Goal: Task Accomplishment & Management: Complete application form

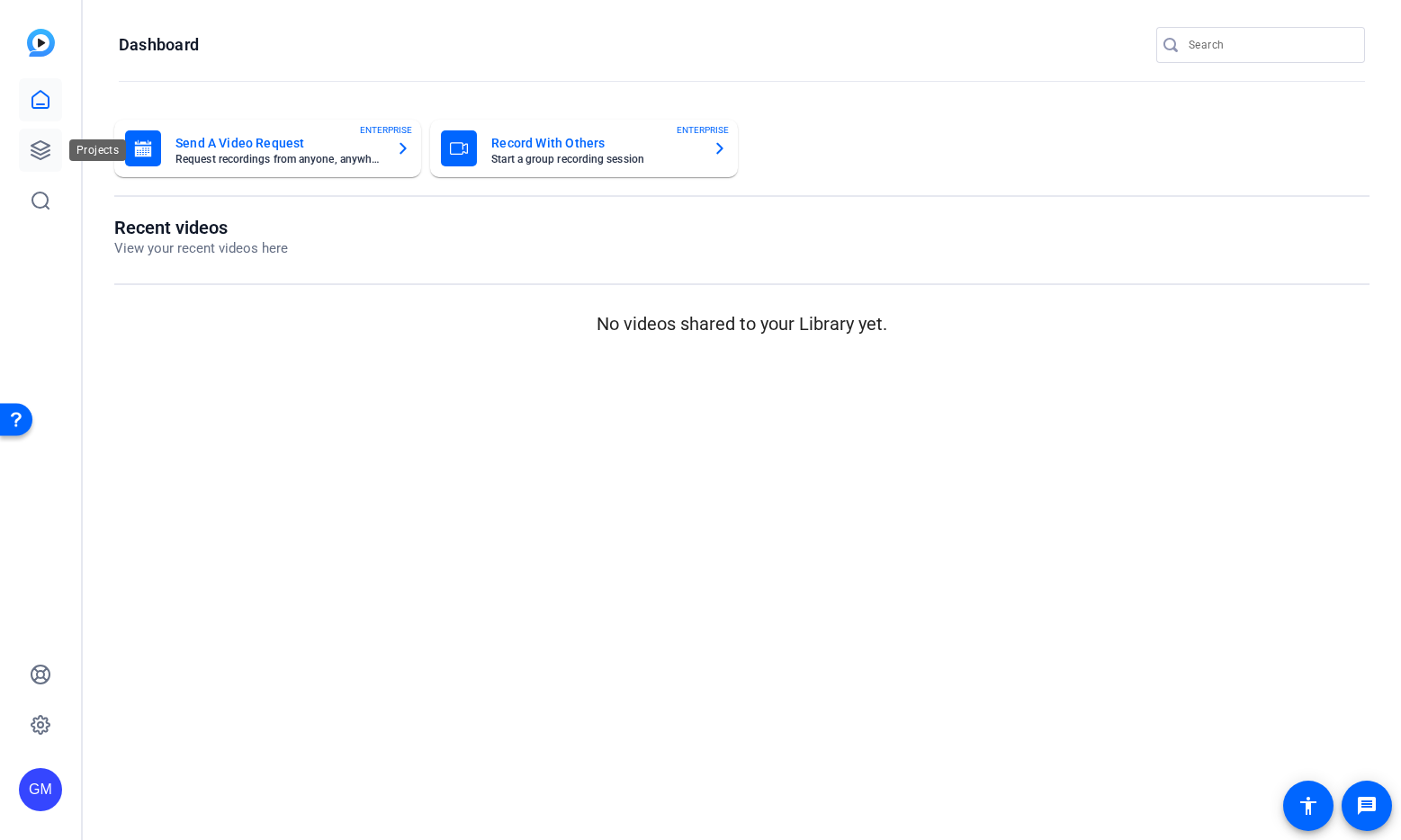
click at [35, 143] on icon at bounding box center [41, 150] width 18 height 18
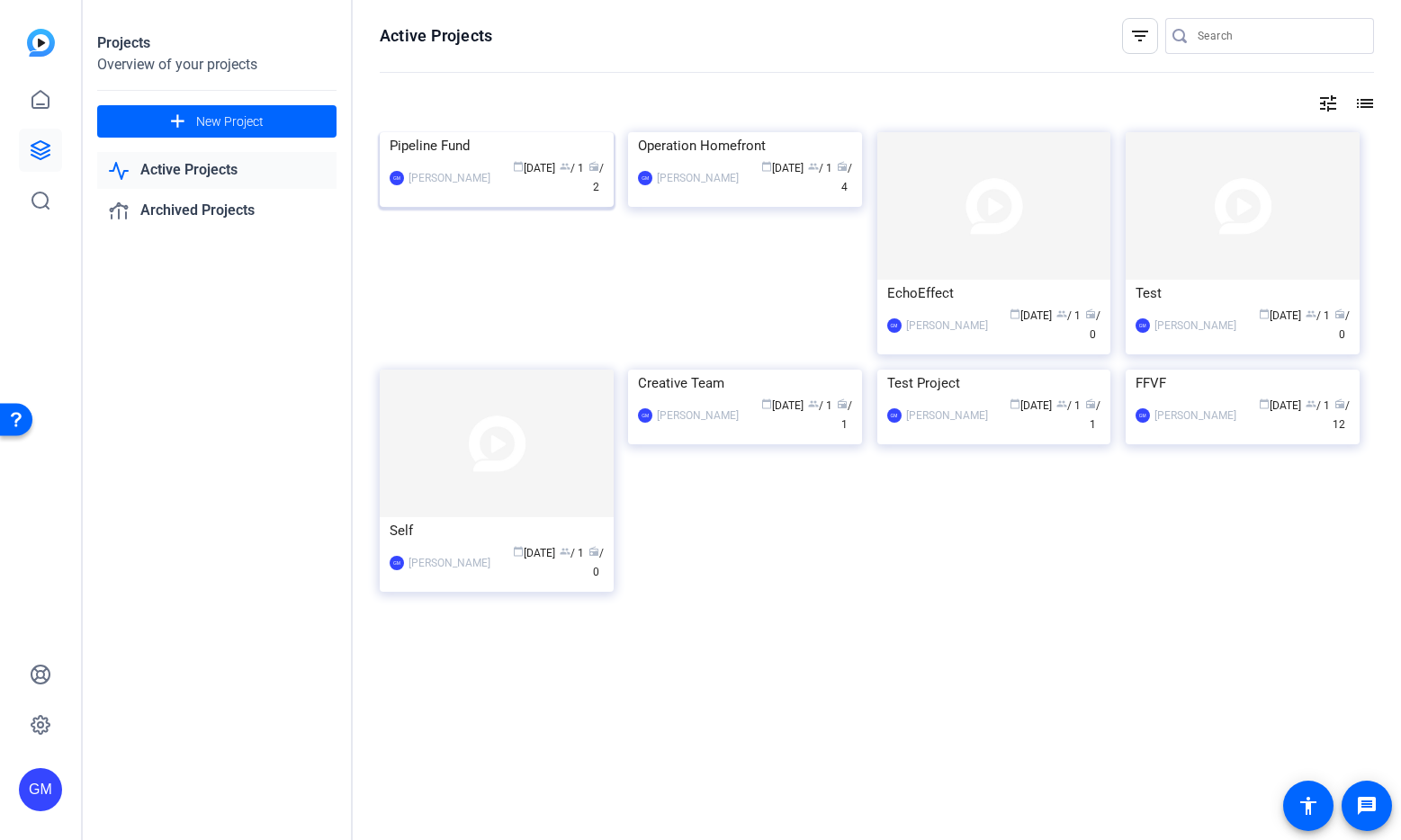
click at [480, 133] on img at bounding box center [497, 133] width 234 height 0
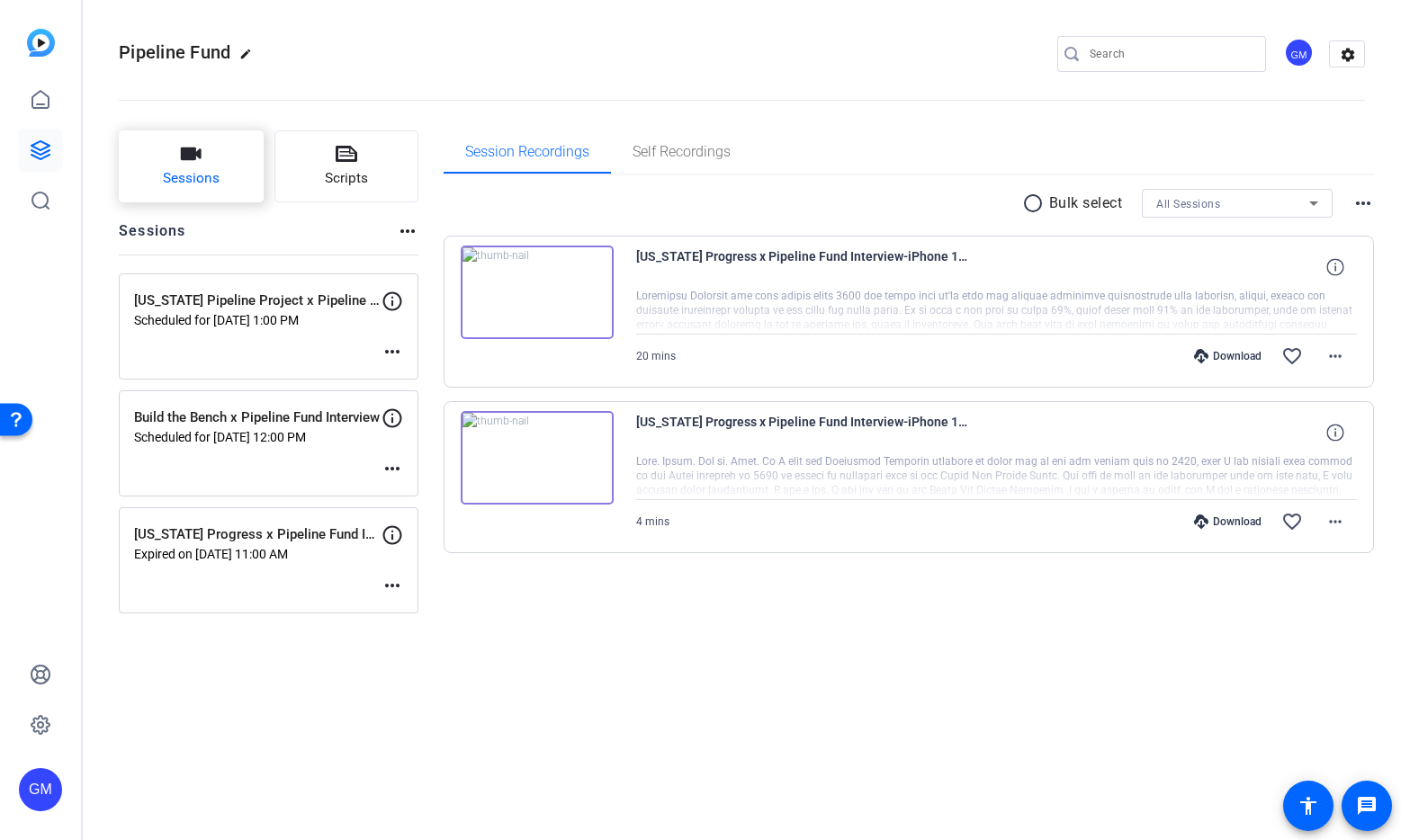
click at [173, 156] on button "Sessions" at bounding box center [191, 166] width 144 height 72
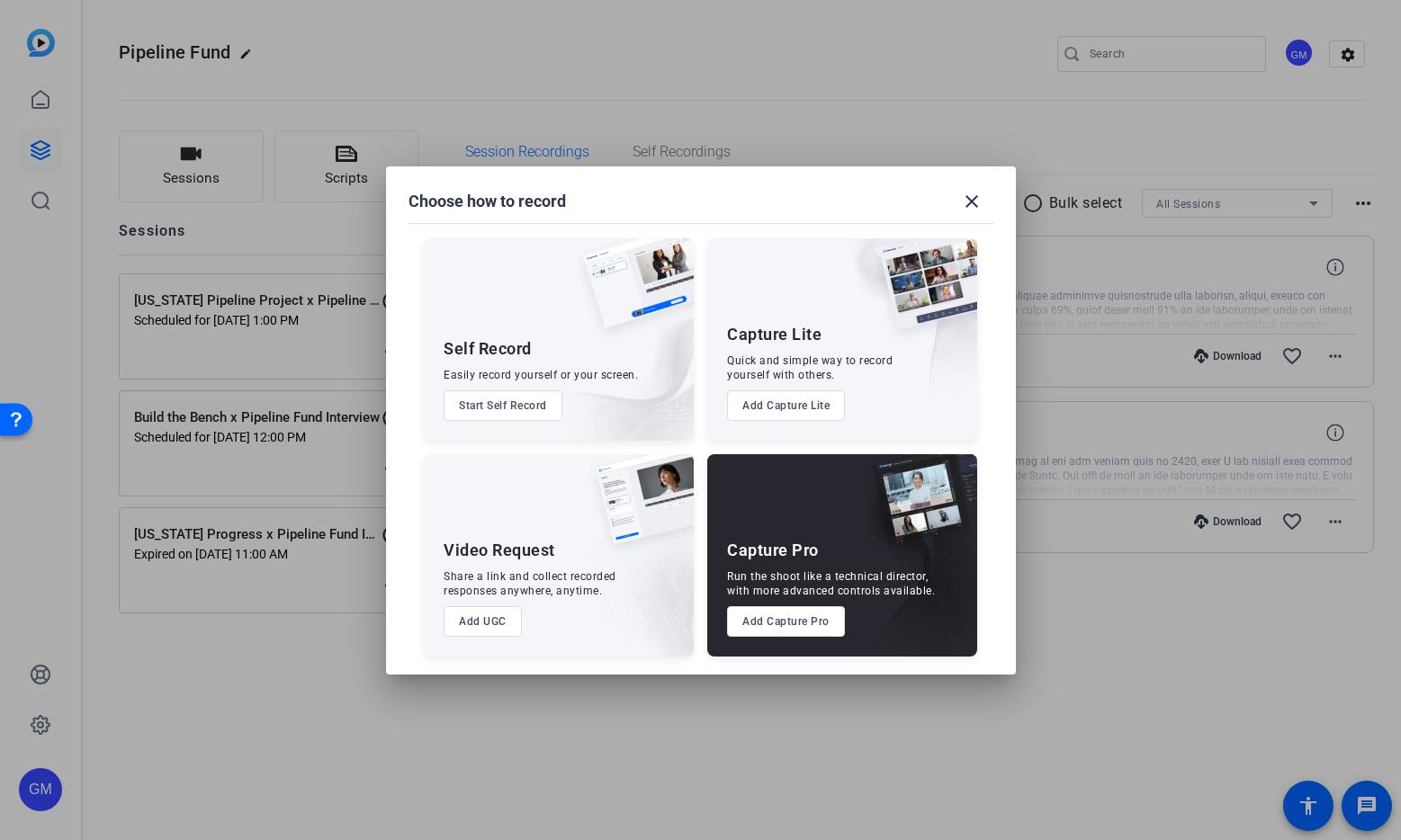
click at [817, 623] on button "Add Capture Pro" at bounding box center [786, 621] width 118 height 31
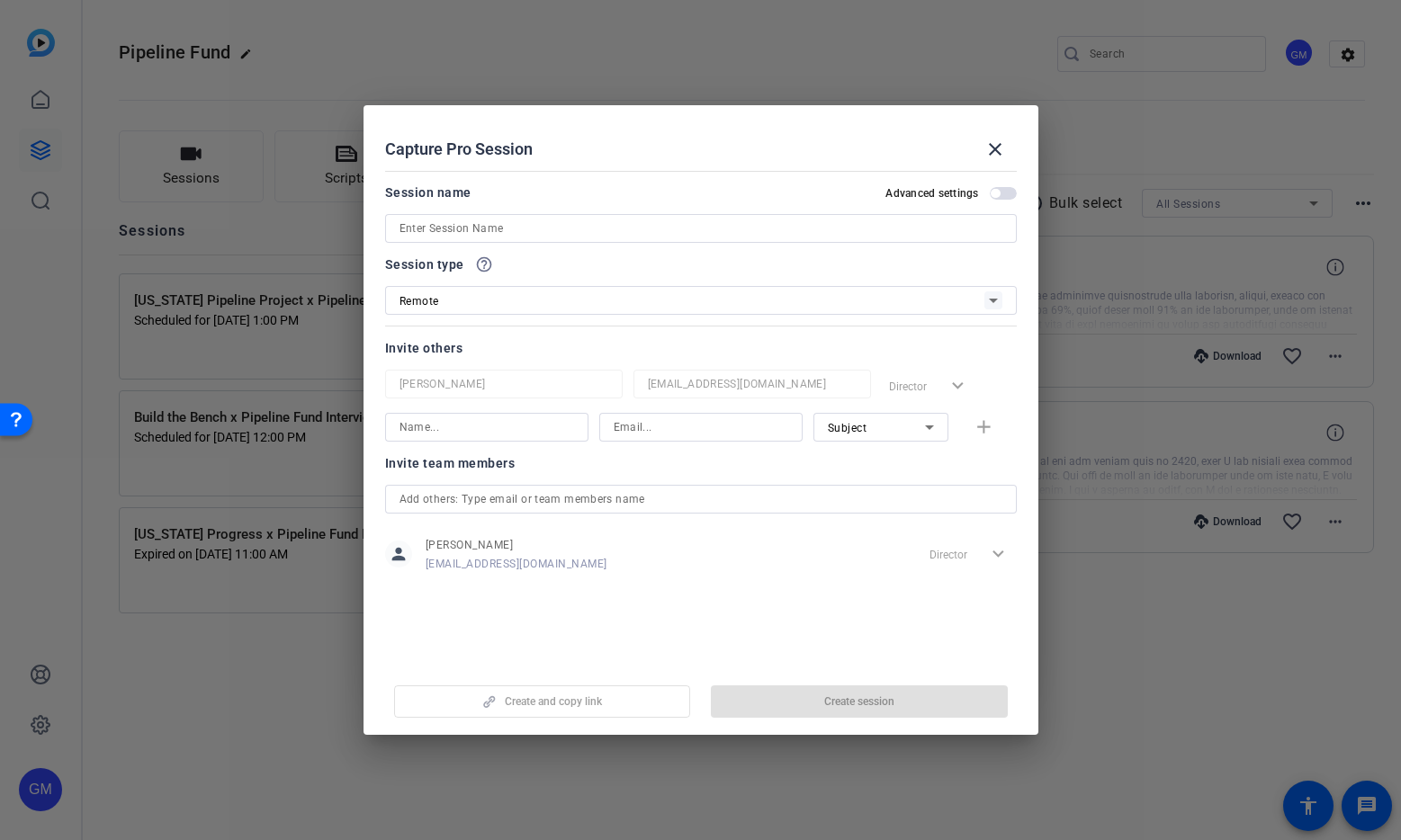
click at [478, 229] on input at bounding box center [700, 229] width 603 height 22
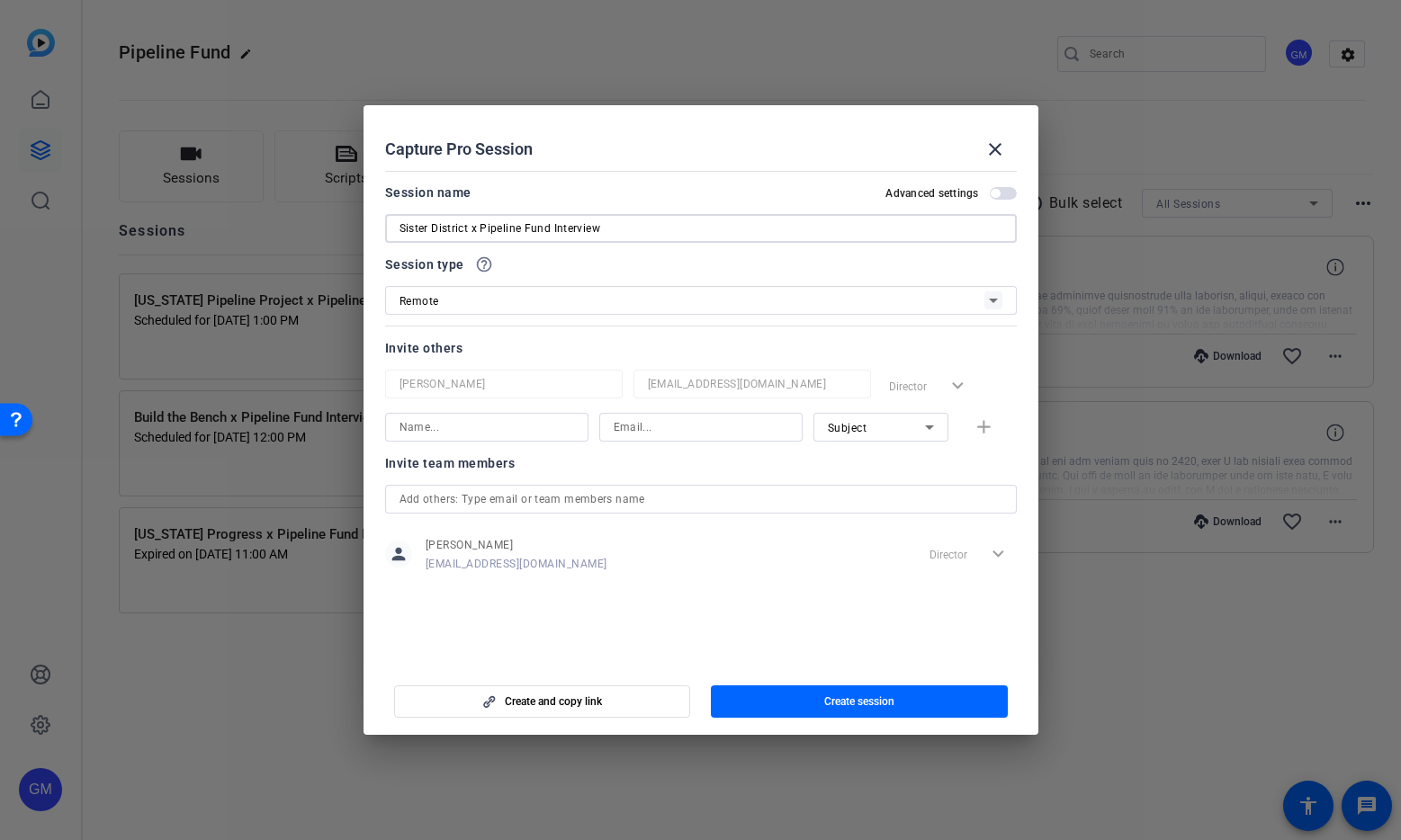
type input "Sister District x Pipeline Fund Interview"
click at [453, 429] on input at bounding box center [487, 427] width 174 height 22
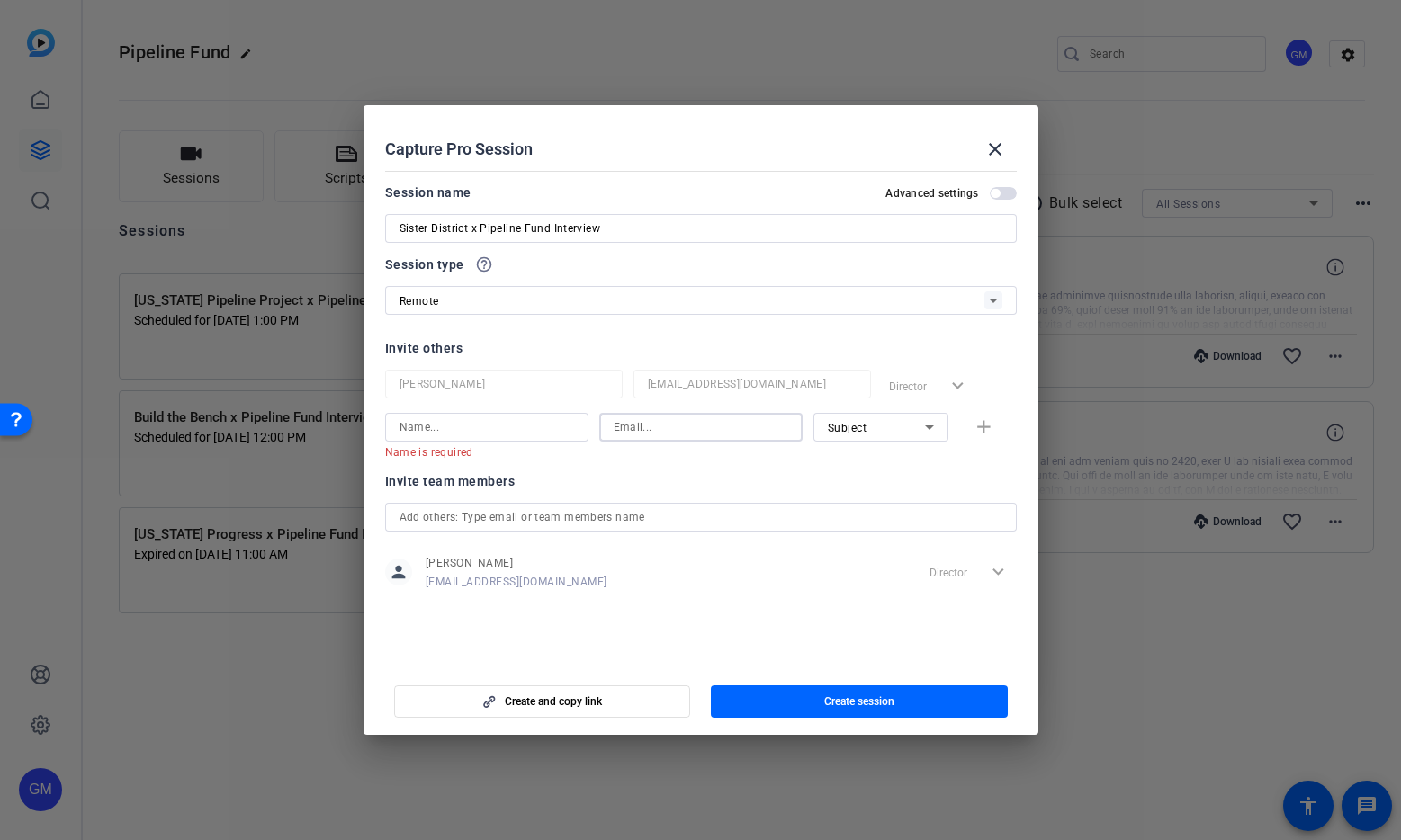
click at [627, 428] on input at bounding box center [700, 427] width 174 height 22
paste input "[EMAIL_ADDRESS][PERSON_NAME][DOMAIN_NAME]"
type input "[EMAIL_ADDRESS][PERSON_NAME][DOMAIN_NAME]"
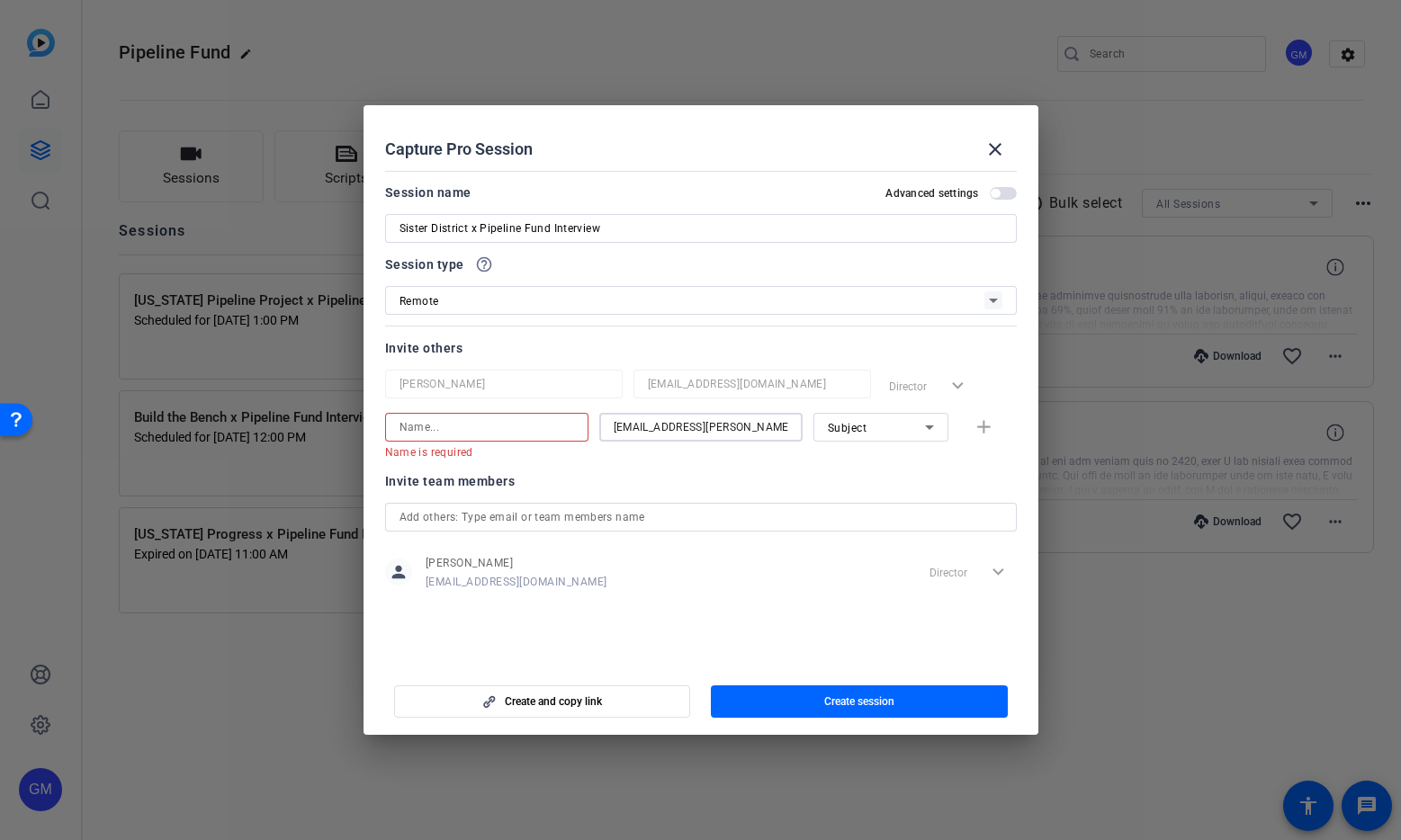
click at [490, 430] on input at bounding box center [487, 427] width 174 height 22
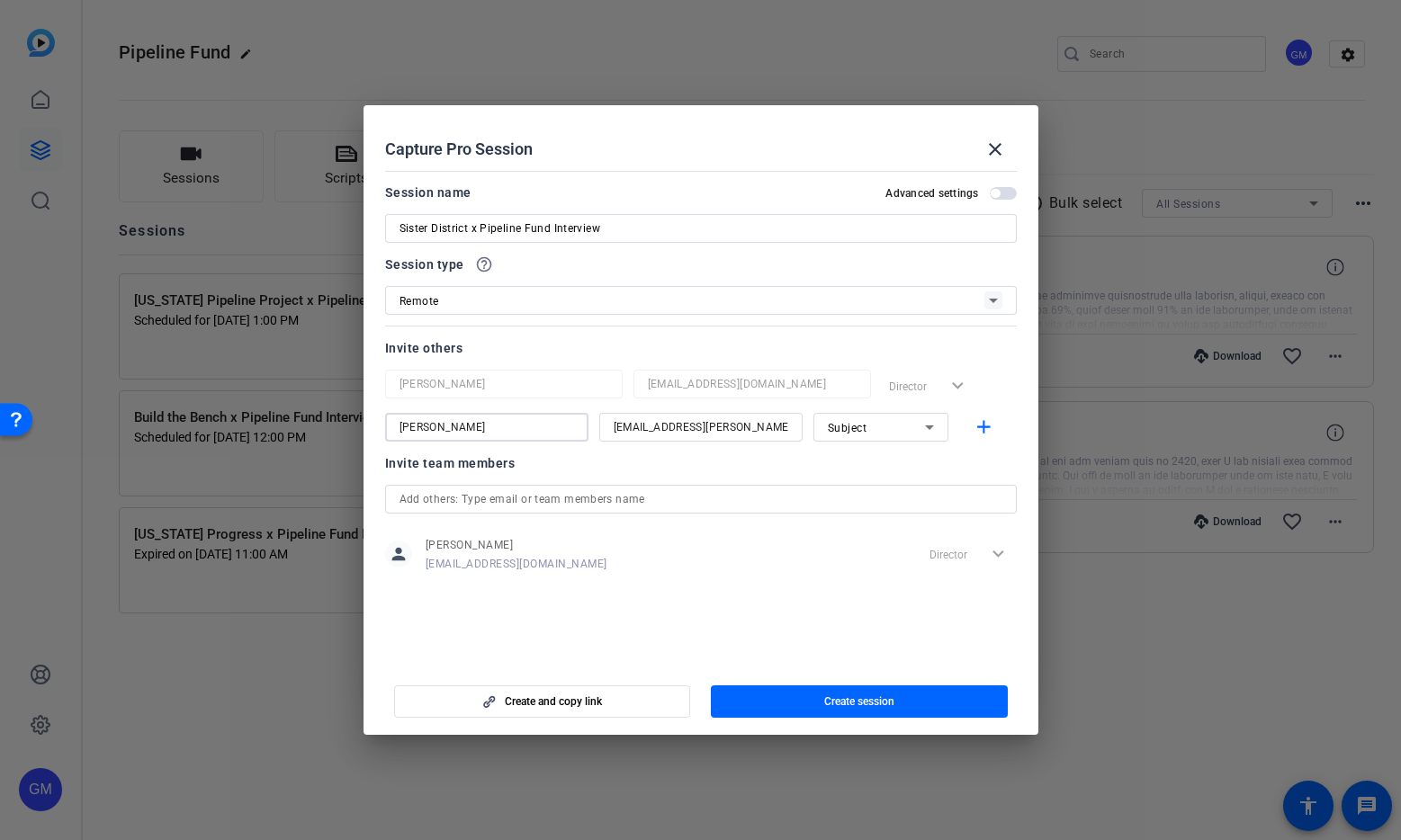
type input "[PERSON_NAME]"
click at [907, 428] on div "Subject" at bounding box center [876, 427] width 97 height 23
click at [887, 461] on span "Collaborator" at bounding box center [860, 463] width 65 height 22
click at [983, 428] on mat-icon "add" at bounding box center [983, 427] width 23 height 23
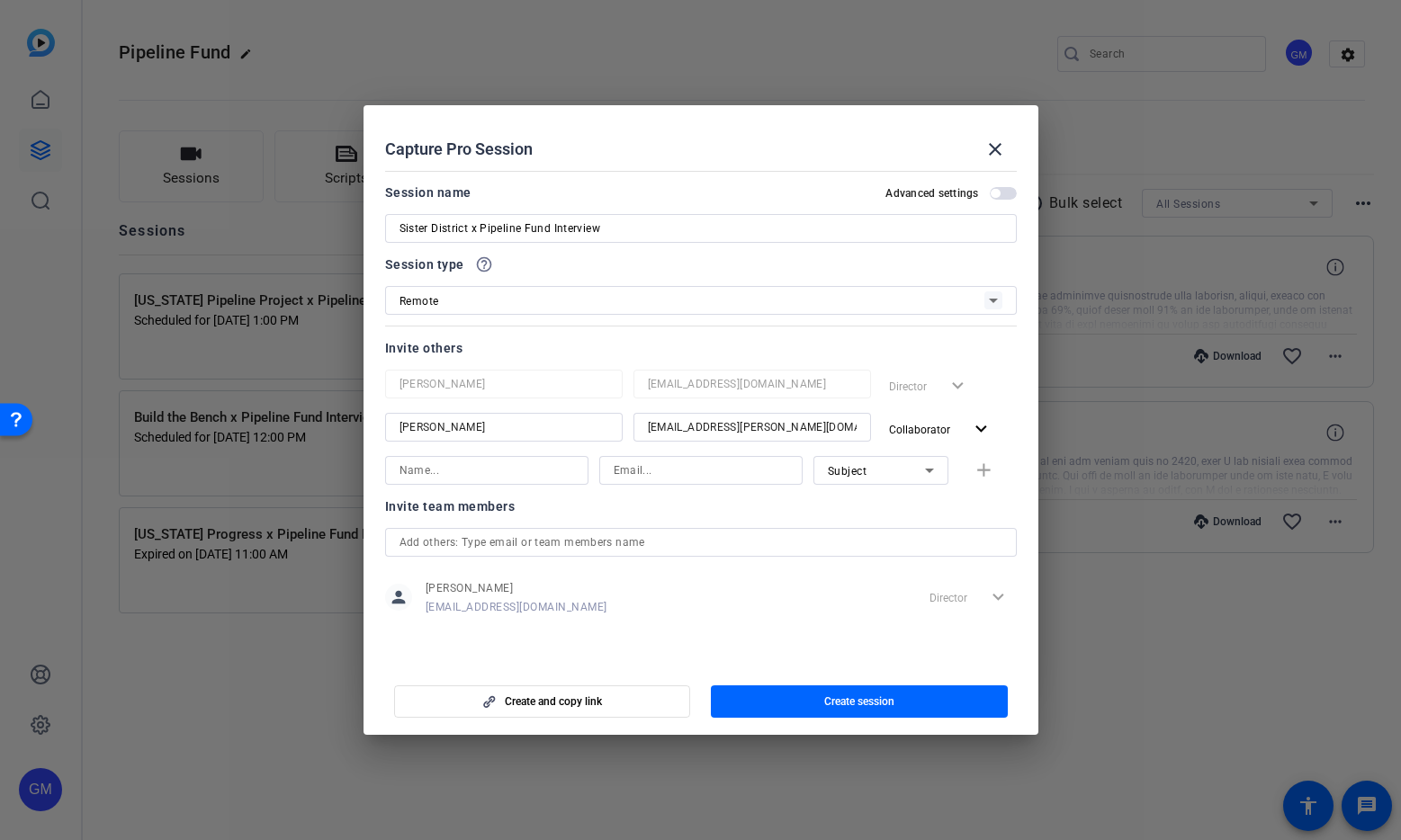
click at [505, 466] on input at bounding box center [487, 471] width 174 height 22
type input "[PERSON_NAME]"
type input "[PERSON_NAME][EMAIL_ADDRESS][PERSON_NAME][DOMAIN_NAME]"
click at [878, 469] on div "Subject" at bounding box center [876, 471] width 97 height 23
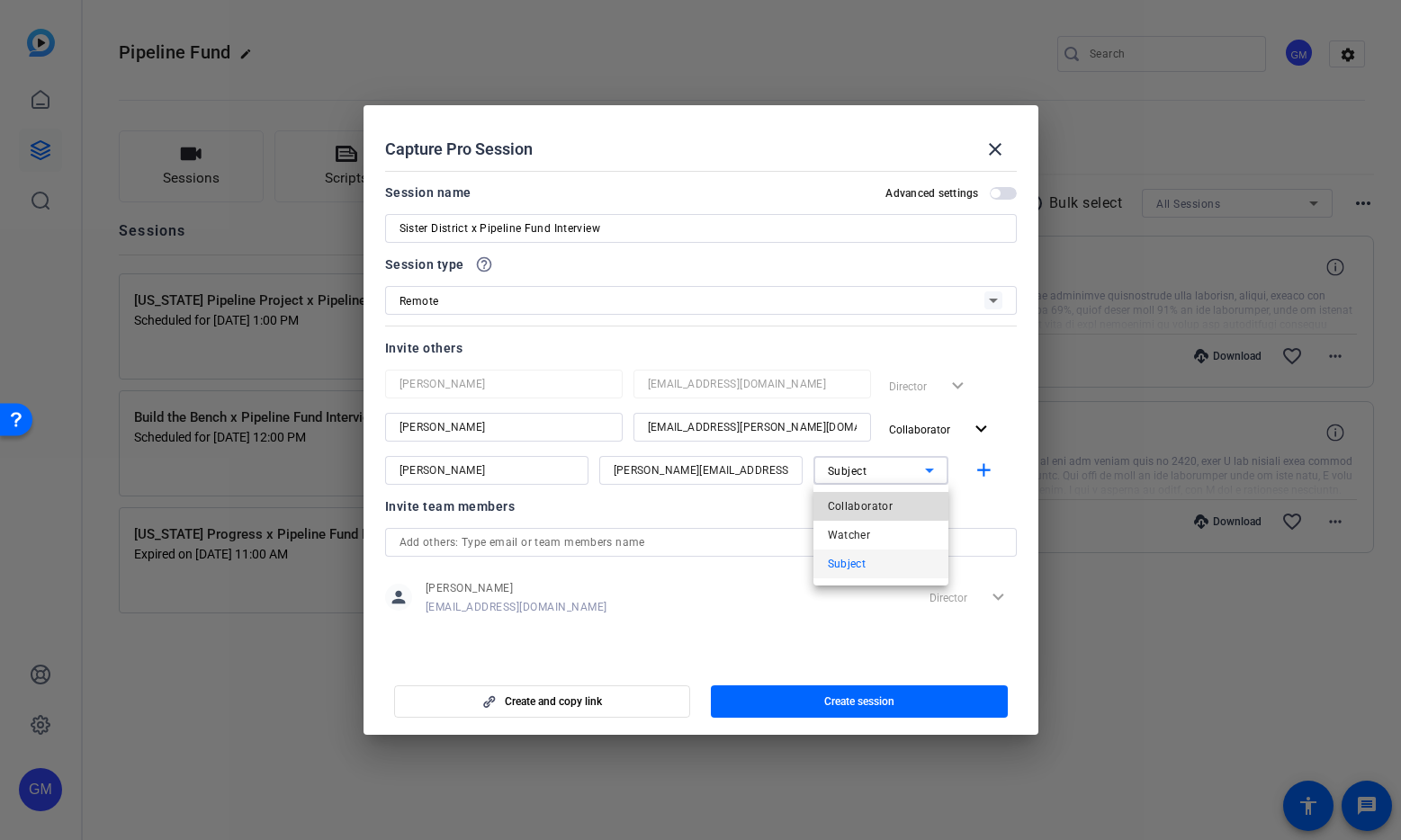
click at [873, 503] on span "Collaborator" at bounding box center [860, 507] width 65 height 22
click at [979, 470] on mat-icon "add" at bounding box center [983, 471] width 23 height 23
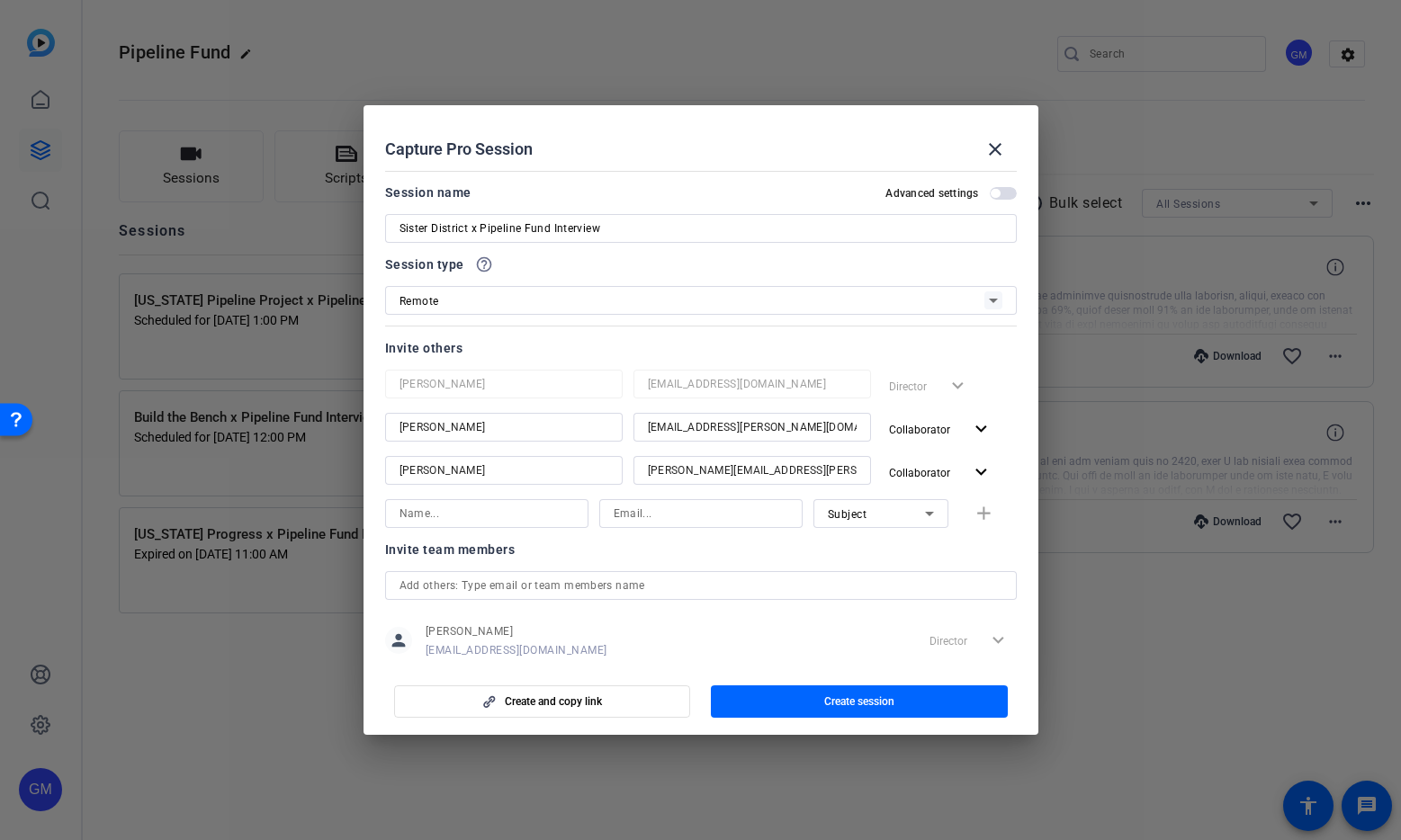
click at [438, 516] on input at bounding box center [487, 513] width 174 height 22
type input "[PERSON_NAME]"
type input "[PERSON_NAME][EMAIL_ADDRESS][PERSON_NAME][DOMAIN_NAME]"
click at [909, 514] on div "Subject" at bounding box center [876, 513] width 97 height 23
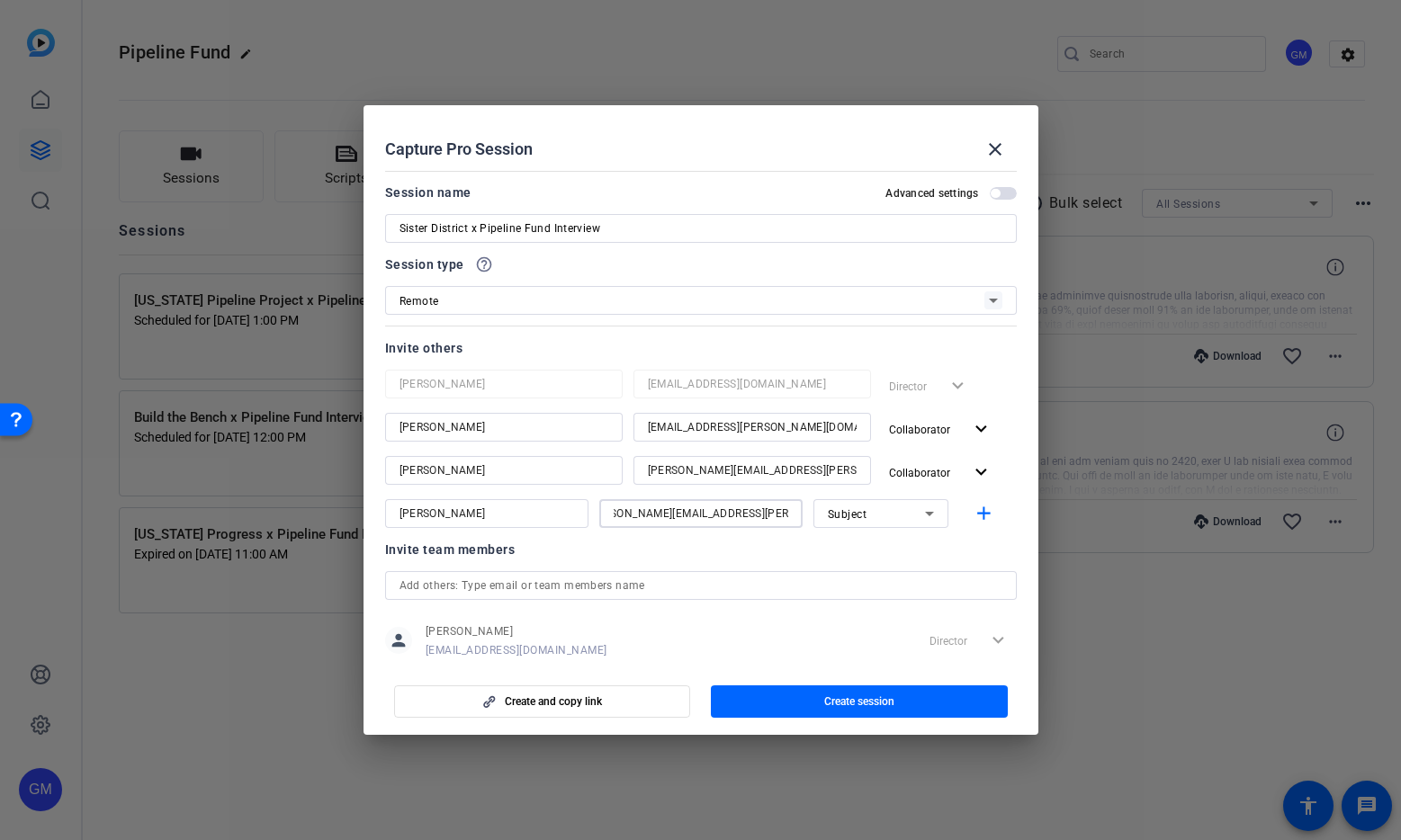
scroll to position [0, 0]
click at [891, 550] on mat-option "Collaborator" at bounding box center [881, 549] width 135 height 29
click at [986, 511] on mat-icon "add" at bounding box center [983, 513] width 23 height 23
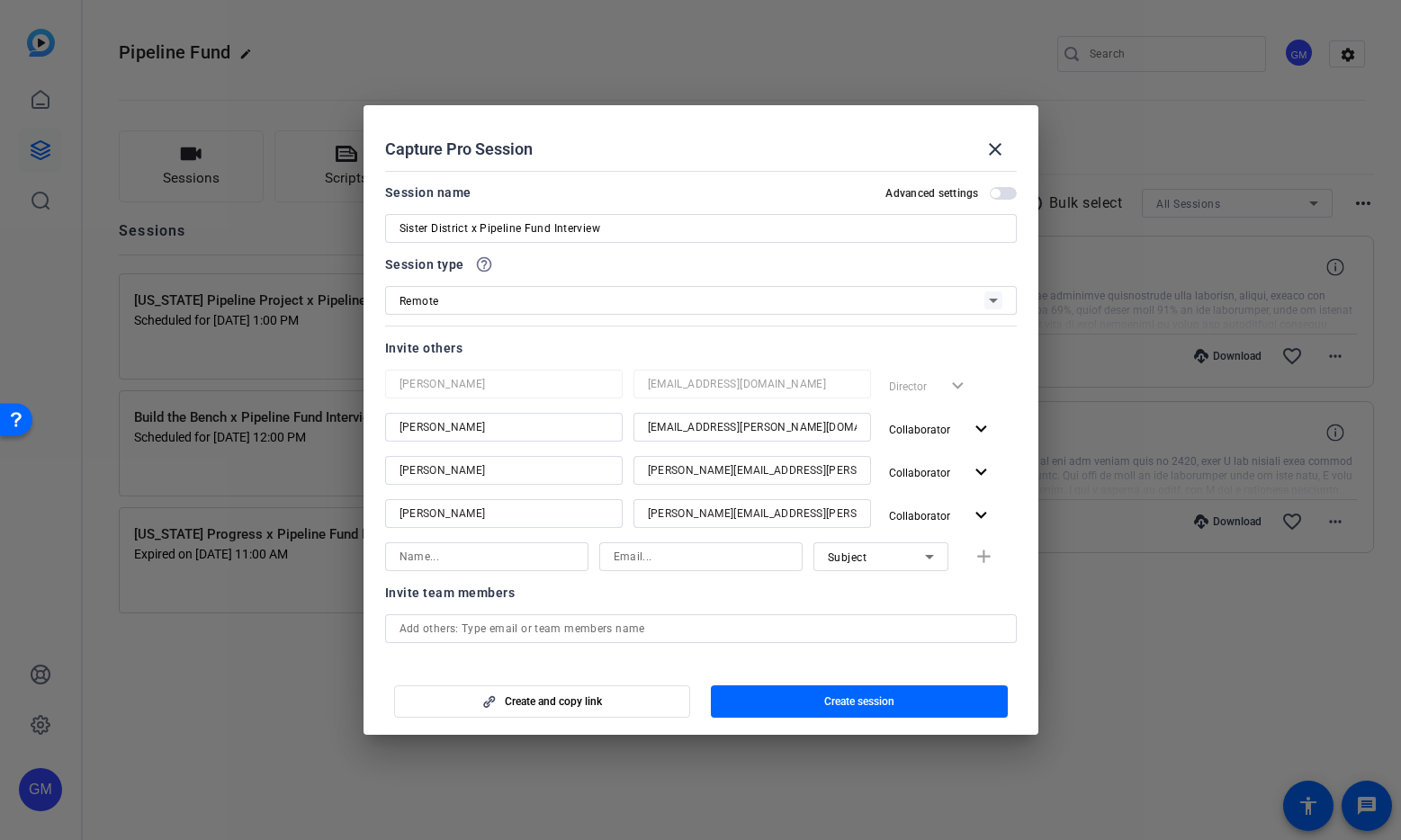
click at [496, 553] on input at bounding box center [487, 557] width 174 height 22
click at [621, 557] on input at bounding box center [700, 557] width 174 height 22
paste input "[PERSON_NAME][EMAIL_ADDRESS][DOMAIN_NAME]"
type input "[PERSON_NAME][EMAIL_ADDRESS][DOMAIN_NAME]"
click at [491, 550] on input at bounding box center [487, 557] width 174 height 22
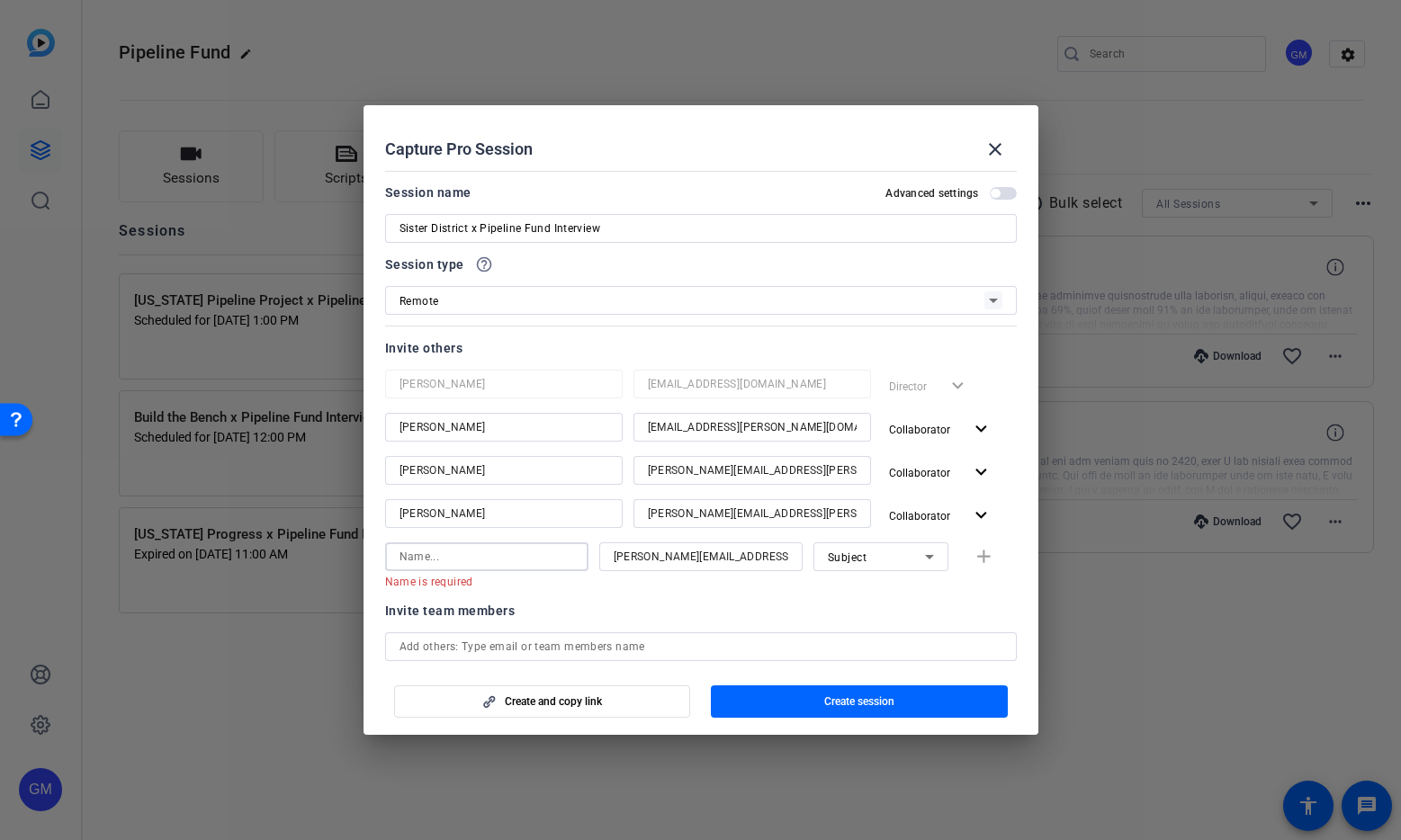
paste input "[PERSON_NAME]"
type input "[PERSON_NAME]"
click at [818, 600] on div "Invite team members" at bounding box center [700, 593] width 631 height 22
click at [979, 553] on mat-icon "add" at bounding box center [983, 557] width 23 height 23
click at [447, 597] on input at bounding box center [487, 600] width 174 height 22
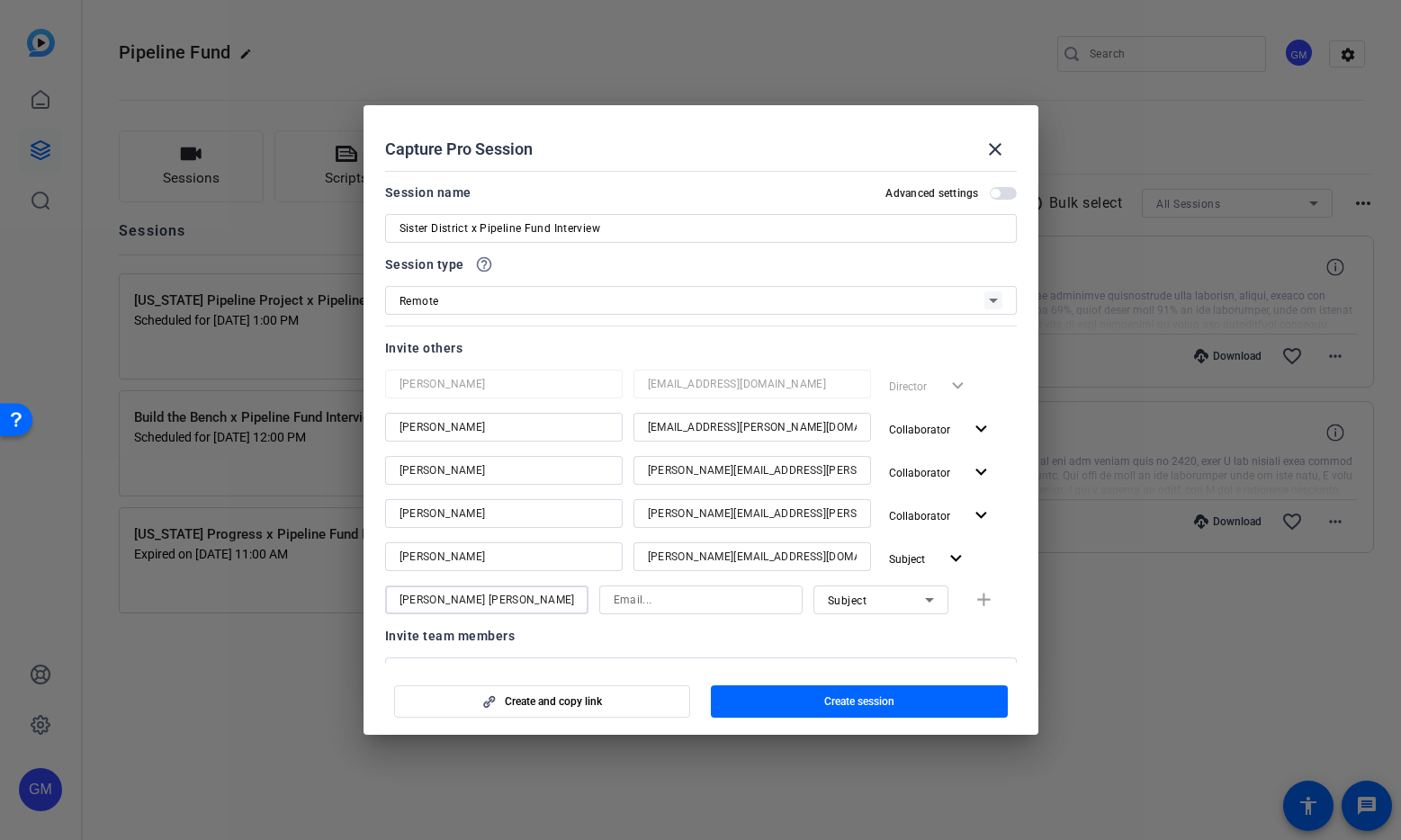
type input "[PERSON_NAME] [PERSON_NAME]"
click at [622, 602] on input at bounding box center [700, 600] width 174 height 22
paste input "[EMAIL_ADDRESS][PERSON_NAME][DOMAIN_NAME]"
type input "[EMAIL_ADDRESS][PERSON_NAME][DOMAIN_NAME]"
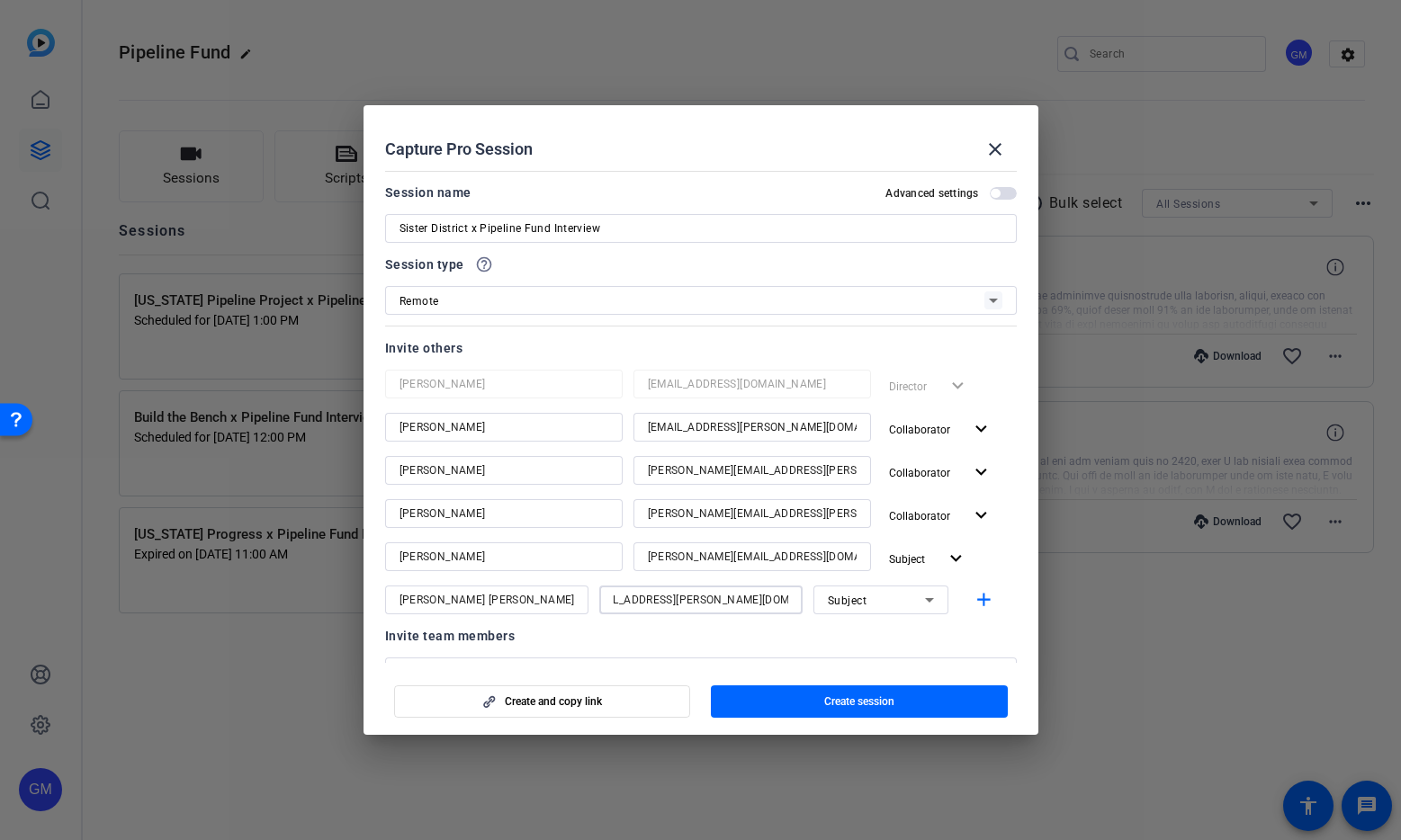
click at [904, 600] on div "Subject" at bounding box center [876, 600] width 97 height 23
click at [892, 628] on mat-option "Collaborator" at bounding box center [881, 635] width 135 height 29
click at [973, 597] on mat-icon "add" at bounding box center [983, 600] width 23 height 23
click at [996, 192] on span "button" at bounding box center [994, 193] width 9 height 9
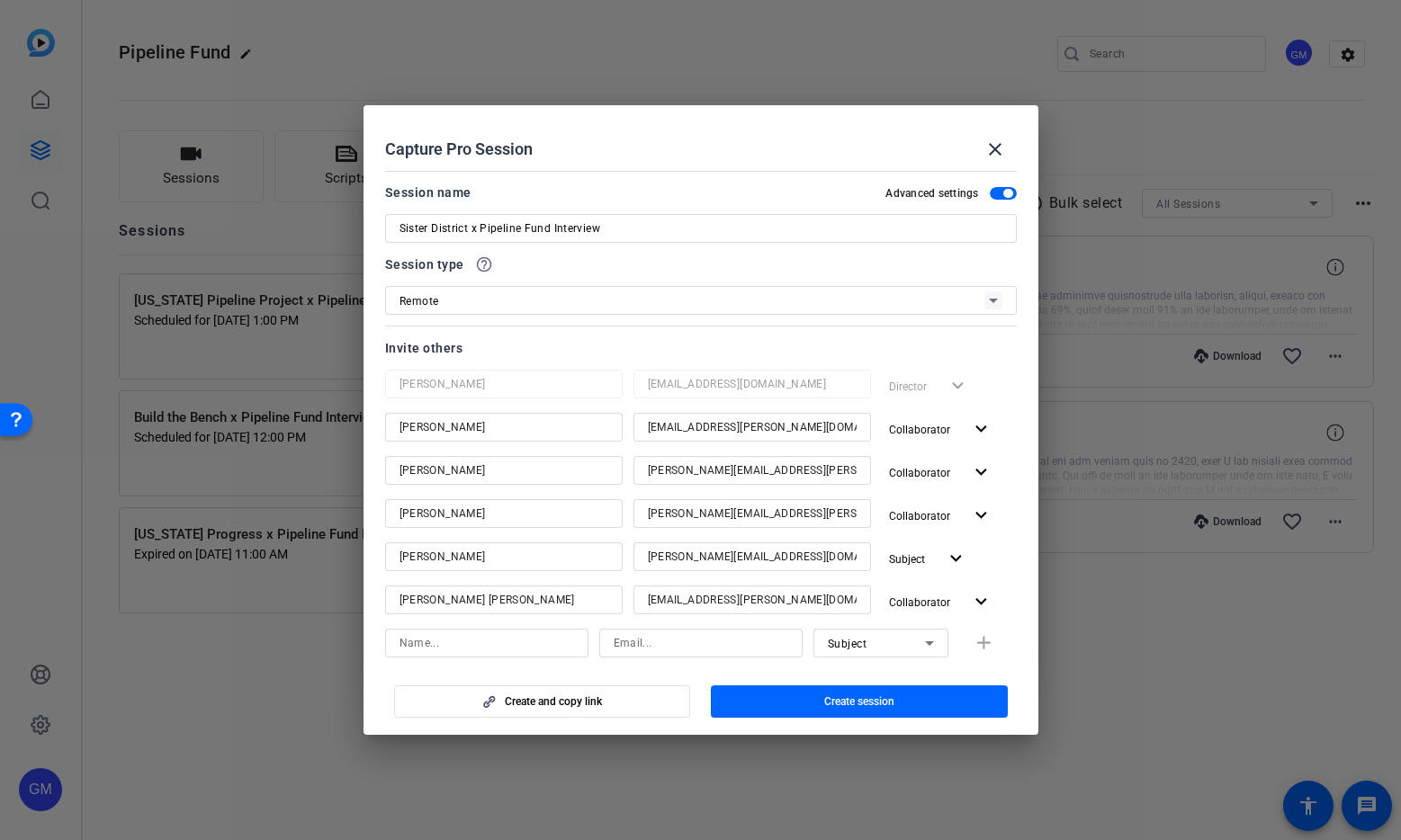
scroll to position [250, 0]
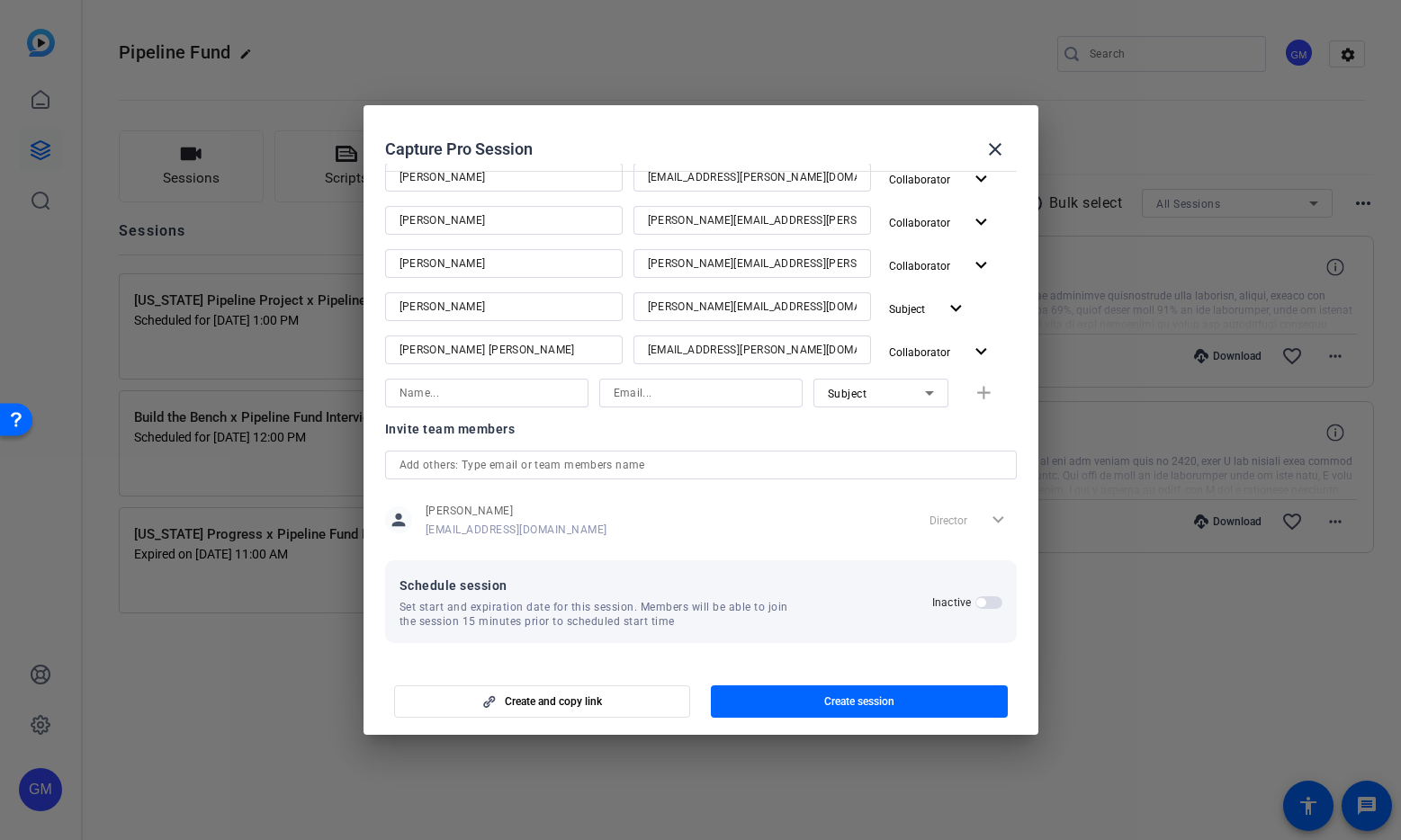
click at [985, 607] on span "button" at bounding box center [988, 603] width 27 height 13
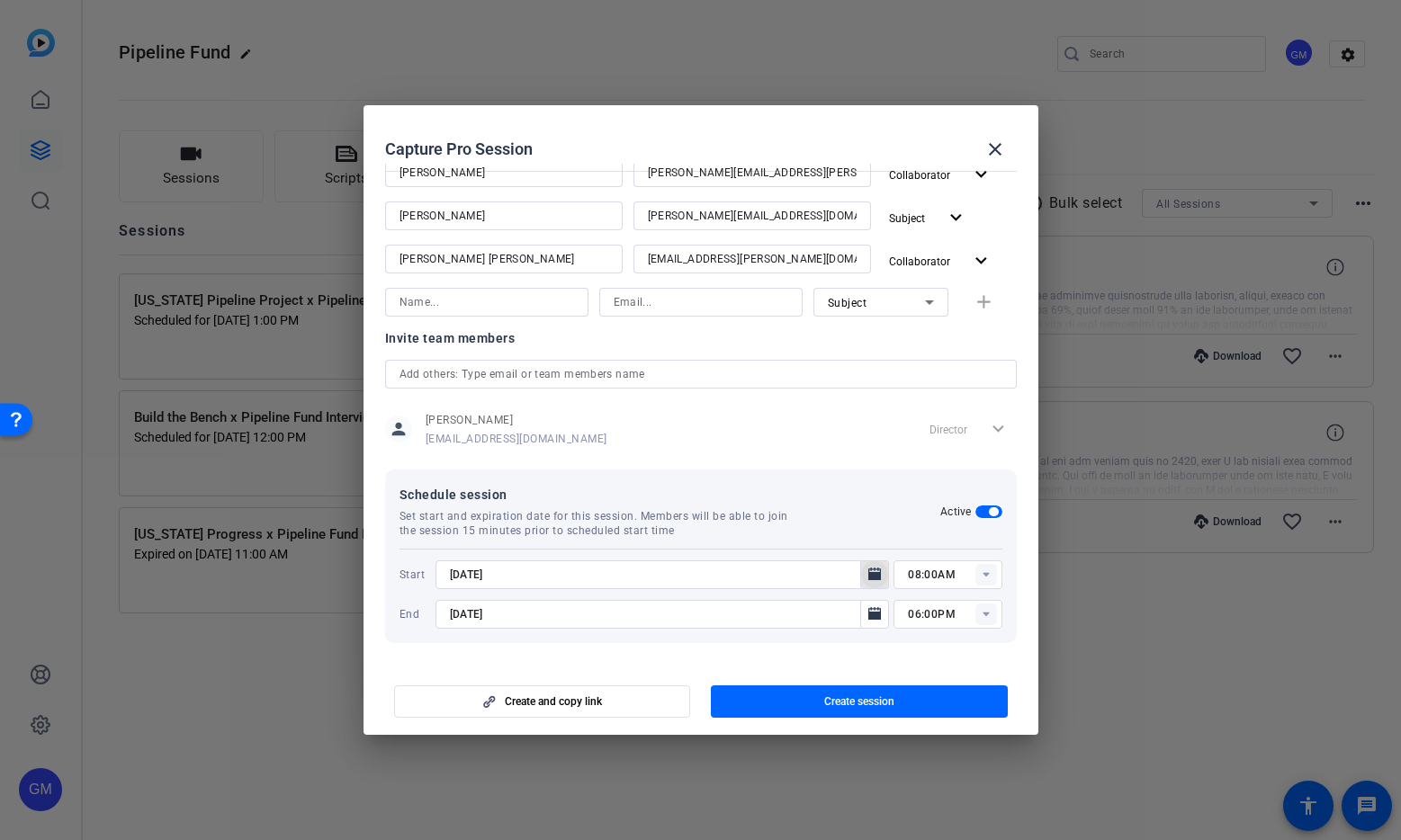
click at [871, 573] on icon "Open calendar" at bounding box center [874, 574] width 13 height 13
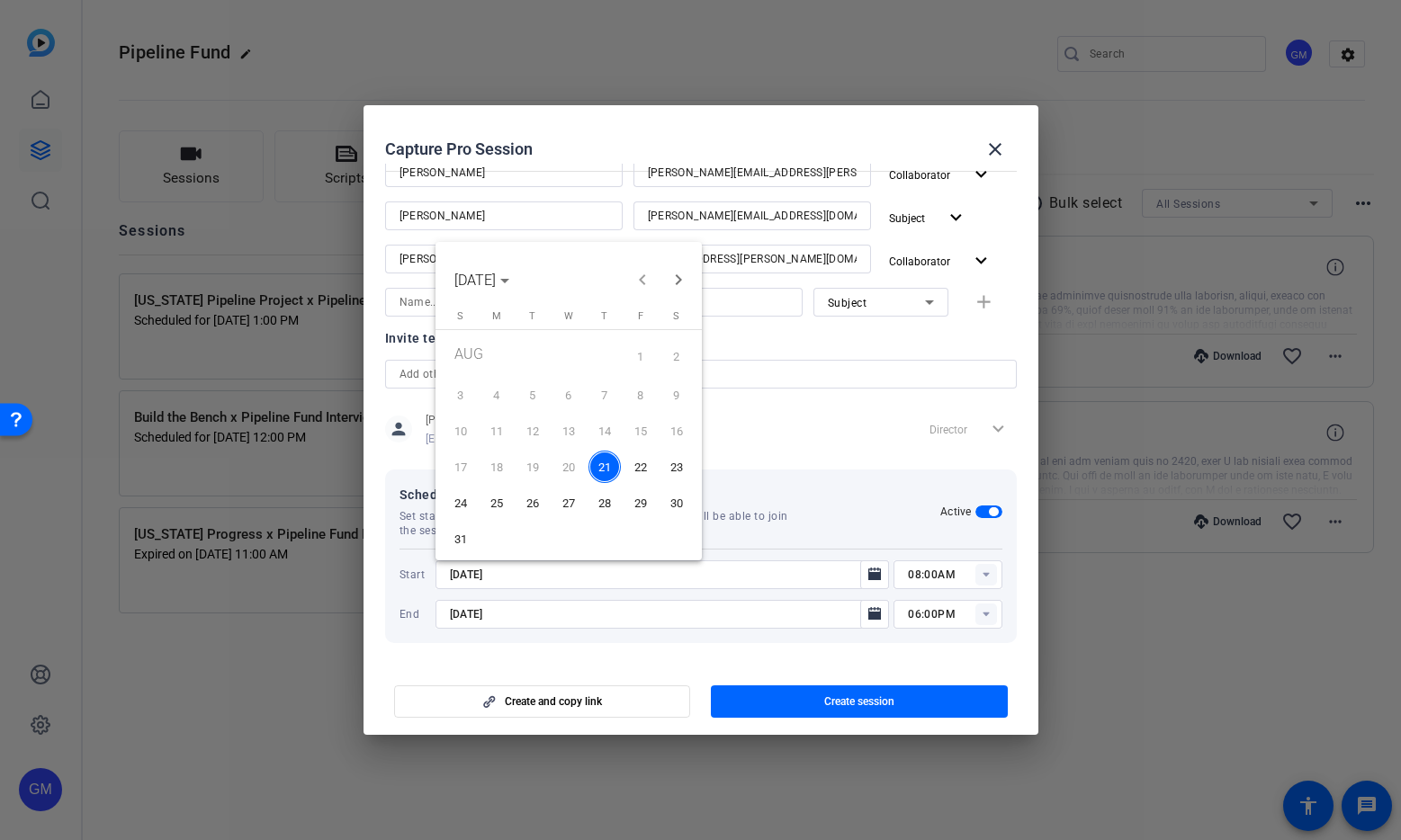
click at [500, 505] on span "25" at bounding box center [496, 503] width 33 height 33
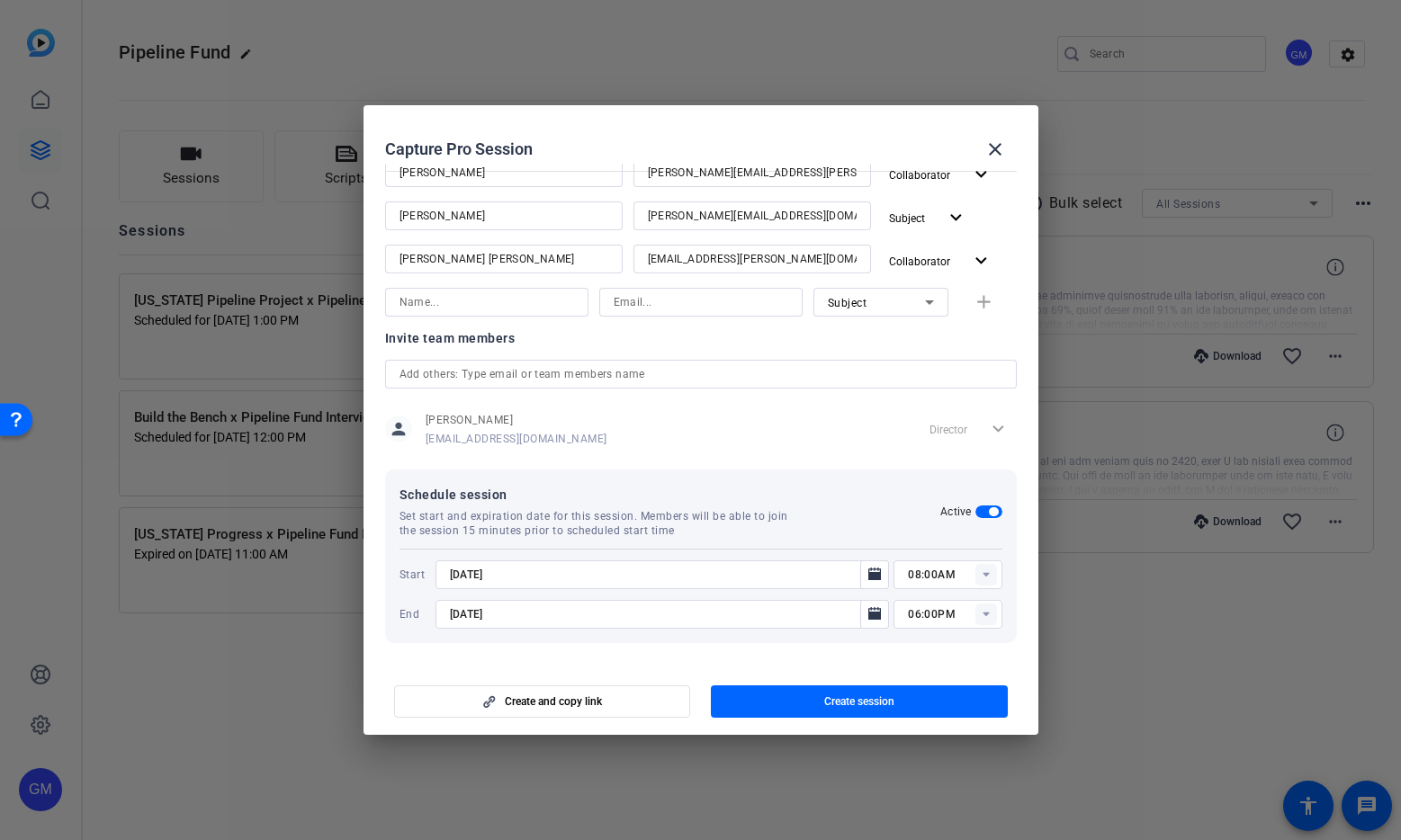
type input "[DATE]"
click at [989, 577] on rect at bounding box center [986, 575] width 22 height 22
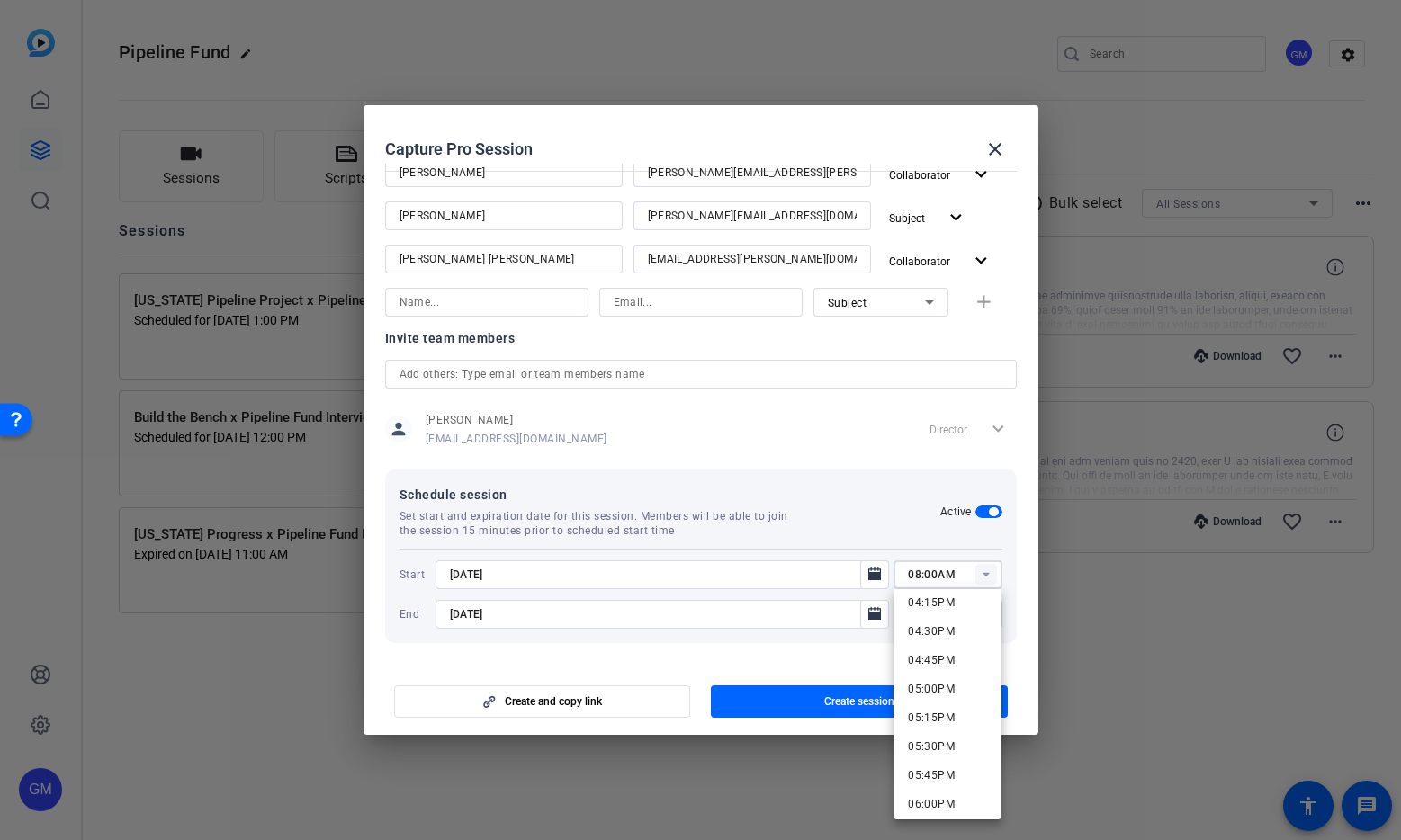
scroll to position [1919, 0]
click at [955, 642] on mat-option "05:00PM" at bounding box center [947, 648] width 108 height 29
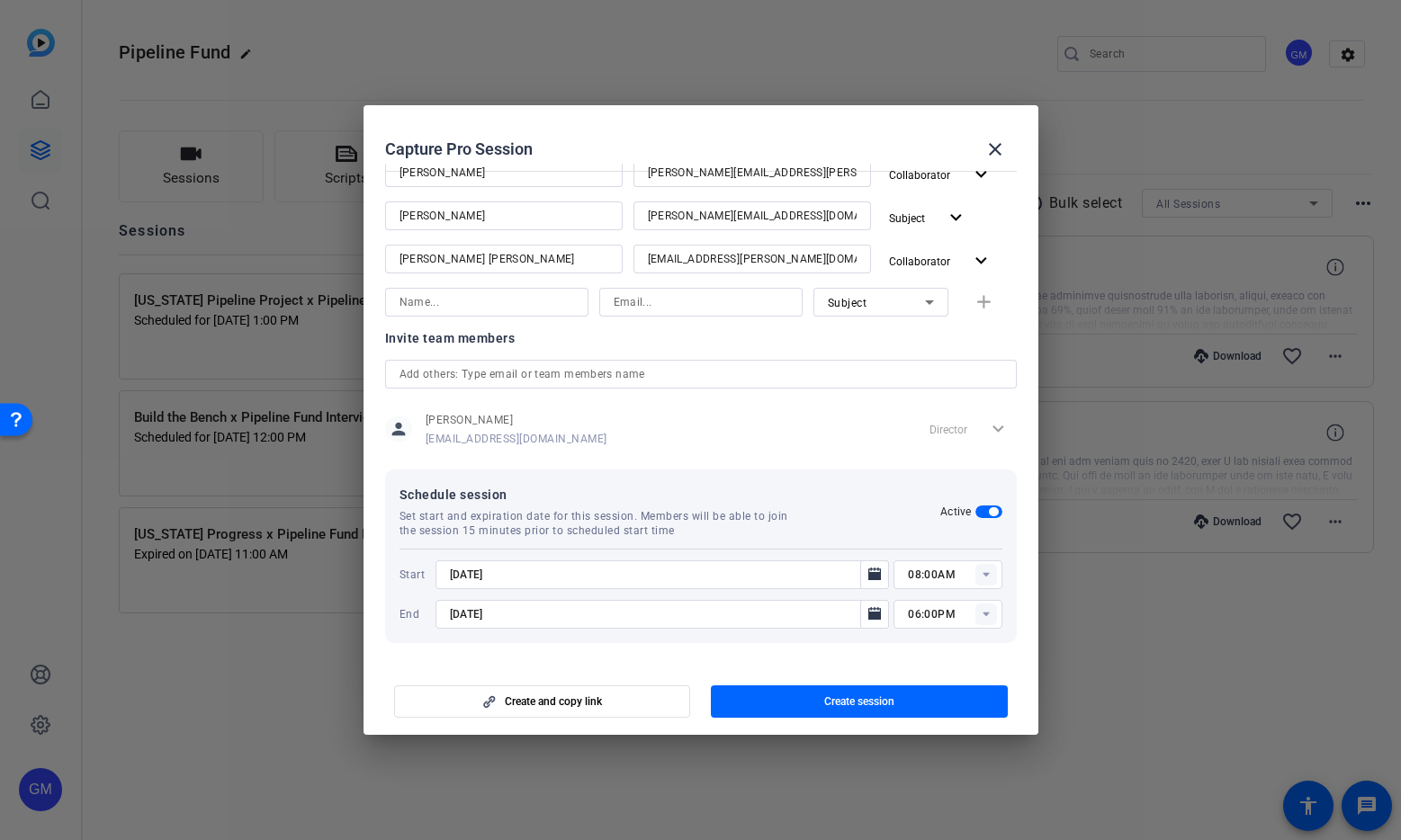
type input "05:00PM"
click at [867, 612] on icon "Open calendar" at bounding box center [874, 614] width 15 height 22
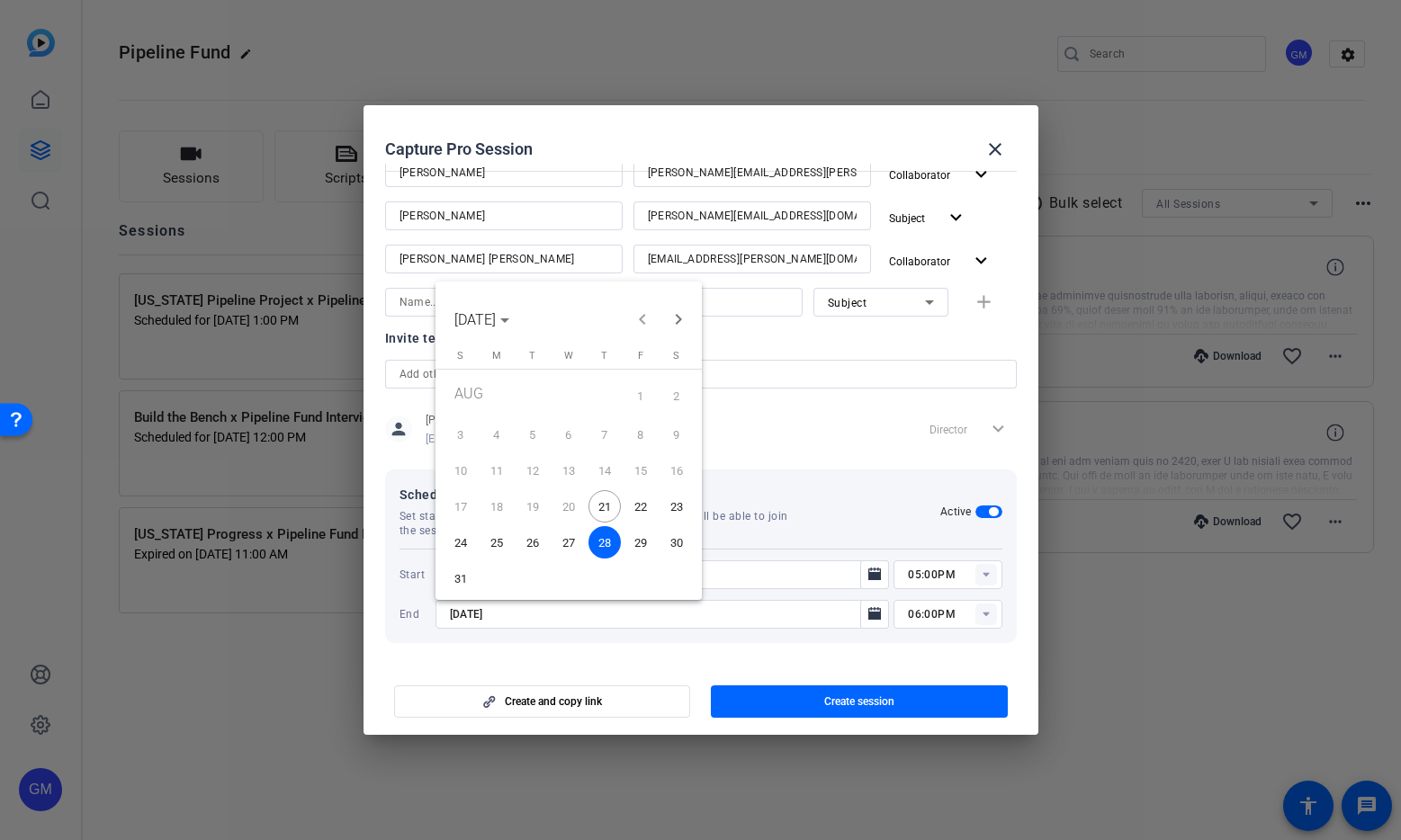
click at [498, 542] on span "25" at bounding box center [496, 542] width 33 height 33
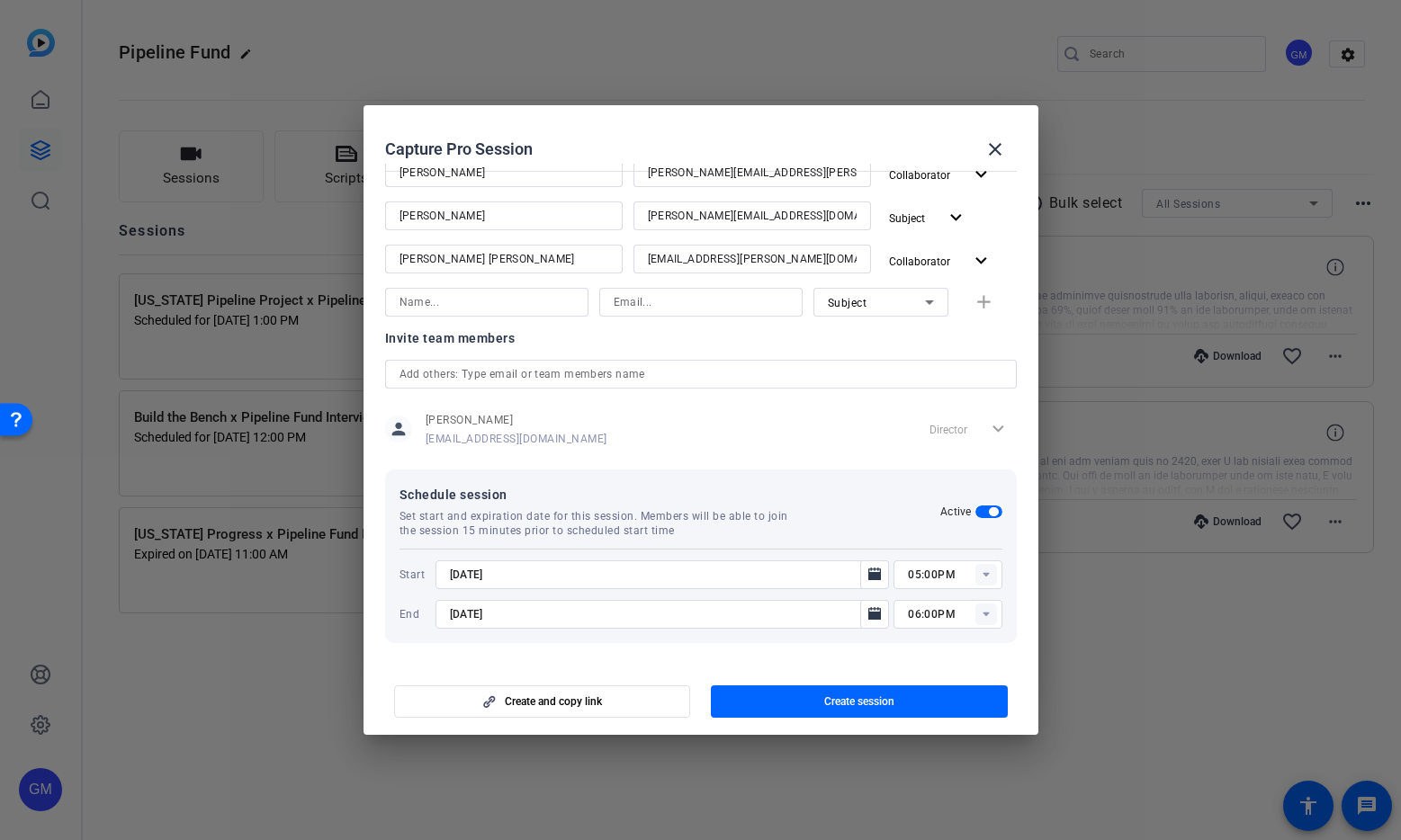
type input "[DATE]"
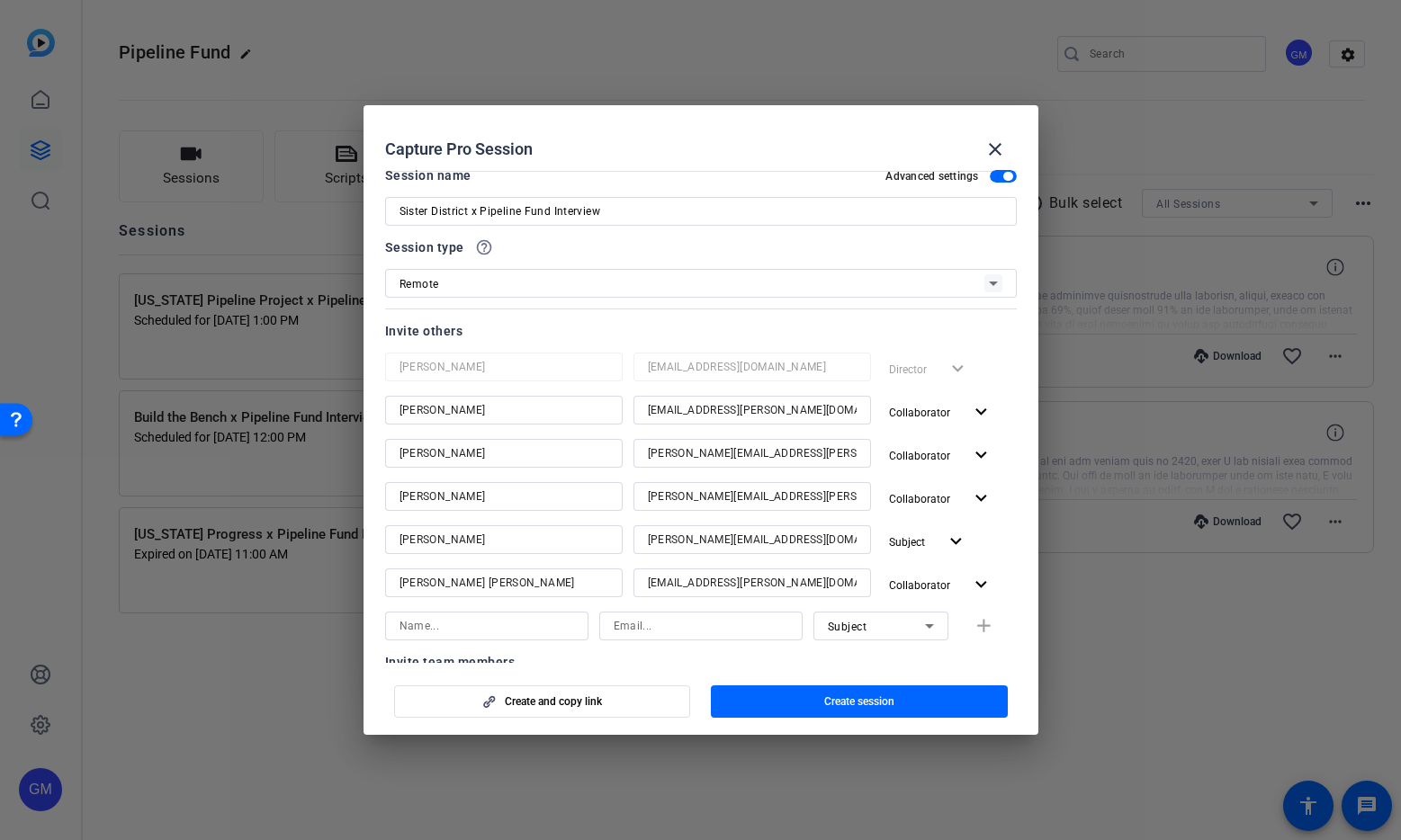
scroll to position [0, 0]
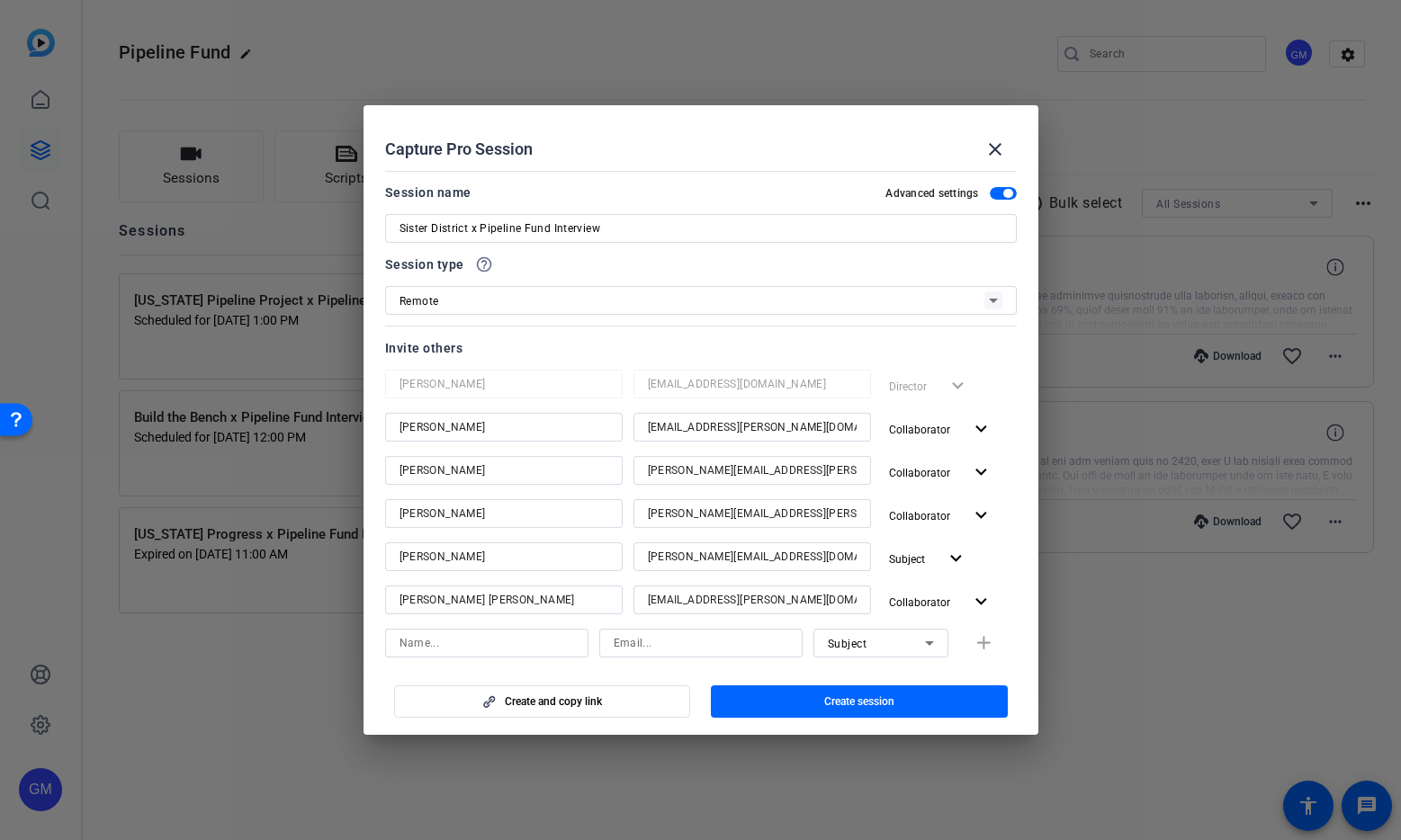
click at [580, 225] on input "Sister District x Pipeline Fund Interview" at bounding box center [700, 229] width 603 height 22
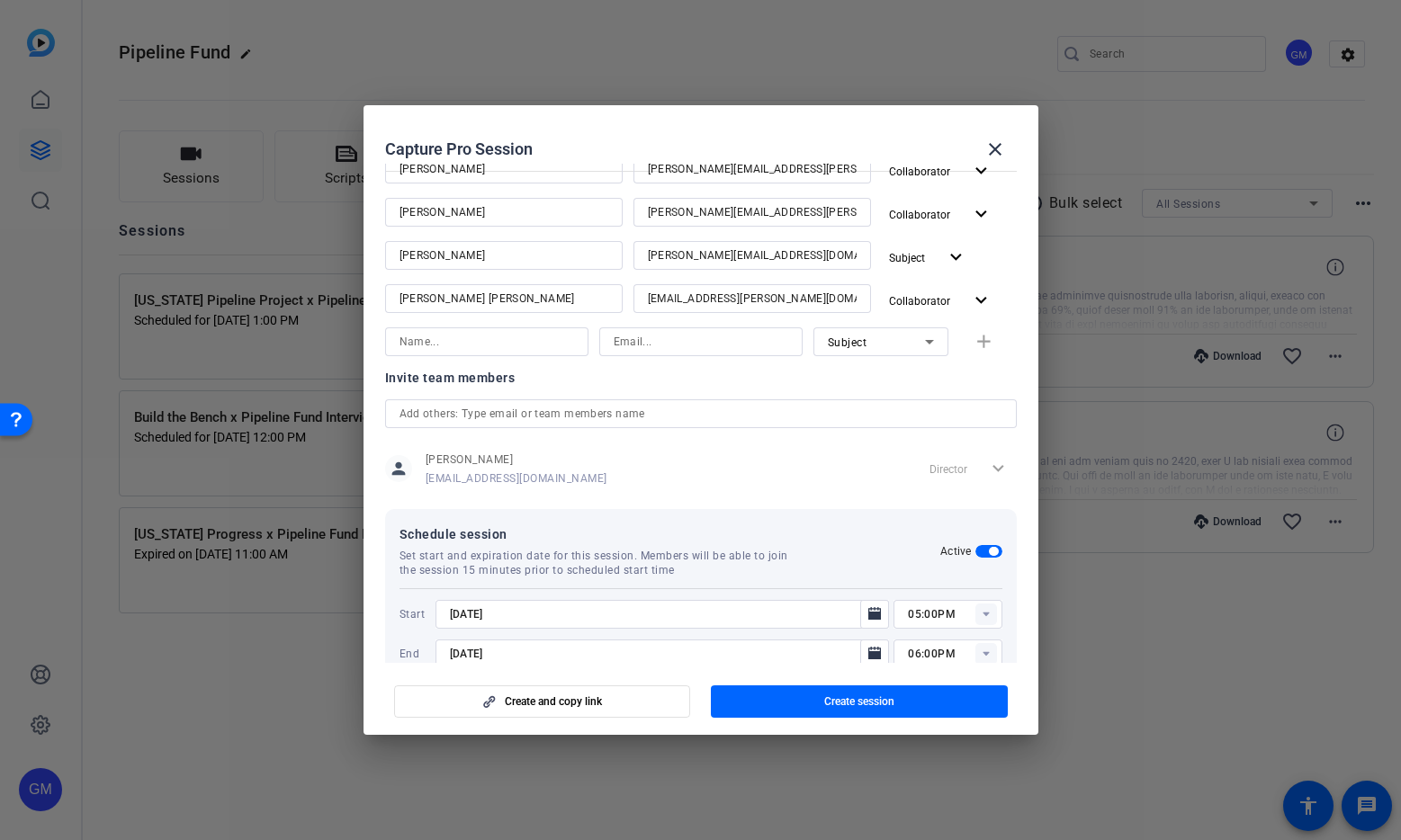
scroll to position [341, 0]
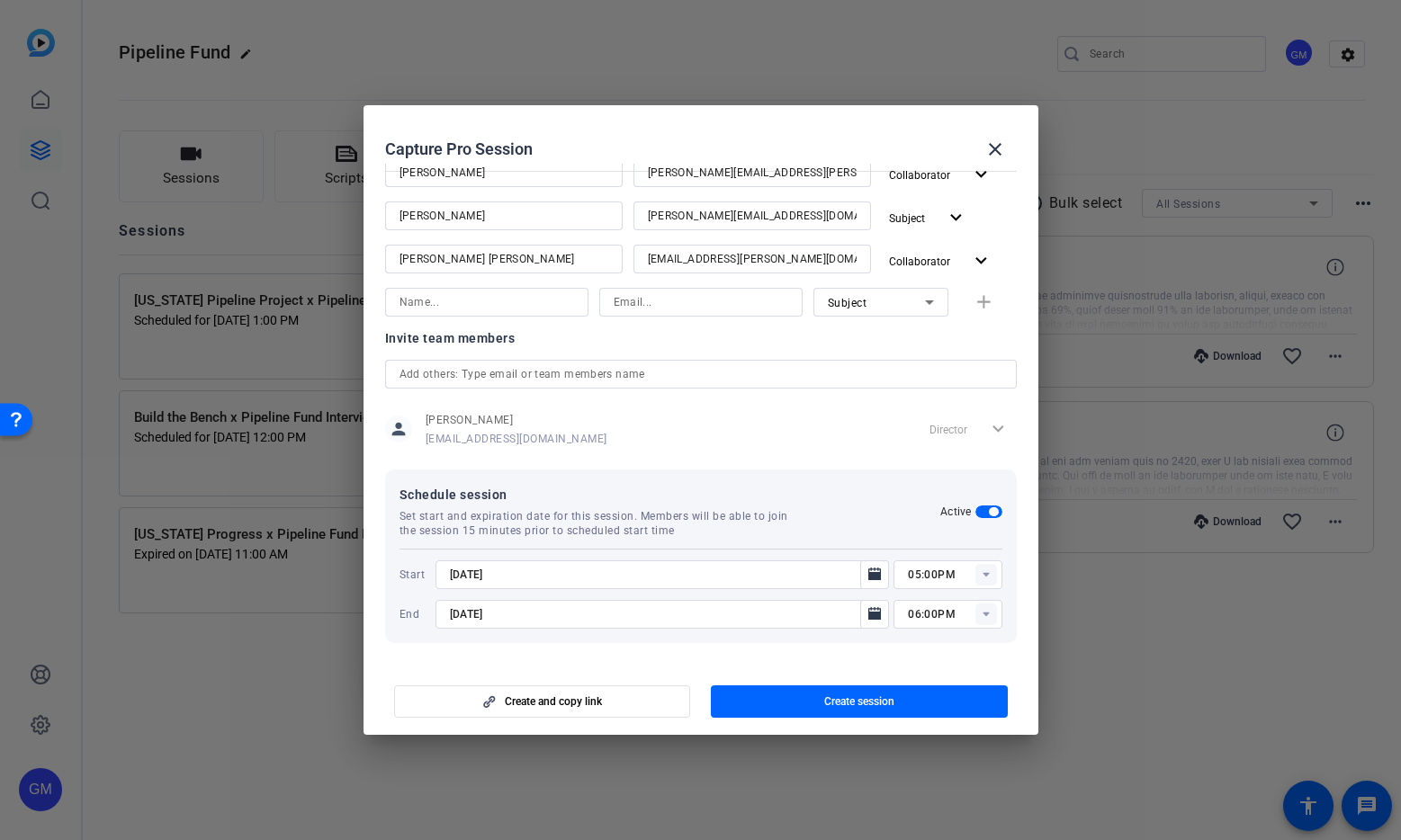
click at [869, 661] on mat-dialog-content "Session name Advanced settings Sister District x Pipeline Fund Interview Sessio…" at bounding box center [700, 413] width 675 height 500
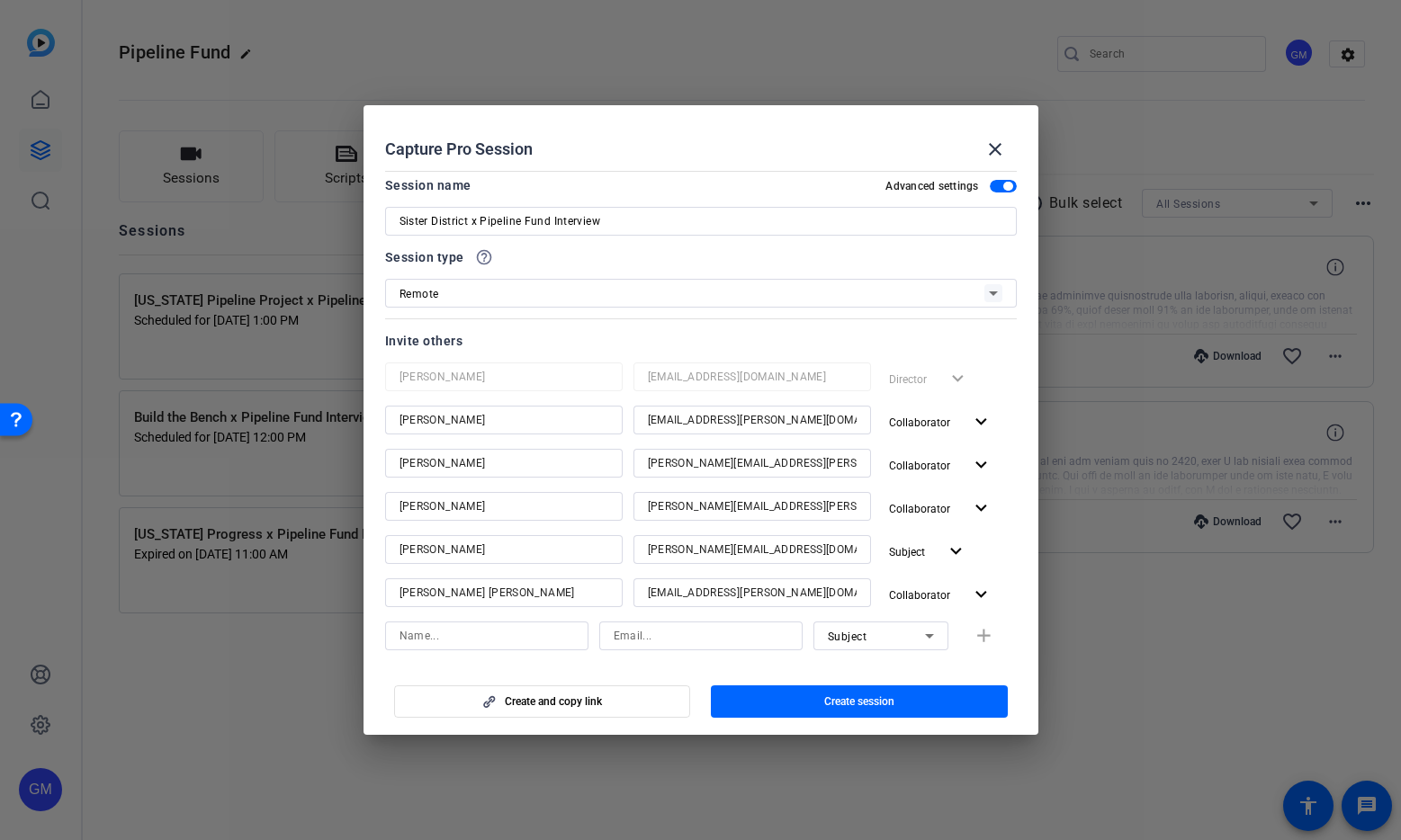
scroll to position [0, 0]
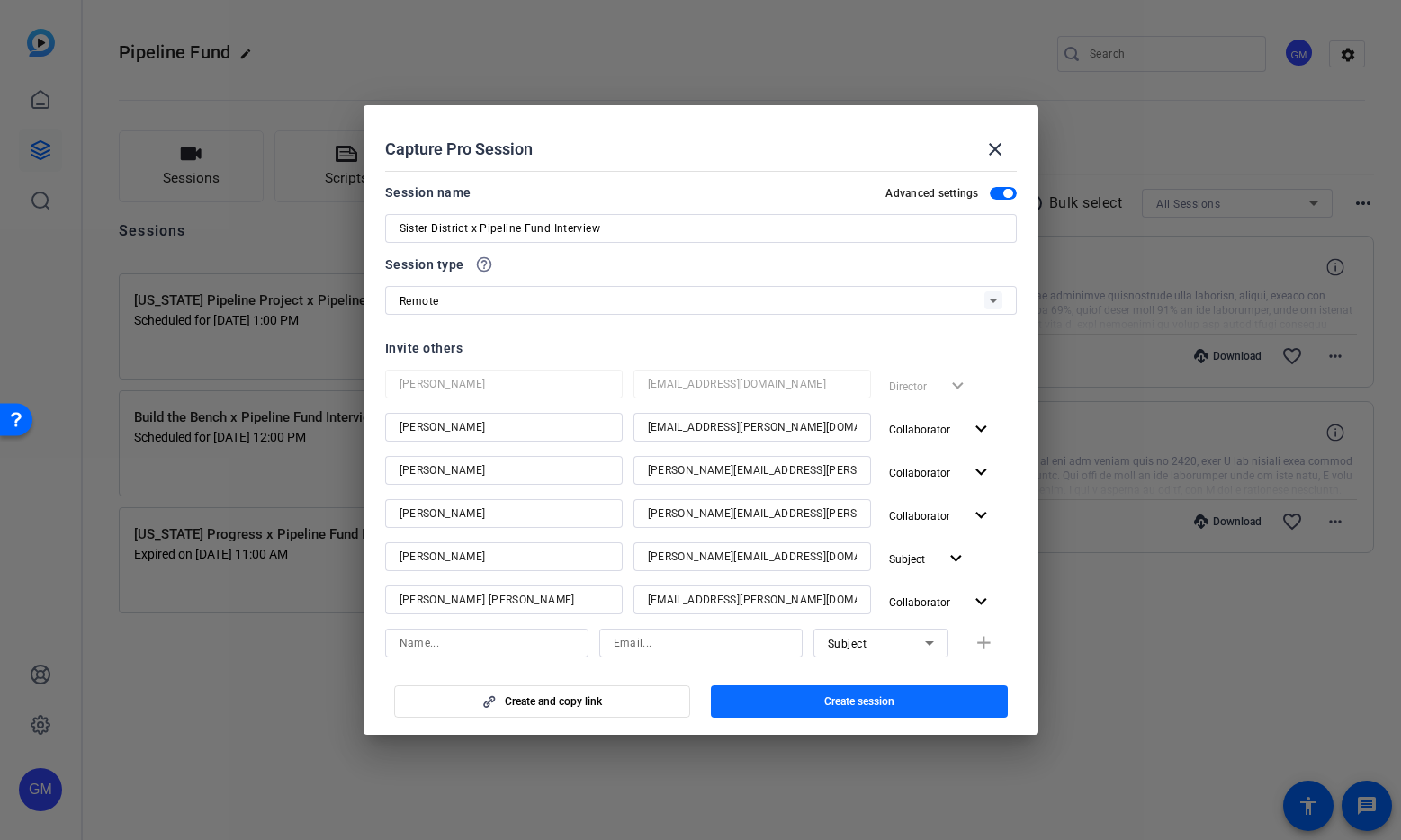
click at [936, 705] on span "button" at bounding box center [859, 701] width 297 height 44
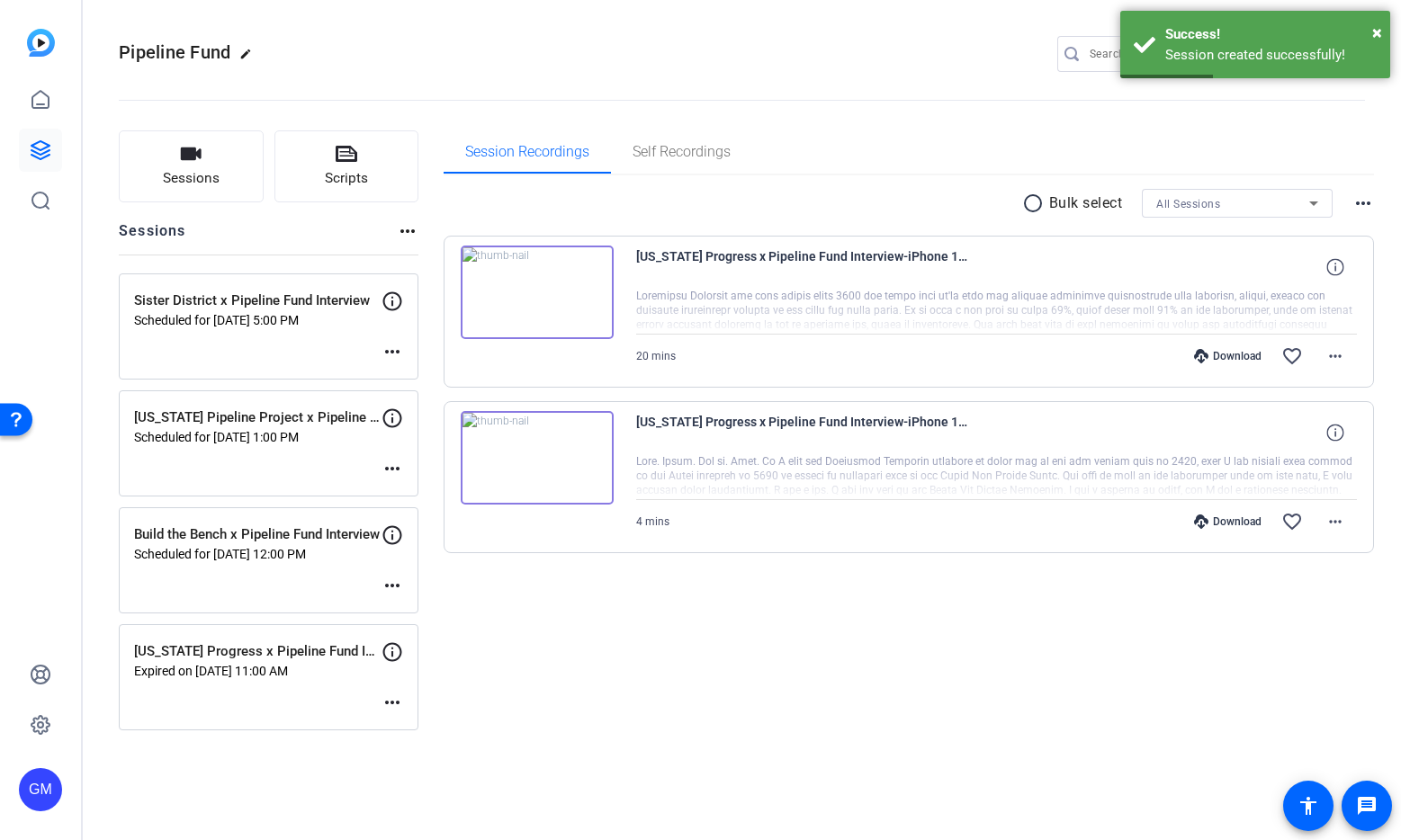
click at [389, 350] on mat-icon "more_horiz" at bounding box center [392, 352] width 22 height 22
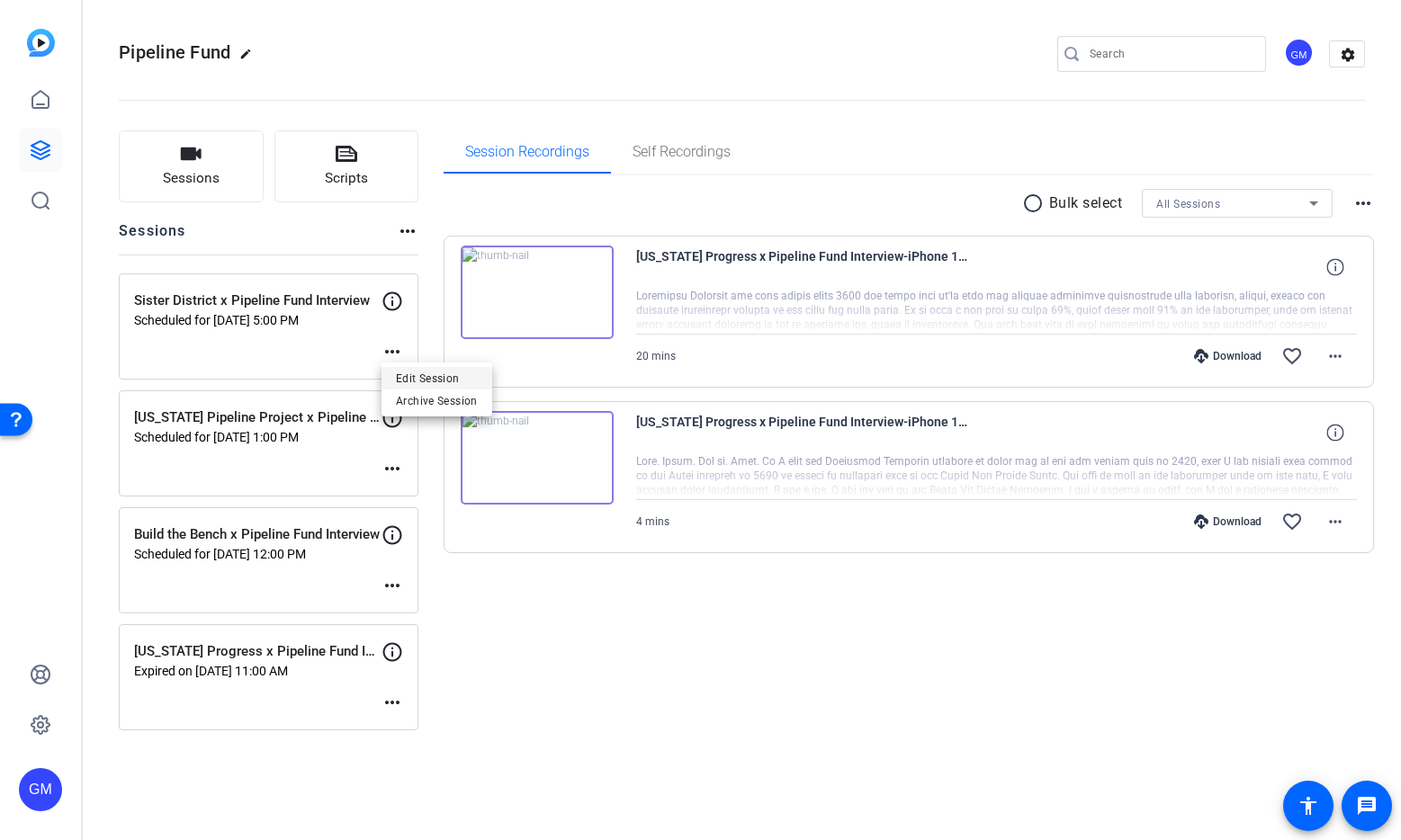
click at [436, 381] on span "Edit Session" at bounding box center [436, 379] width 82 height 22
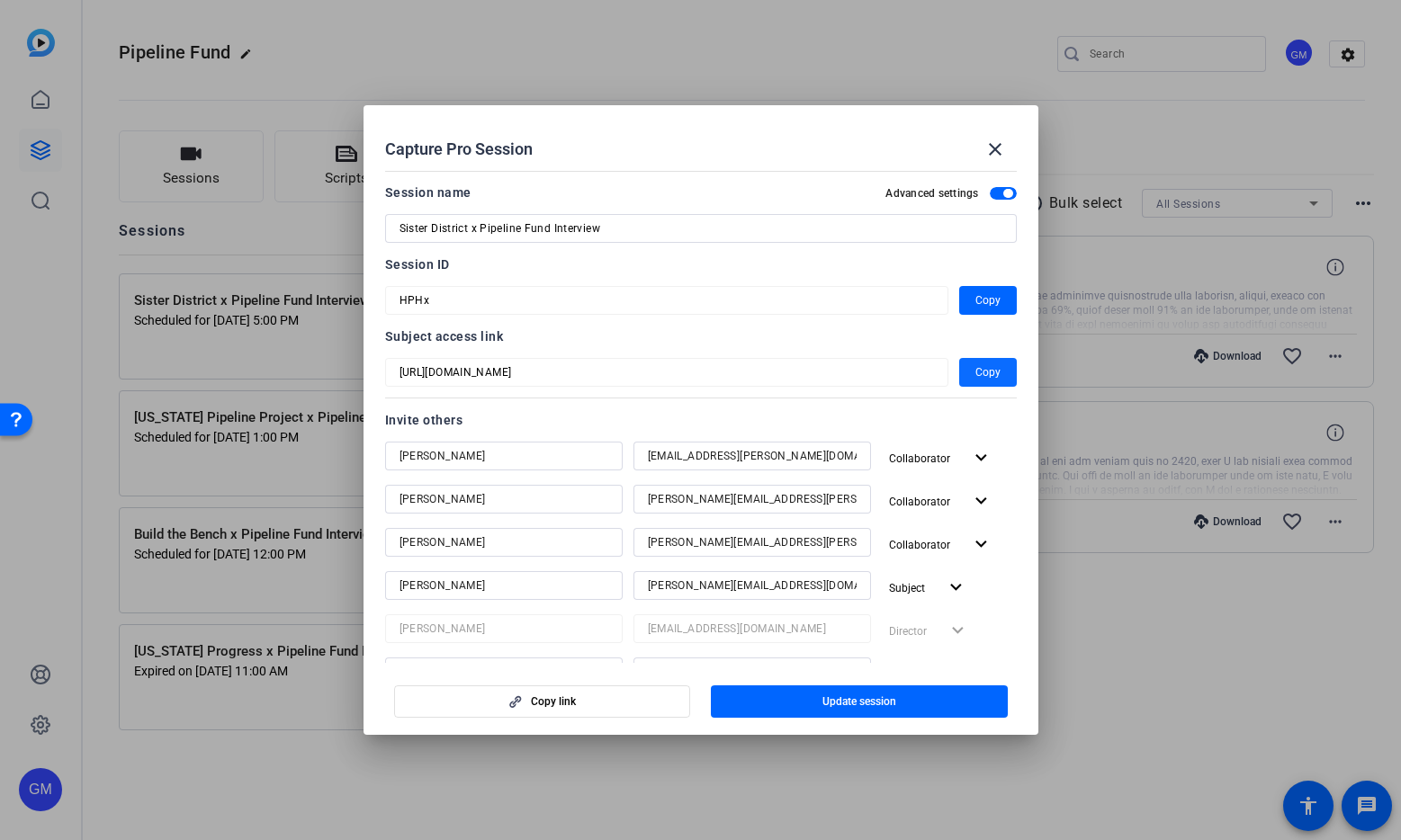
click at [991, 378] on span "Copy" at bounding box center [987, 372] width 25 height 22
click at [993, 151] on mat-icon "close" at bounding box center [995, 149] width 22 height 22
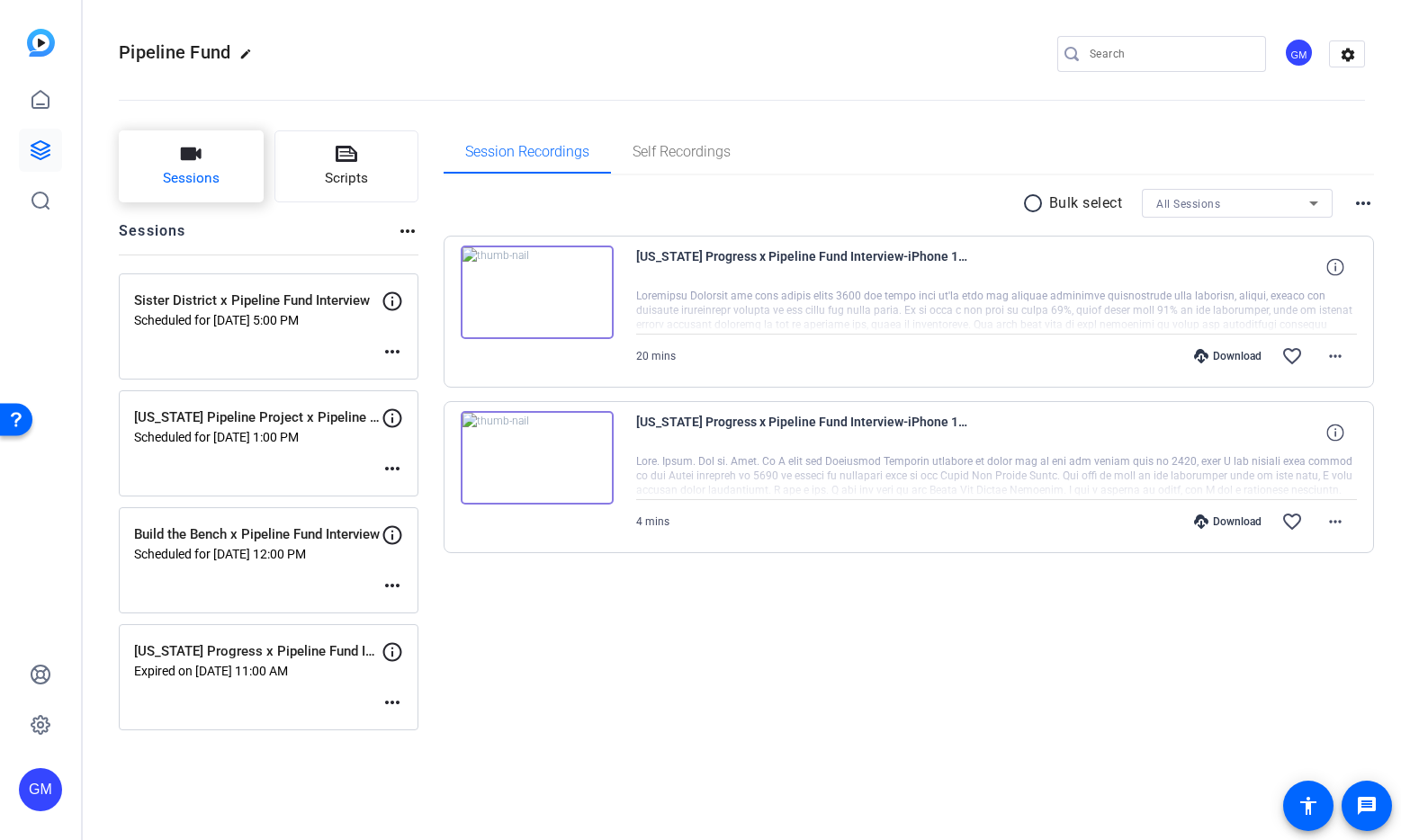
click at [203, 170] on span "Sessions" at bounding box center [191, 178] width 56 height 21
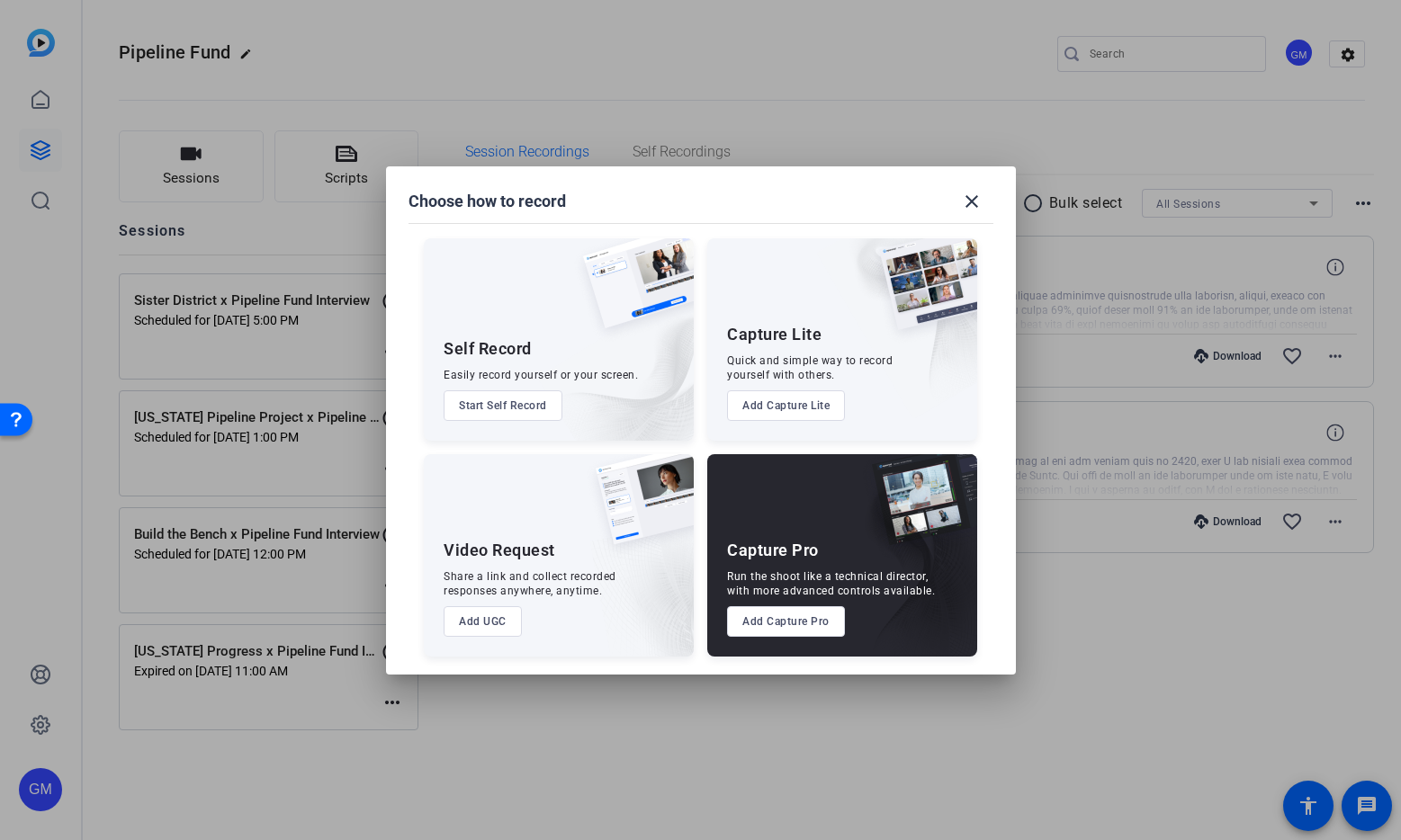
click at [797, 618] on button "Add Capture Pro" at bounding box center [786, 621] width 118 height 31
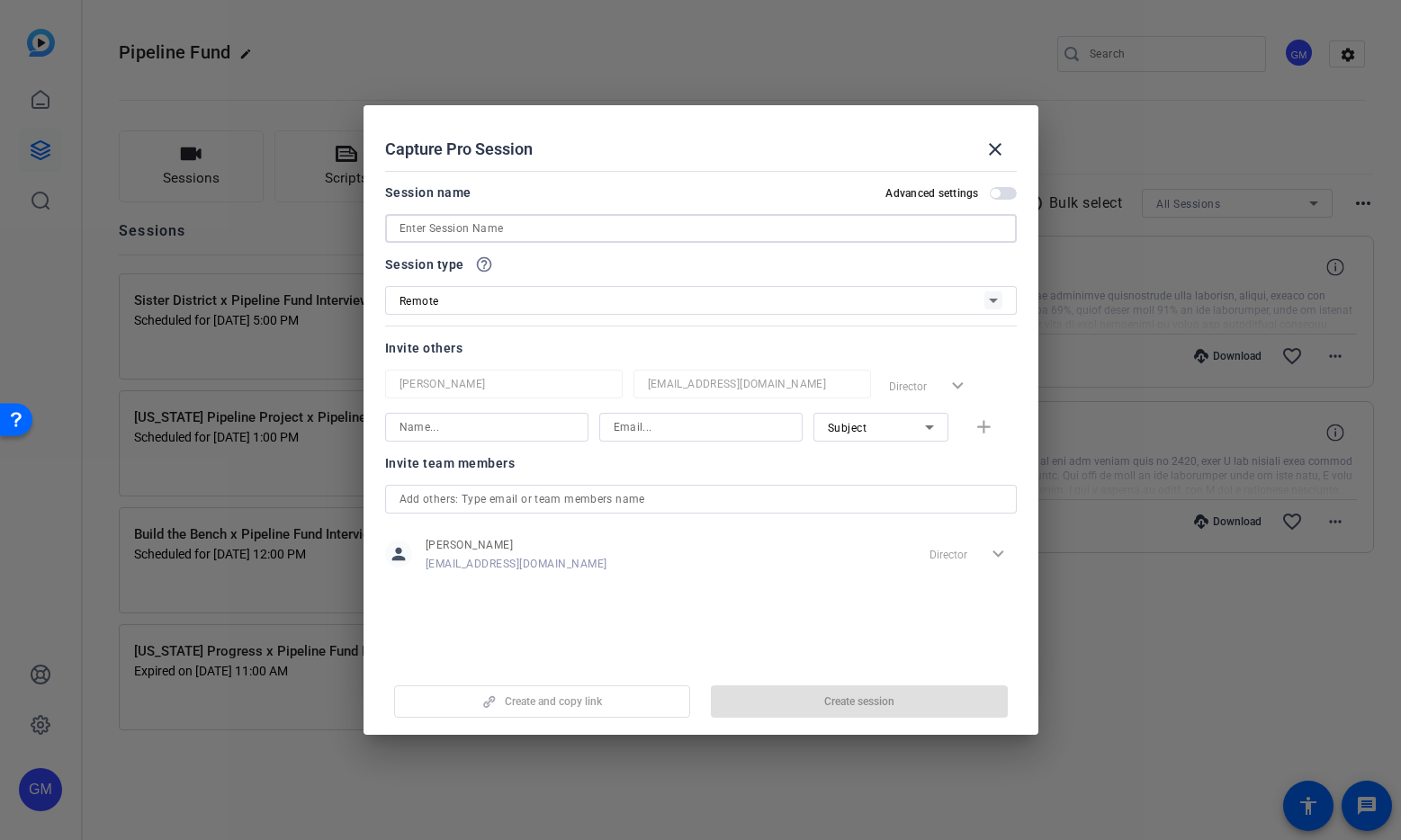
click at [483, 232] on input at bounding box center [700, 229] width 603 height 22
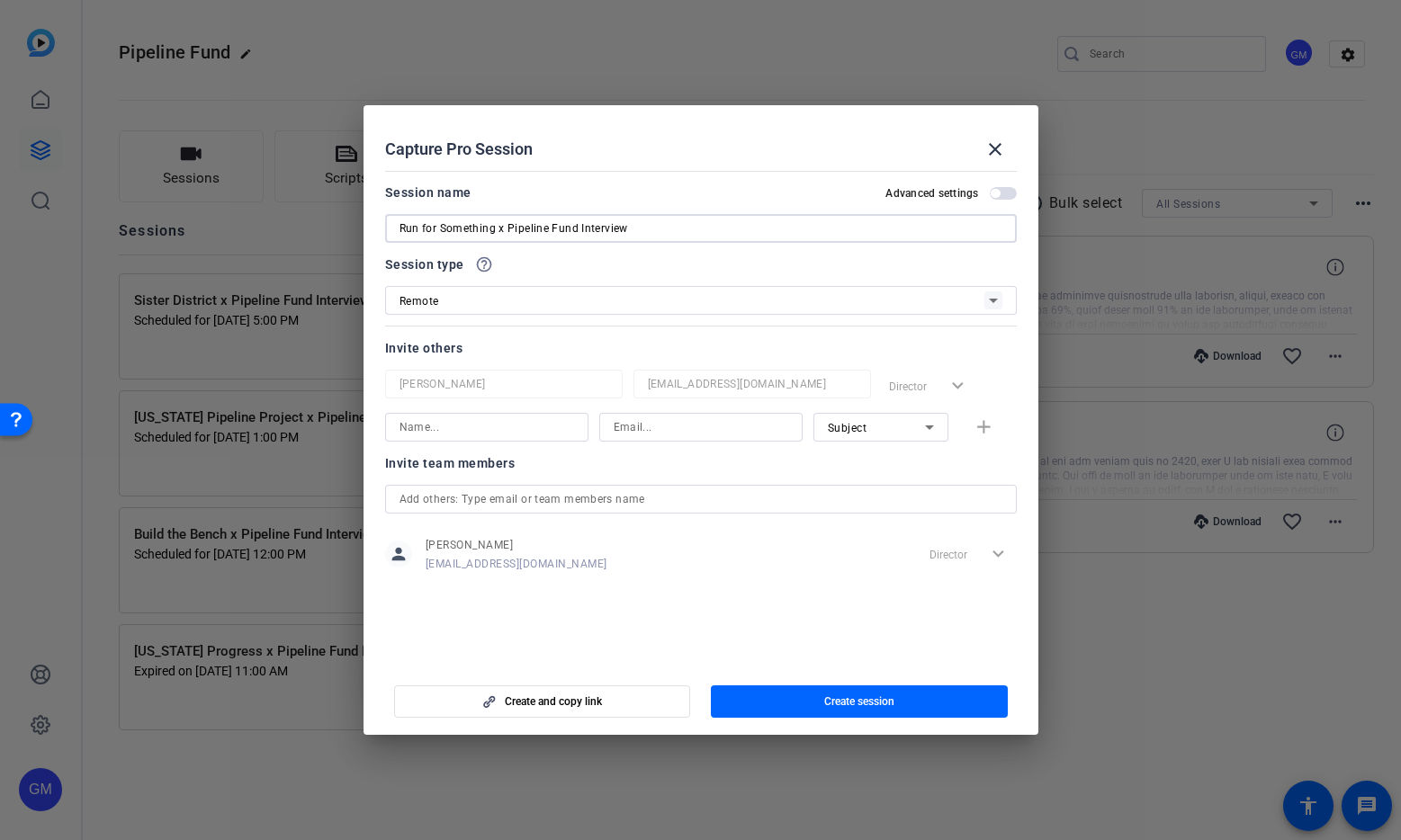
type input "Run for Something x Pipeline Fund Interview"
click at [449, 429] on input at bounding box center [487, 427] width 174 height 22
type input "[PERSON_NAME]"
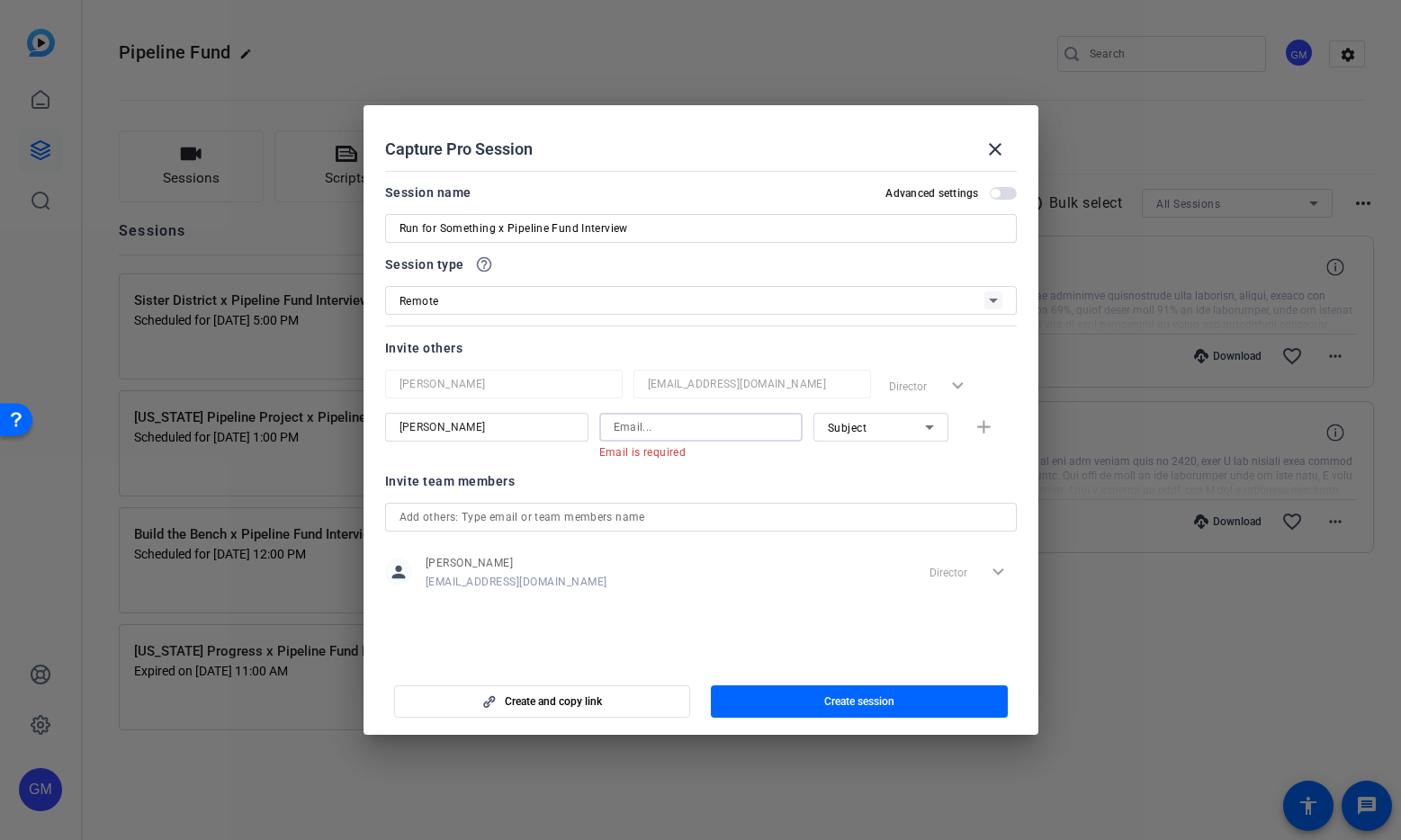
paste input "[EMAIL_ADDRESS][PERSON_NAME][DOMAIN_NAME]"
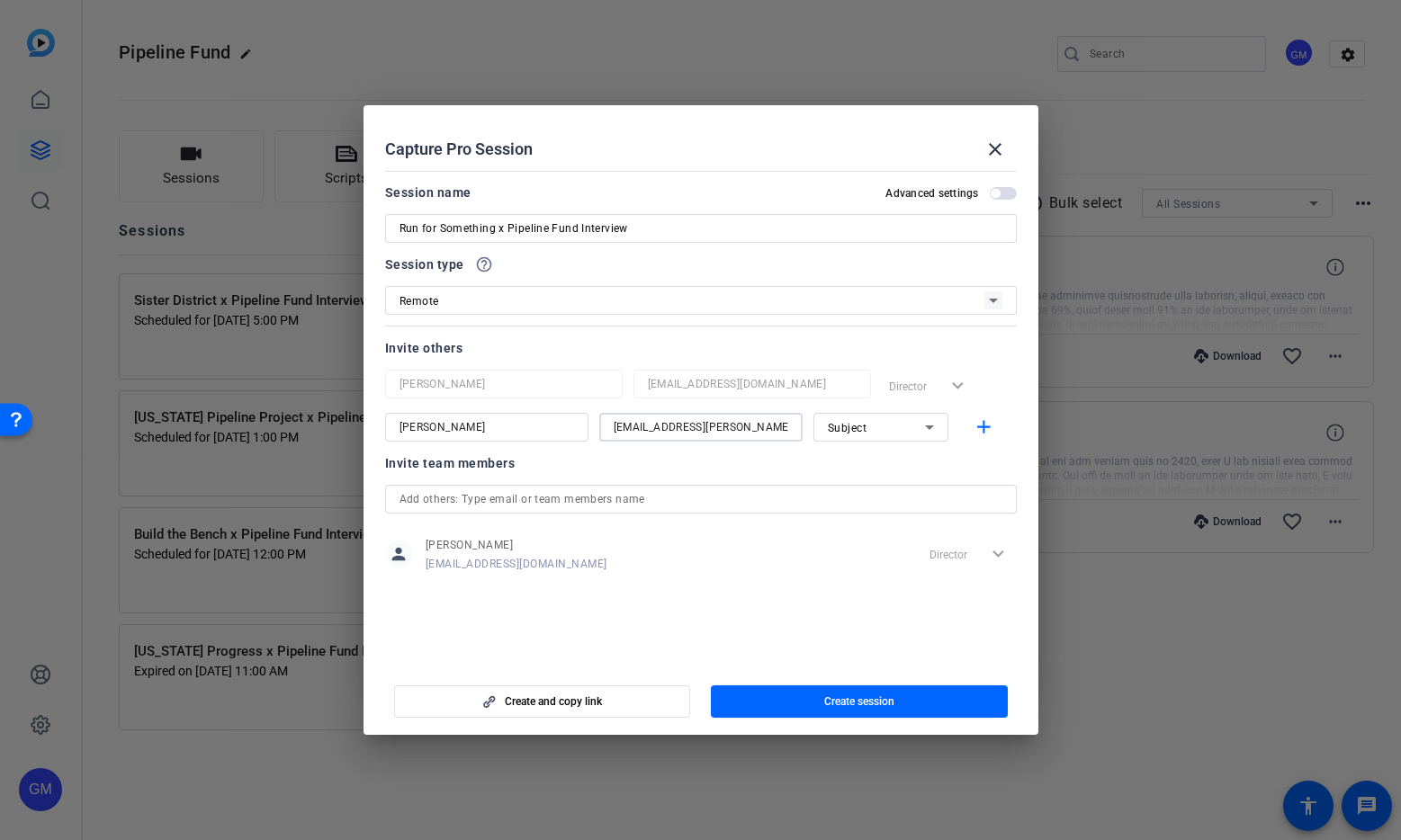
scroll to position [0, 4]
type input "[EMAIL_ADDRESS][PERSON_NAME][DOMAIN_NAME]"
click at [825, 429] on div "Subject" at bounding box center [881, 426] width 135 height 29
click at [864, 460] on span "Collaborator" at bounding box center [860, 463] width 65 height 22
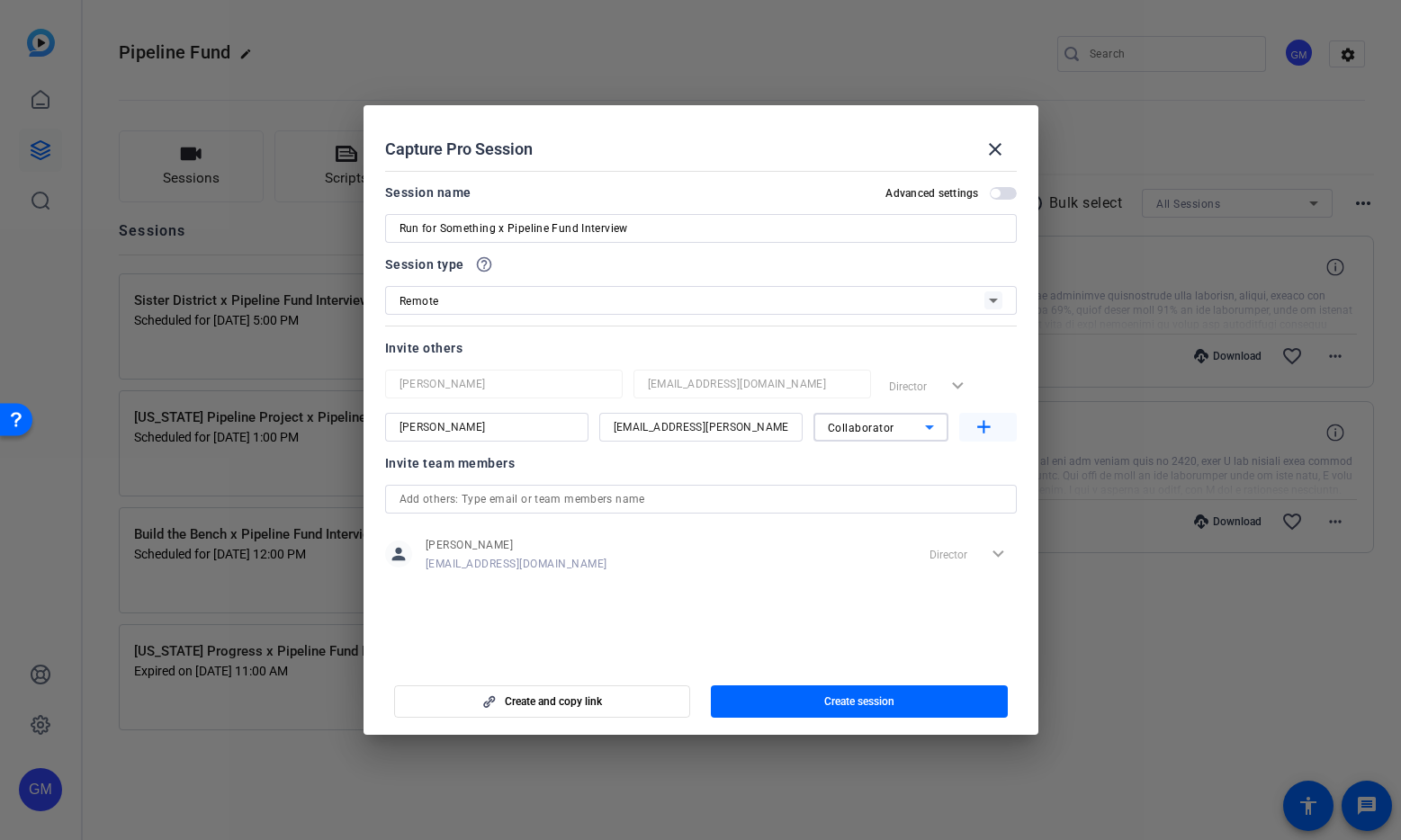
click at [988, 429] on mat-icon "add" at bounding box center [983, 427] width 23 height 23
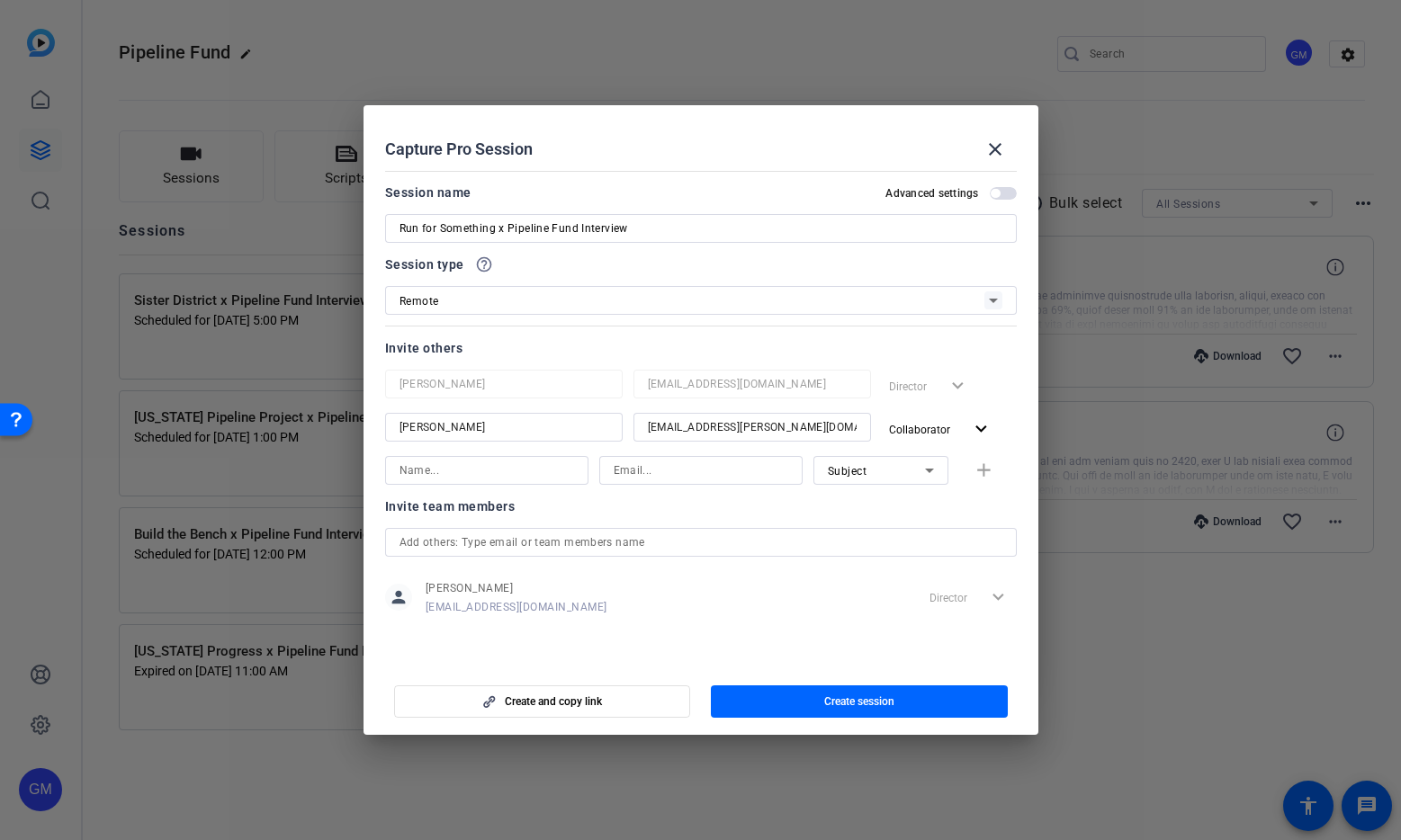
click at [422, 470] on input at bounding box center [487, 471] width 174 height 22
type input "[PERSON_NAME]"
type input "[PERSON_NAME][EMAIL_ADDRESS][PERSON_NAME][DOMAIN_NAME]"
click at [875, 480] on div "Subject" at bounding box center [876, 471] width 97 height 23
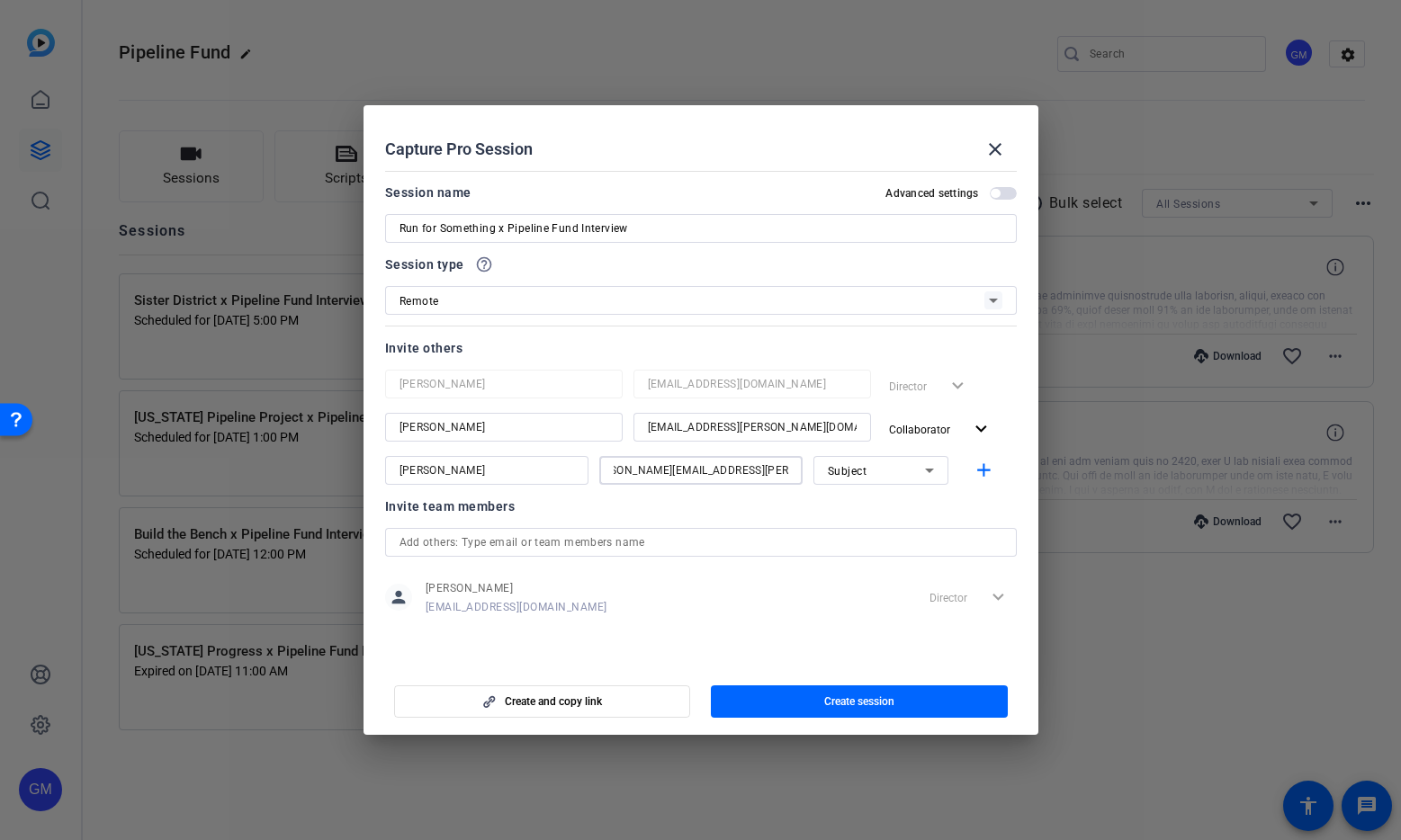
scroll to position [0, 0]
click at [874, 508] on span "Collaborator" at bounding box center [860, 507] width 65 height 22
click at [991, 470] on mat-icon "add" at bounding box center [983, 471] width 23 height 23
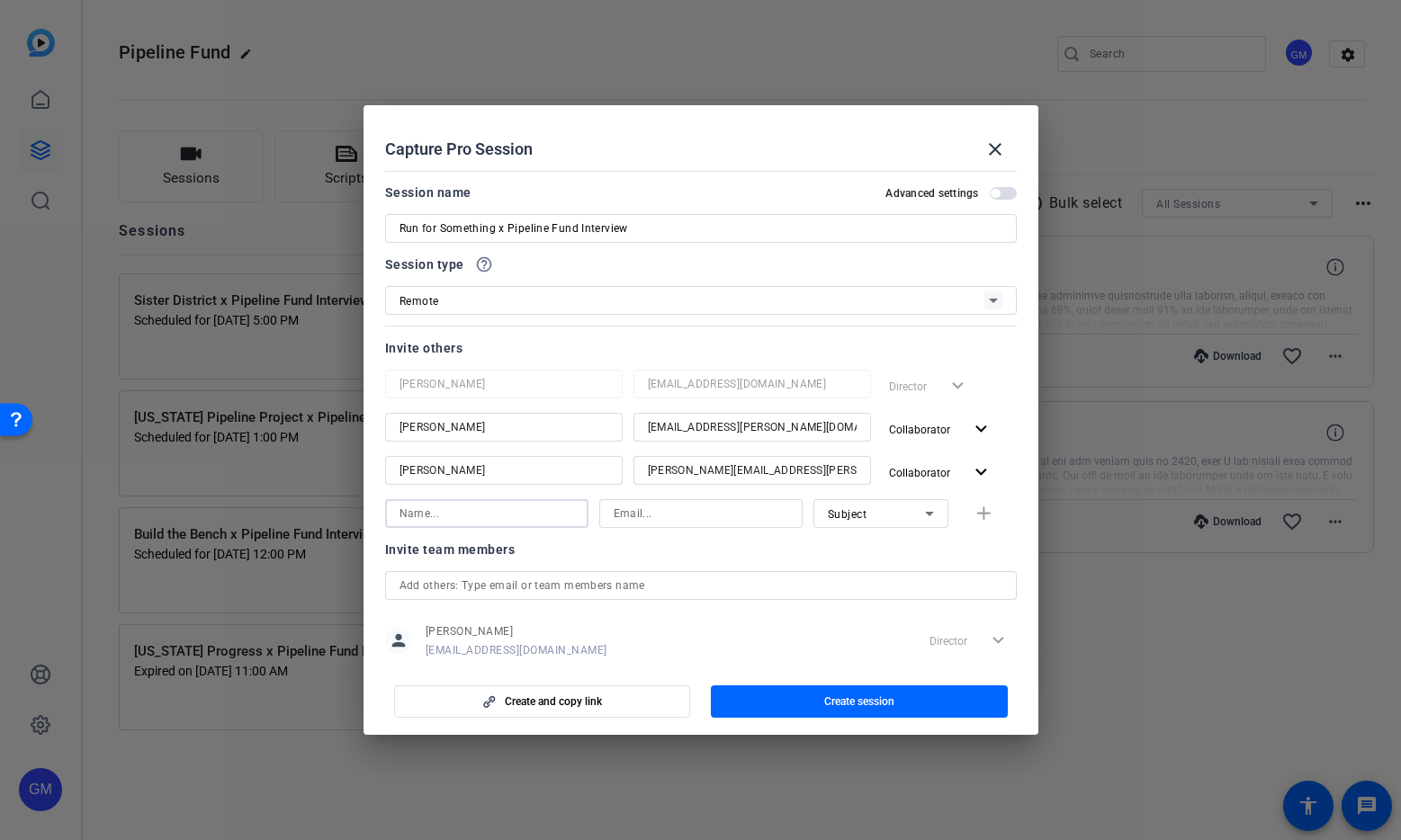
click at [478, 509] on input at bounding box center [487, 513] width 174 height 22
type input "[PERSON_NAME] [PERSON_NAME]"
click at [653, 511] on input at bounding box center [700, 513] width 174 height 22
paste input "[EMAIL_ADDRESS][PERSON_NAME][DOMAIN_NAME]"
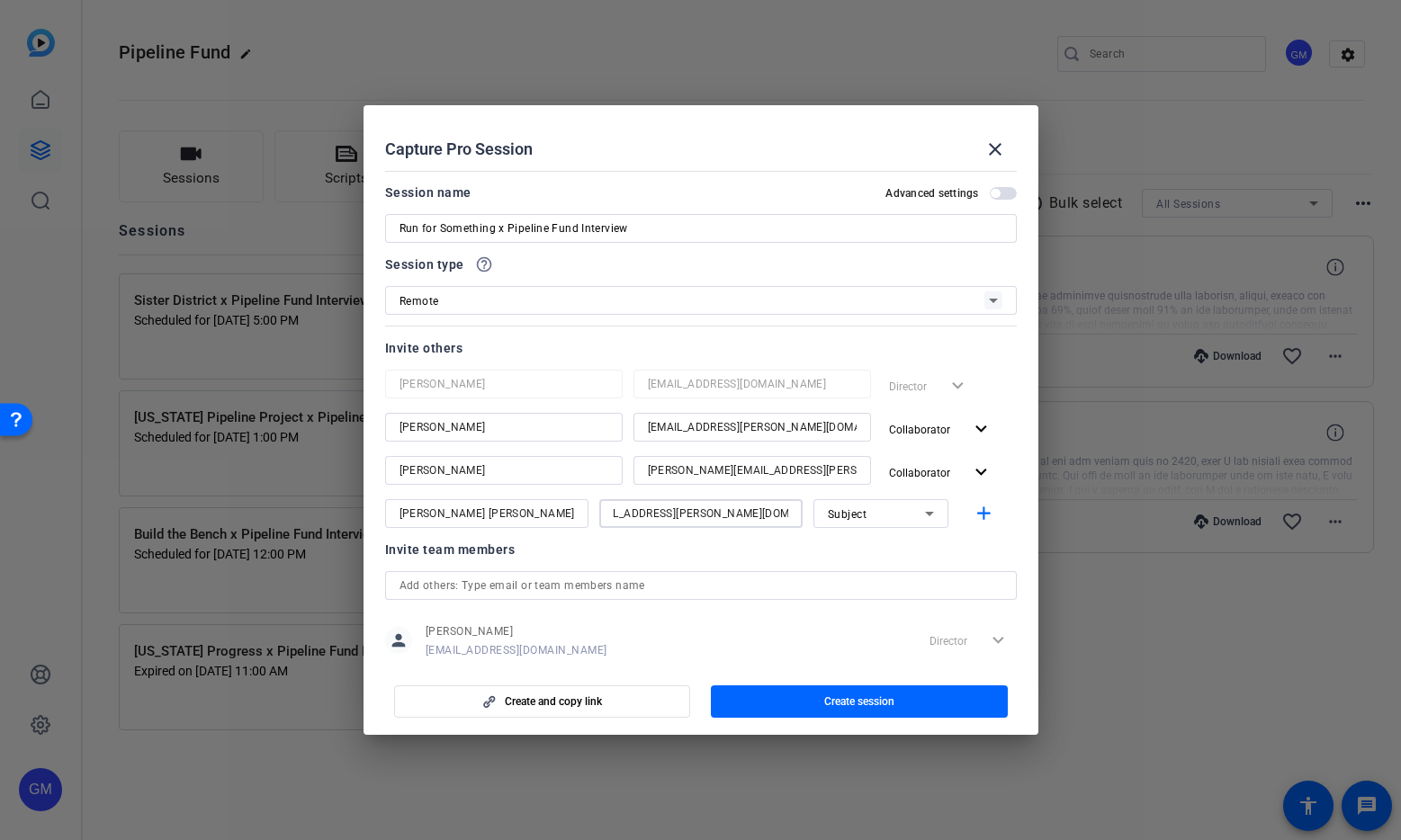
type input "[EMAIL_ADDRESS][PERSON_NAME][DOMAIN_NAME]"
click at [885, 513] on div "Subject" at bounding box center [876, 513] width 97 height 23
click at [882, 552] on span "Collaborator" at bounding box center [860, 550] width 65 height 22
click at [978, 511] on mat-icon "add" at bounding box center [983, 513] width 23 height 23
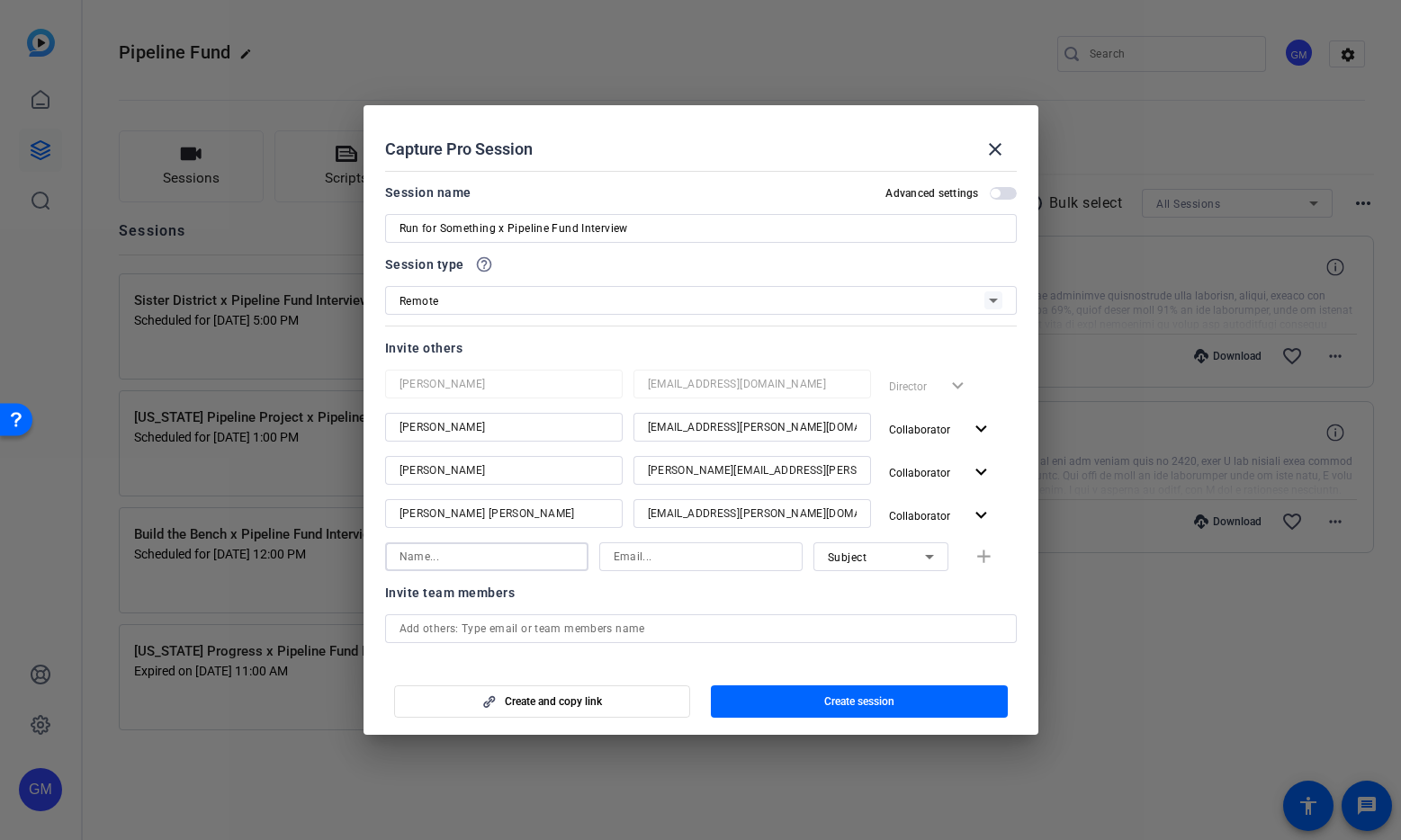
click at [496, 556] on input at bounding box center [487, 557] width 174 height 22
click at [630, 558] on input at bounding box center [700, 557] width 174 height 22
paste input "[PERSON_NAME][EMAIL_ADDRESS][DOMAIN_NAME]"
type input "[PERSON_NAME][EMAIL_ADDRESS][DOMAIN_NAME]"
click at [500, 559] on input at bounding box center [487, 557] width 174 height 22
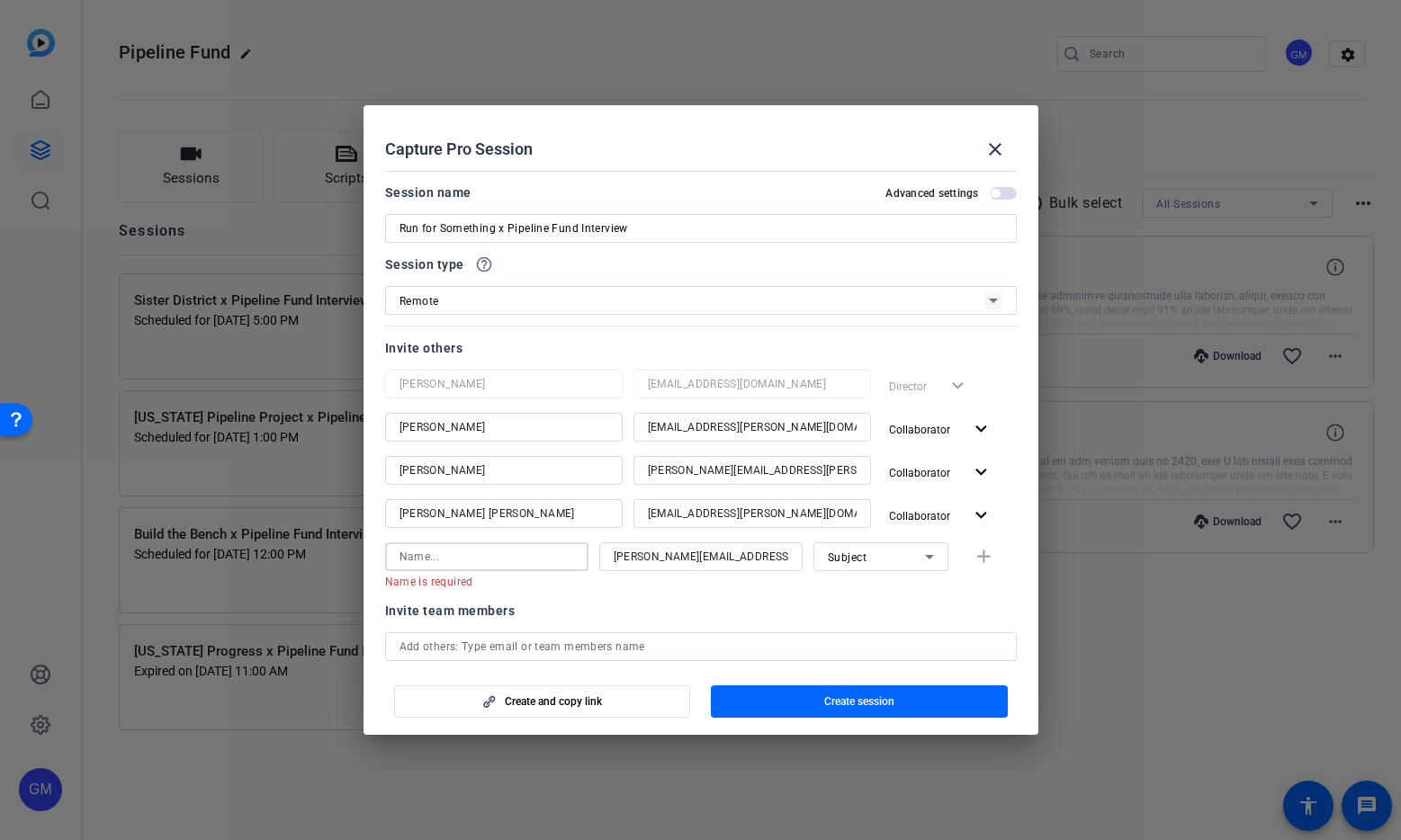
paste input "[PERSON_NAME]"
type input "[PERSON_NAME]"
click at [984, 558] on mat-icon "add" at bounding box center [983, 557] width 23 height 23
click at [447, 597] on input at bounding box center [487, 600] width 174 height 22
type input "[PERSON_NAME]"
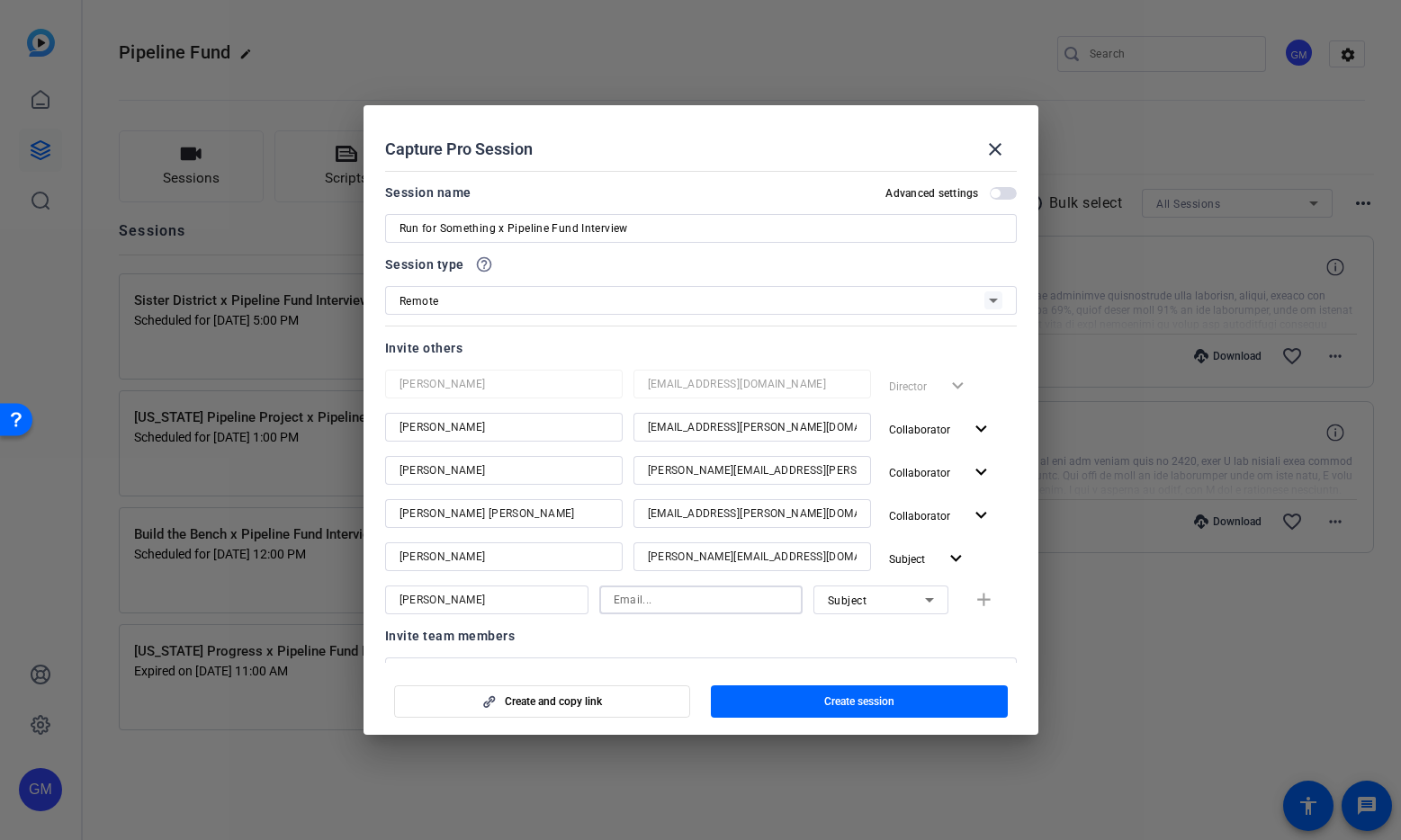
click at [692, 604] on input at bounding box center [700, 600] width 174 height 22
type input "[PERSON_NAME][EMAIL_ADDRESS][PERSON_NAME][DOMAIN_NAME]"
click at [903, 603] on div "Subject" at bounding box center [876, 600] width 97 height 23
click at [891, 639] on mat-option "Collaborator" at bounding box center [881, 635] width 135 height 29
click at [992, 600] on mat-icon "add" at bounding box center [983, 600] width 23 height 23
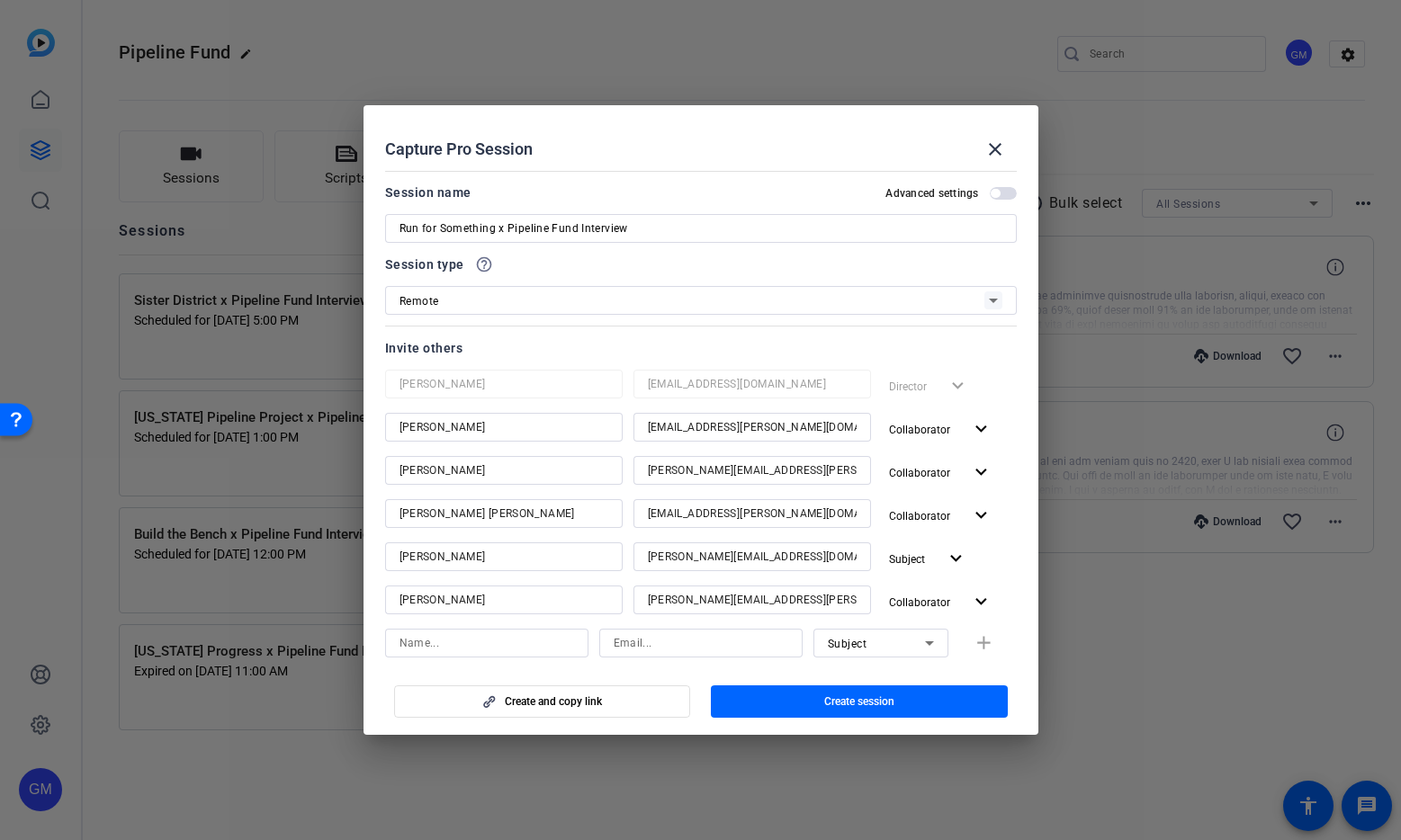
click at [999, 195] on span "button" at bounding box center [1002, 193] width 27 height 13
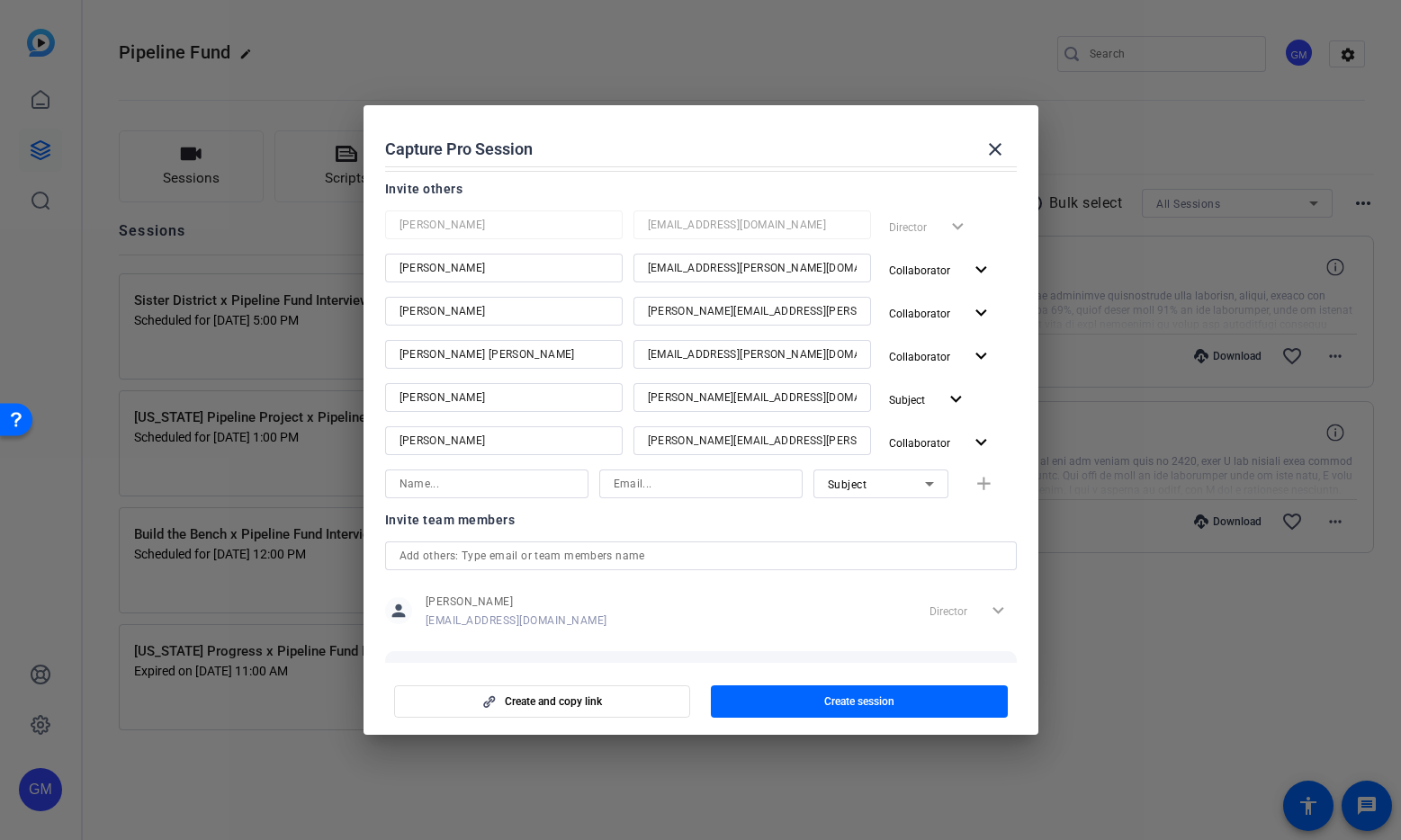
scroll to position [250, 0]
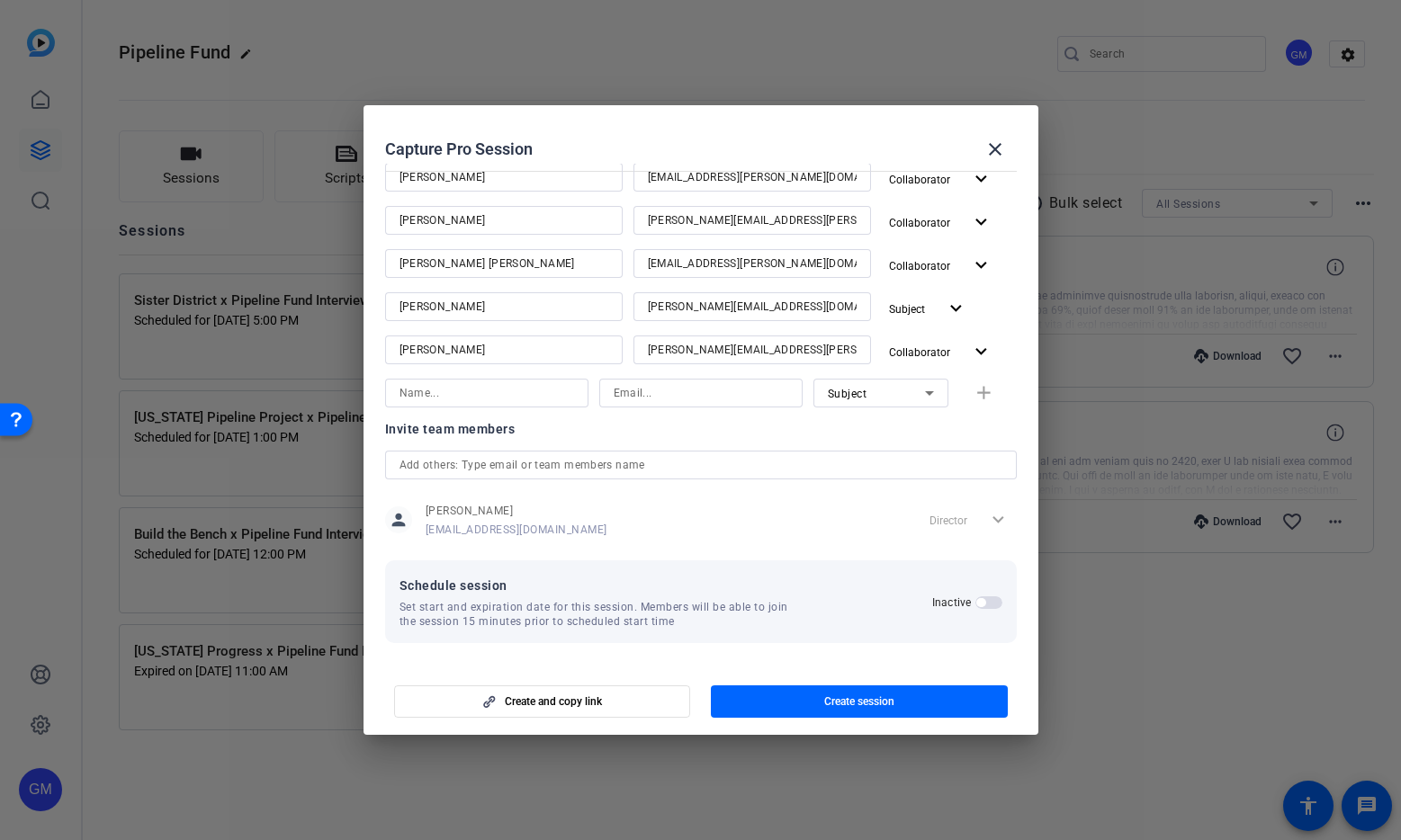
click at [981, 599] on span "button" at bounding box center [980, 603] width 9 height 9
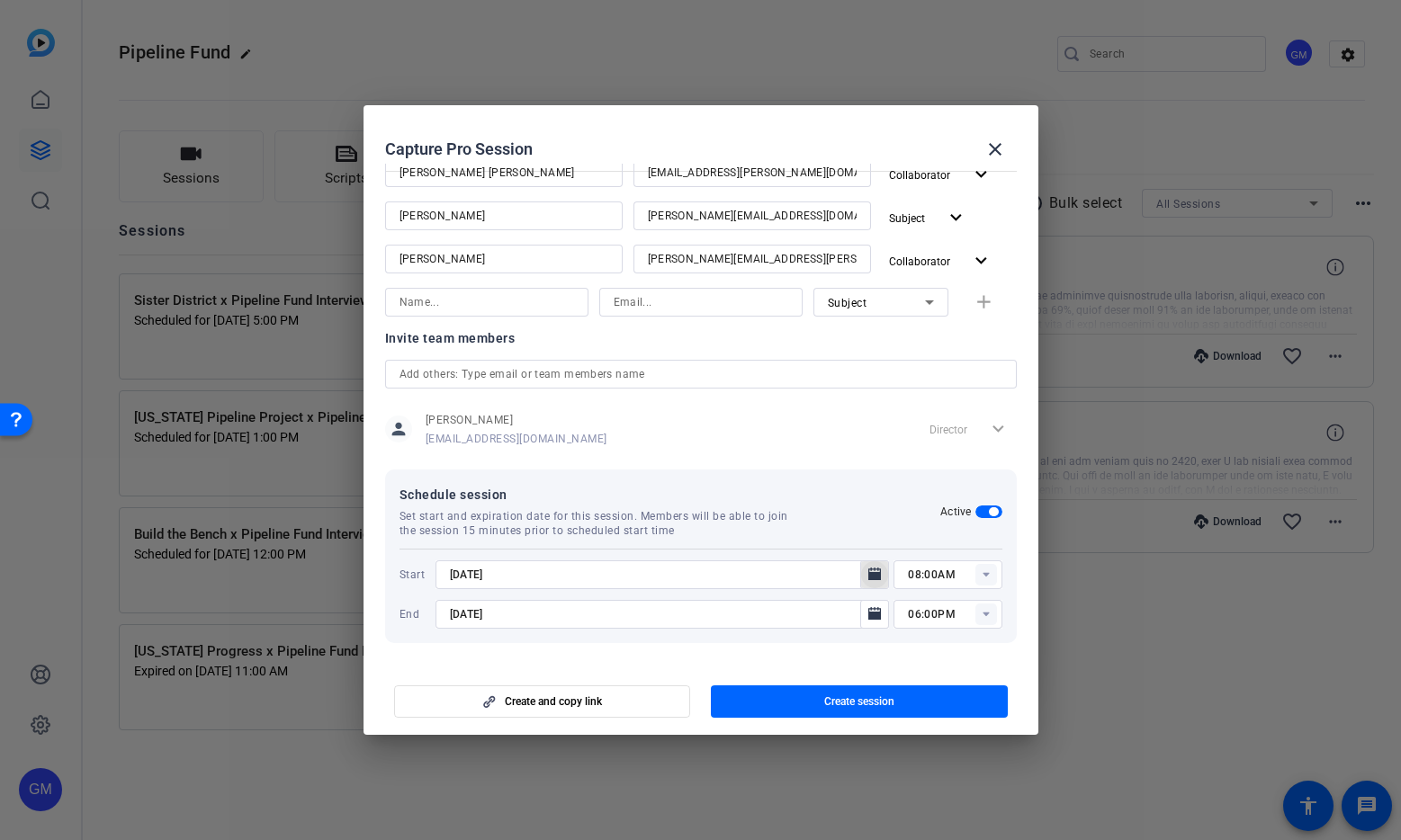
click at [871, 570] on icon "Open calendar" at bounding box center [874, 574] width 13 height 13
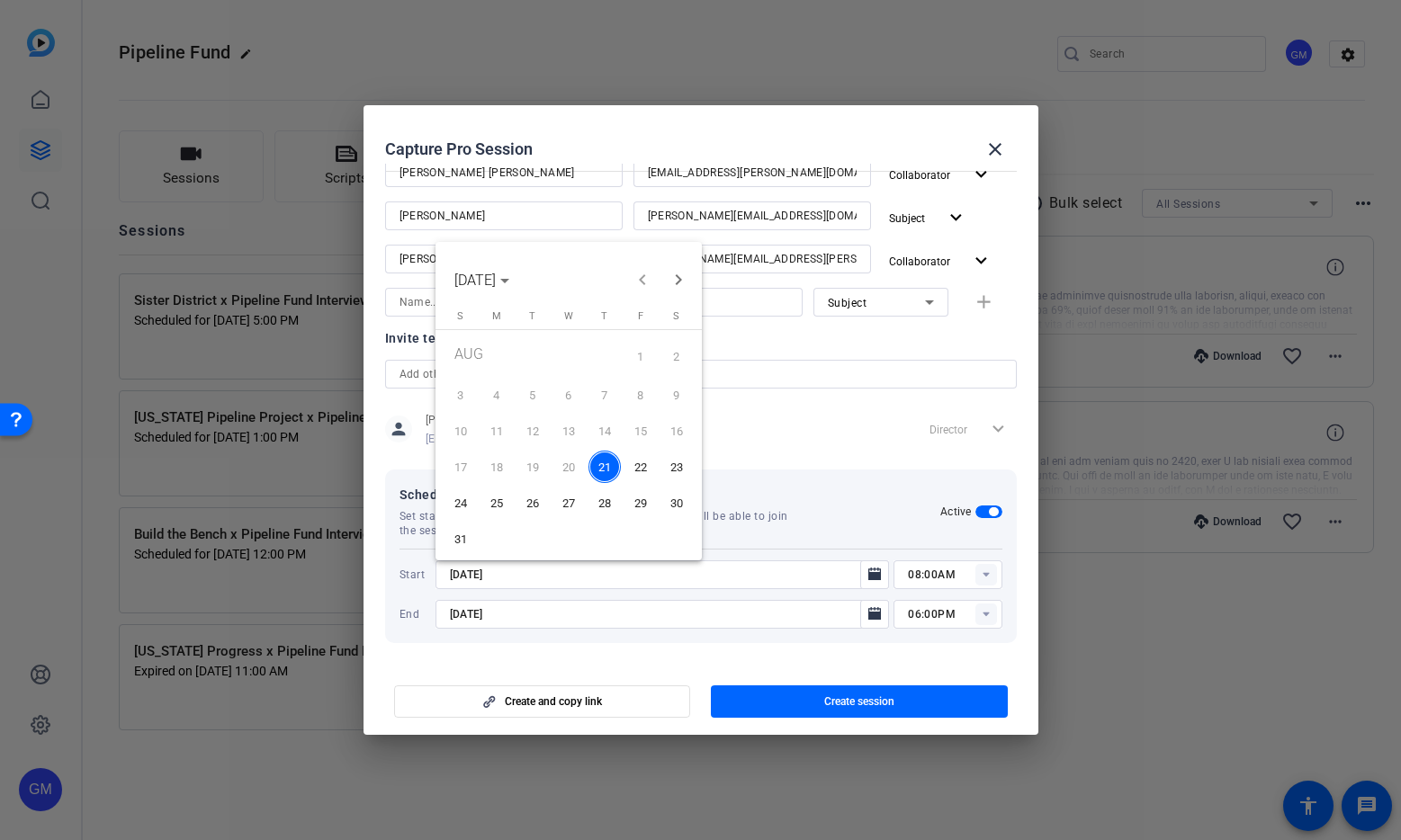
click at [535, 505] on span "26" at bounding box center [532, 503] width 33 height 33
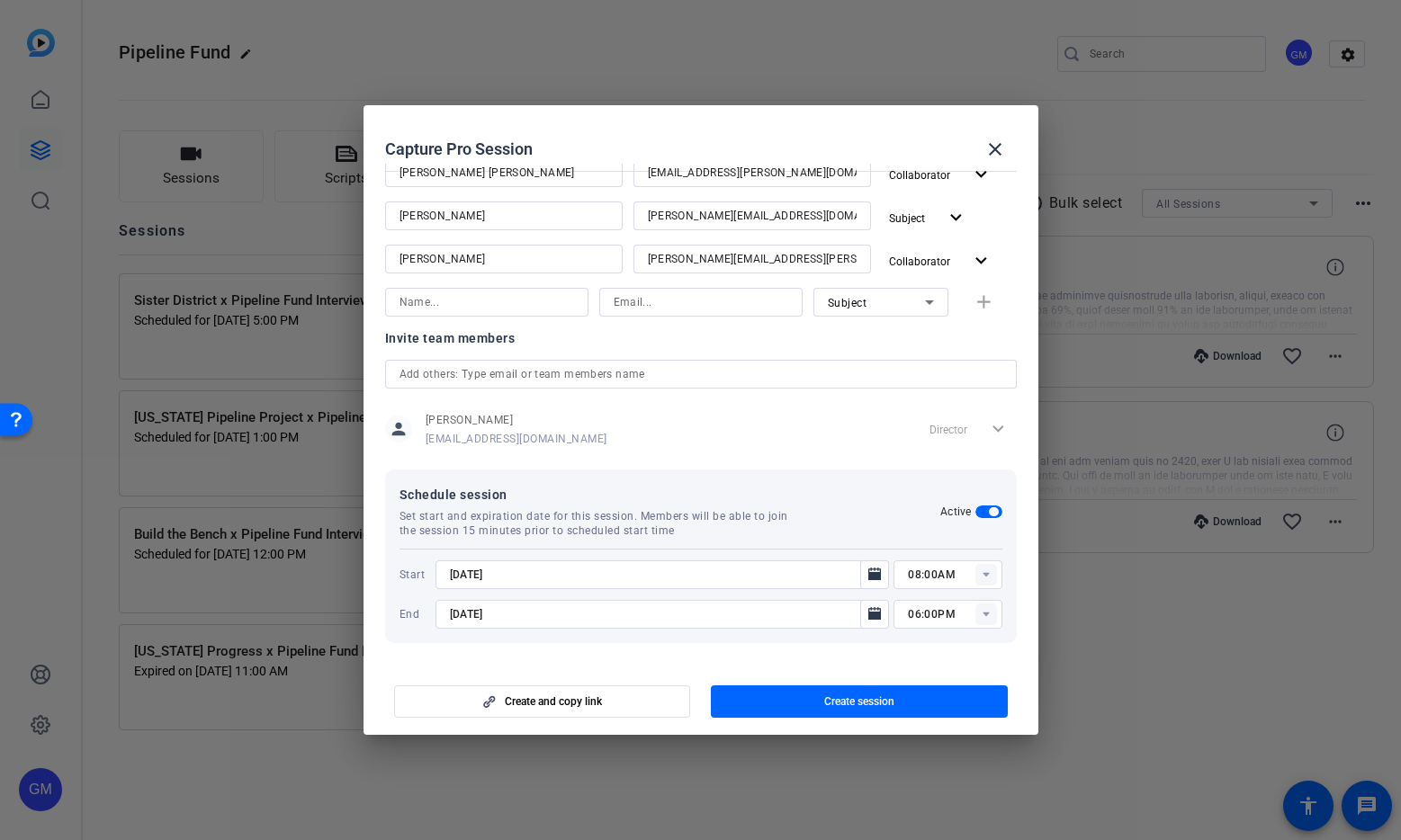
type input "[DATE]"
click at [983, 573] on icon at bounding box center [985, 575] width 6 height 5
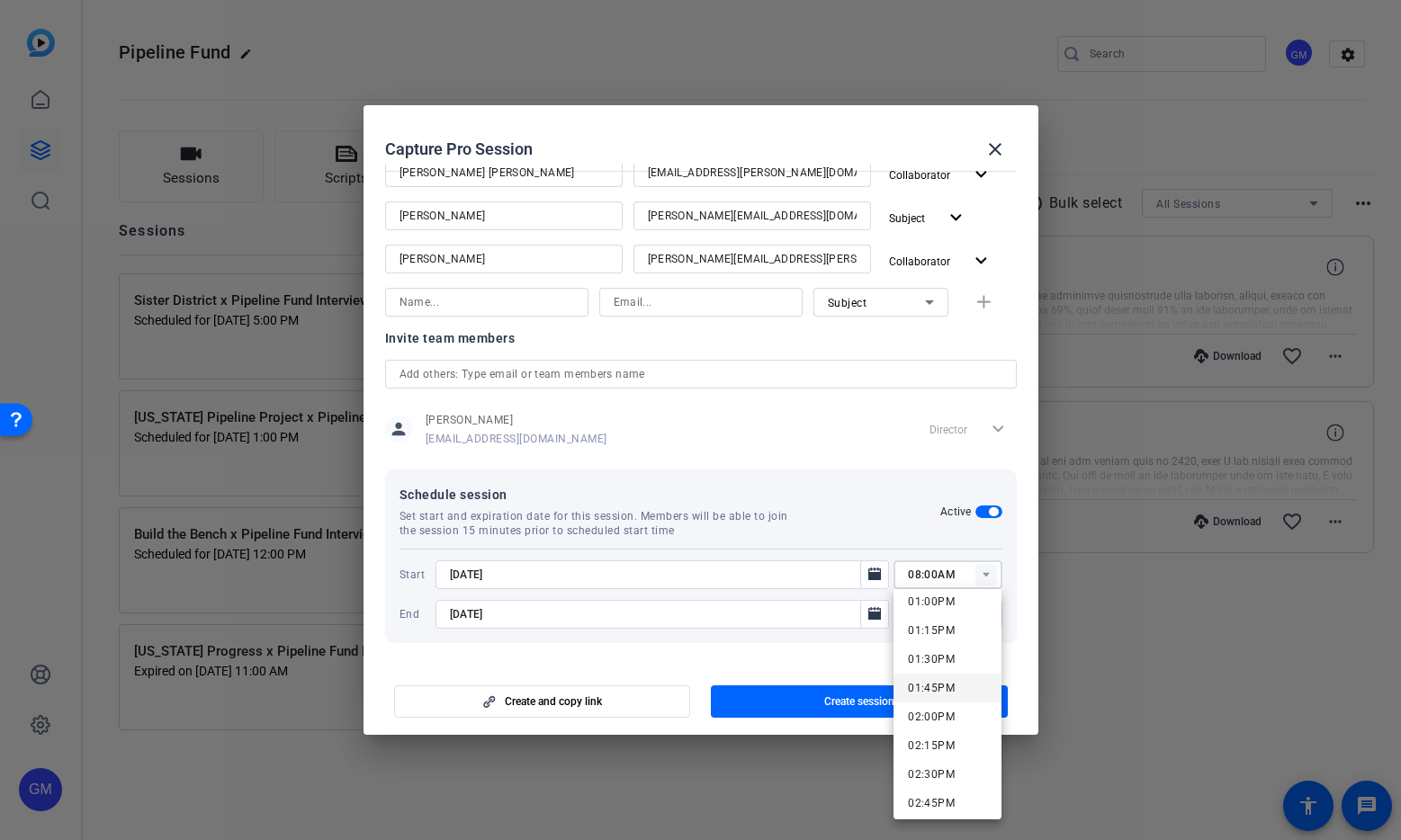
scroll to position [1502, 0]
click at [948, 607] on span "01:00PM" at bounding box center [930, 605] width 47 height 13
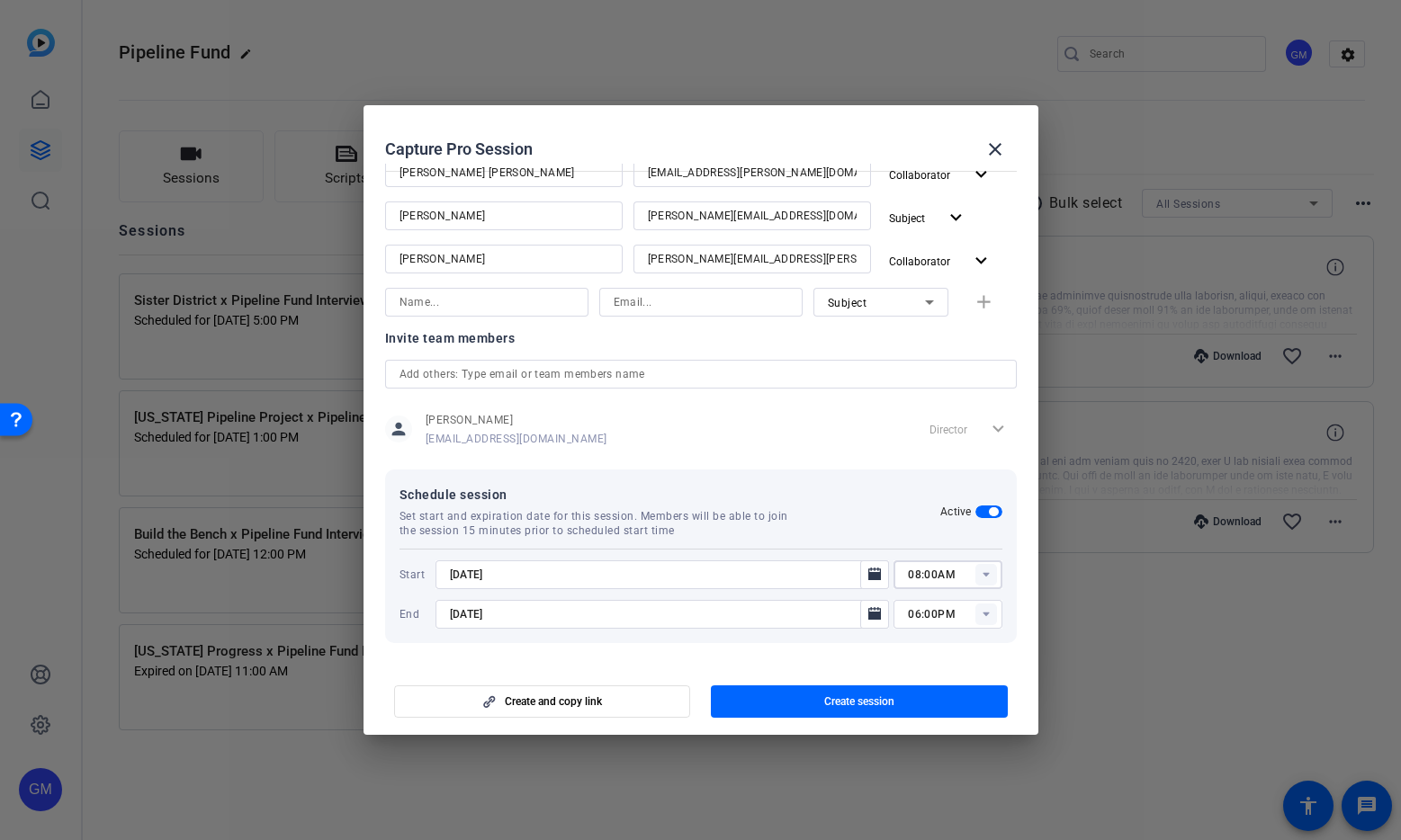
type input "01:00PM"
click at [876, 611] on icon "Open calendar" at bounding box center [874, 613] width 13 height 13
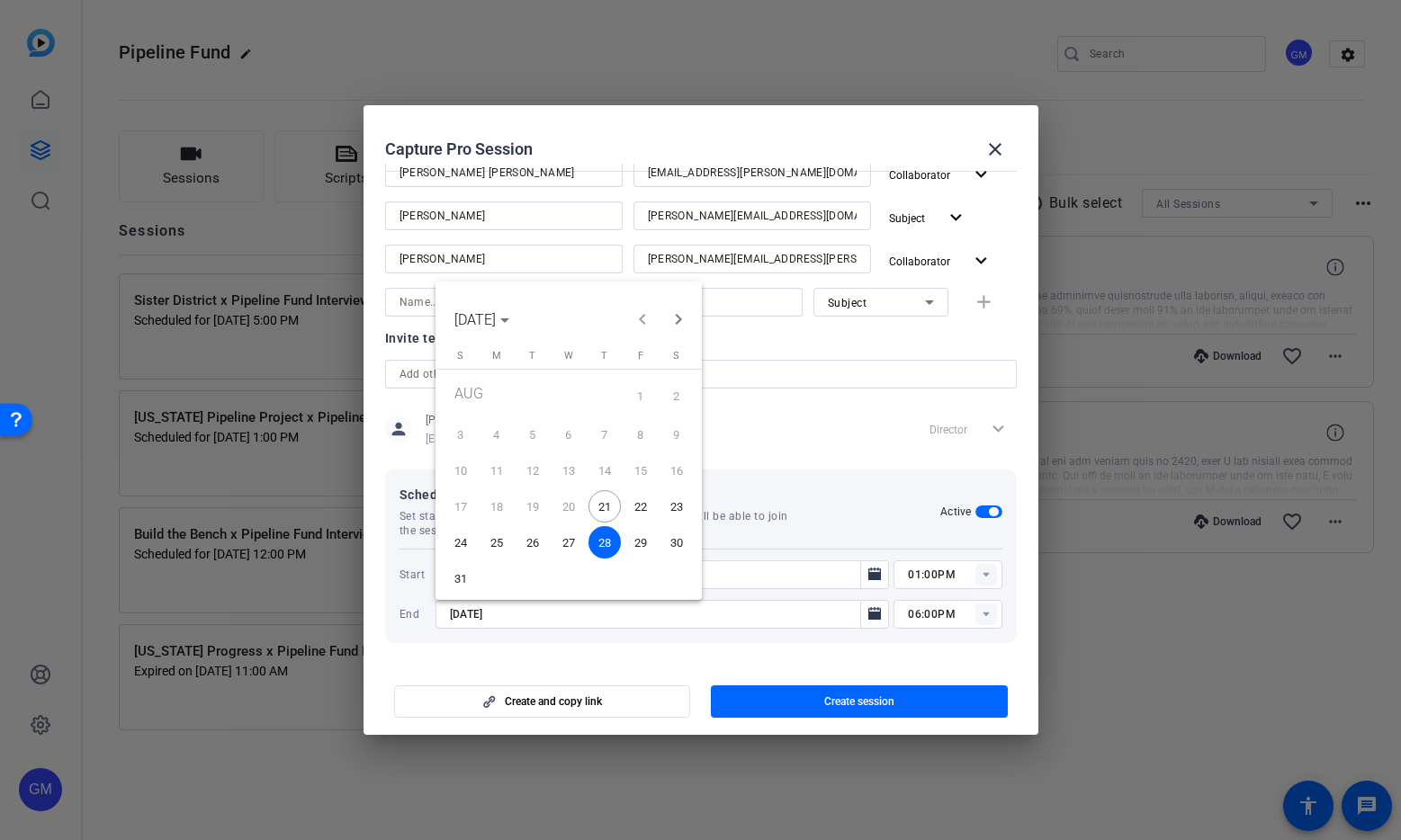
click at [534, 540] on span "26" at bounding box center [532, 542] width 33 height 33
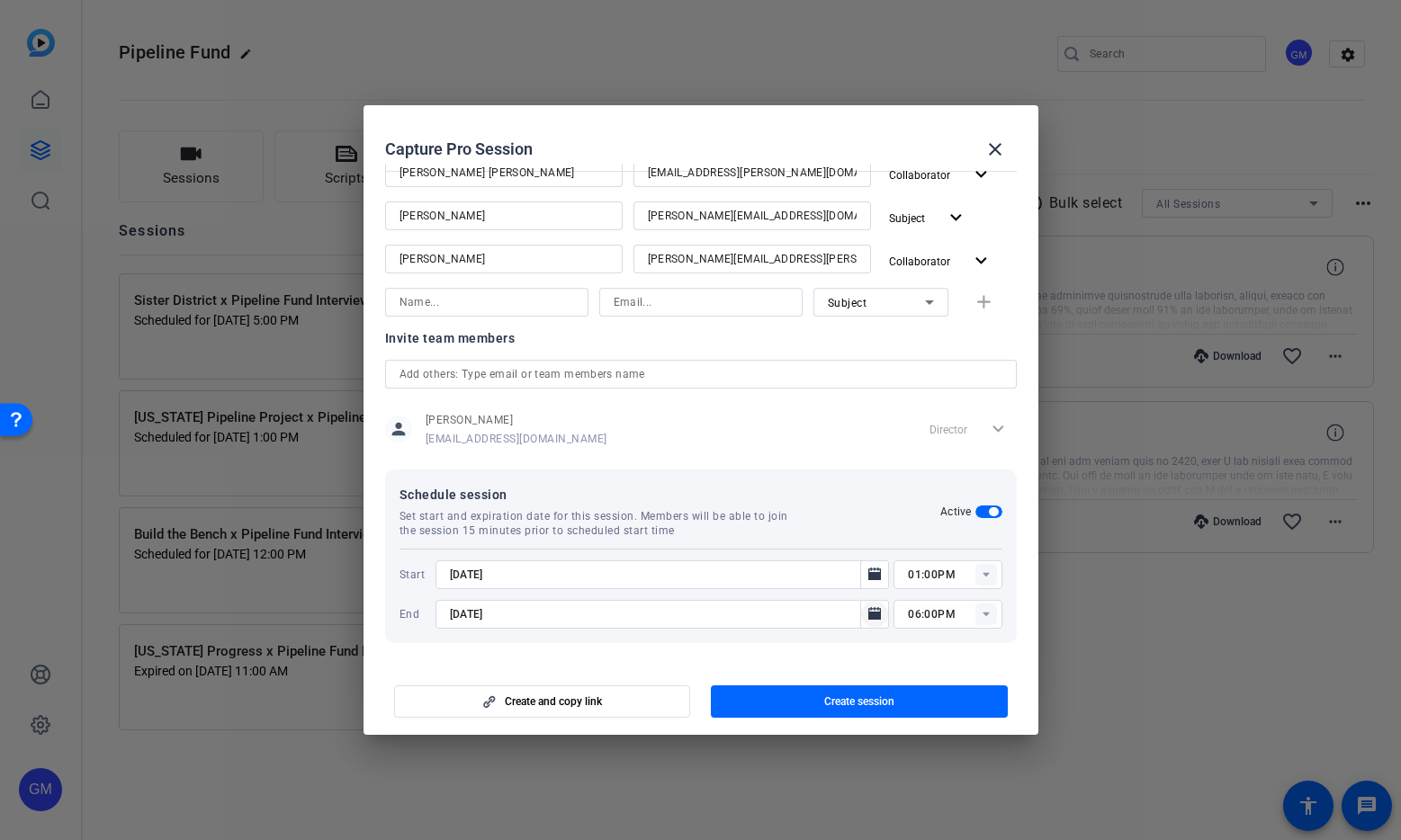
type input "[DATE]"
click at [988, 616] on rect at bounding box center [986, 614] width 22 height 22
click at [959, 457] on mat-option "02:00PM" at bounding box center [947, 452] width 108 height 29
type input "02:00PM"
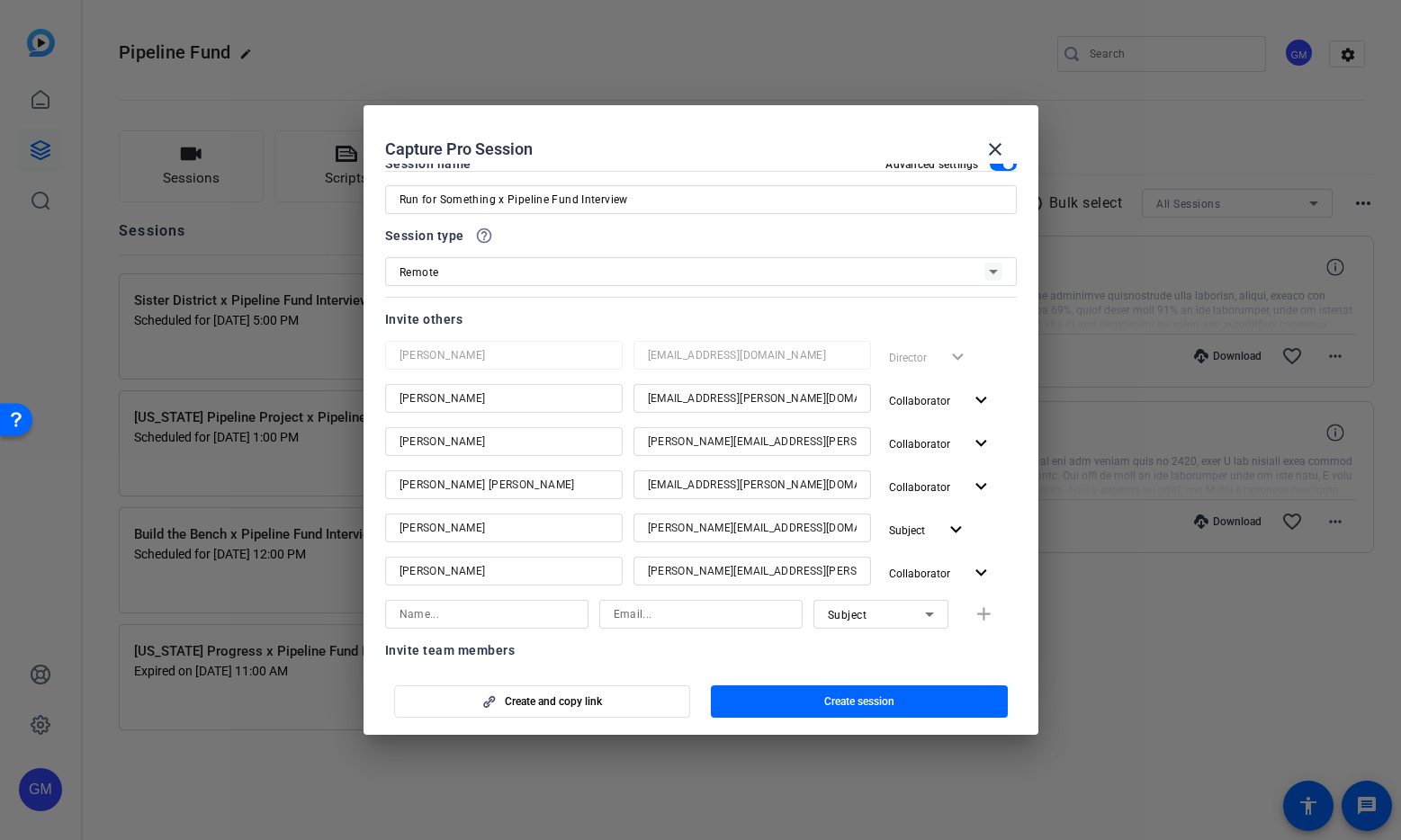
scroll to position [27, 0]
click at [862, 696] on span "Create session" at bounding box center [859, 701] width 70 height 15
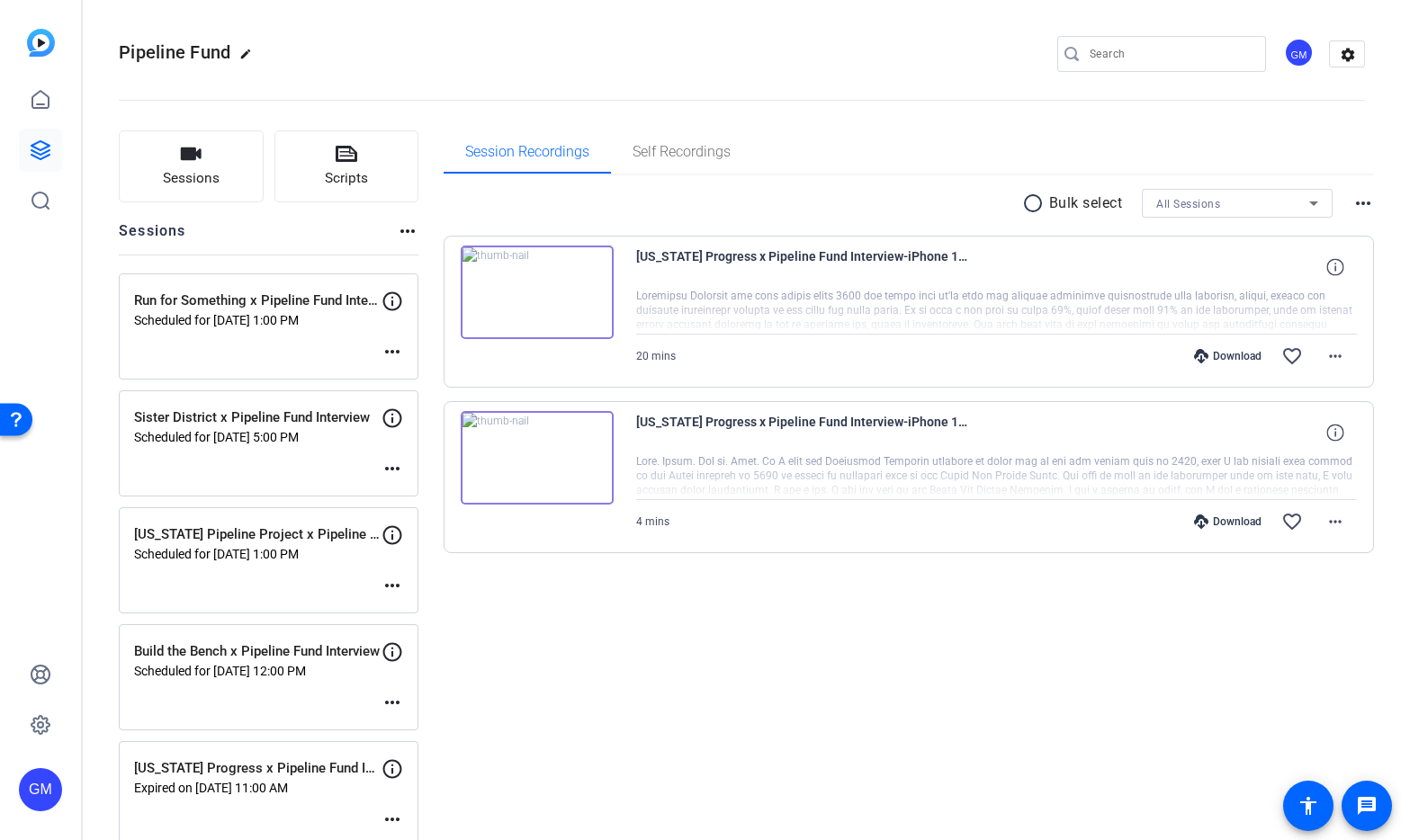
click at [398, 354] on mat-icon "more_horiz" at bounding box center [392, 352] width 22 height 22
click at [409, 375] on span "Edit Session" at bounding box center [436, 379] width 82 height 22
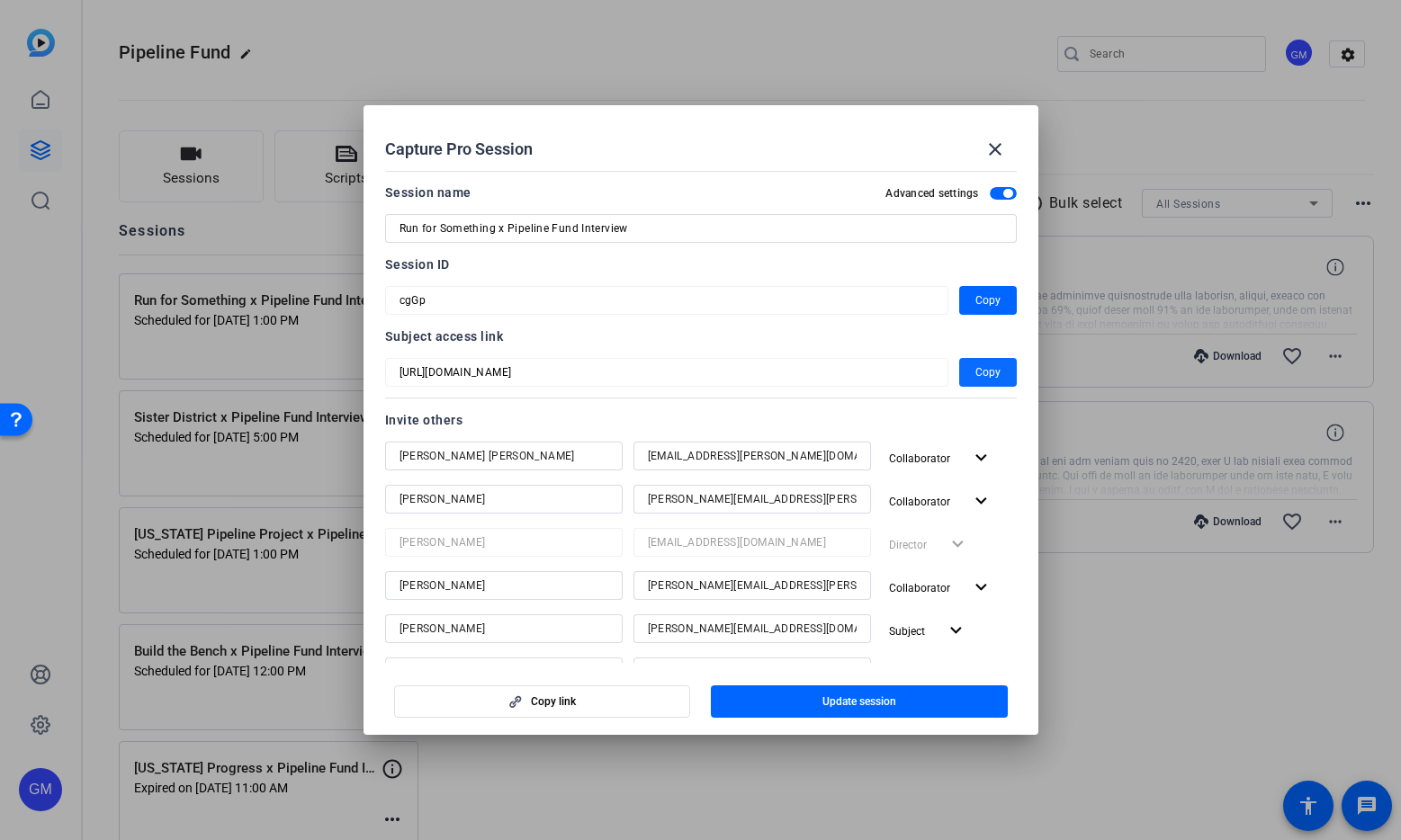
click at [1003, 375] on span "button" at bounding box center [987, 373] width 57 height 44
click at [1005, 152] on mat-icon "close" at bounding box center [995, 149] width 22 height 22
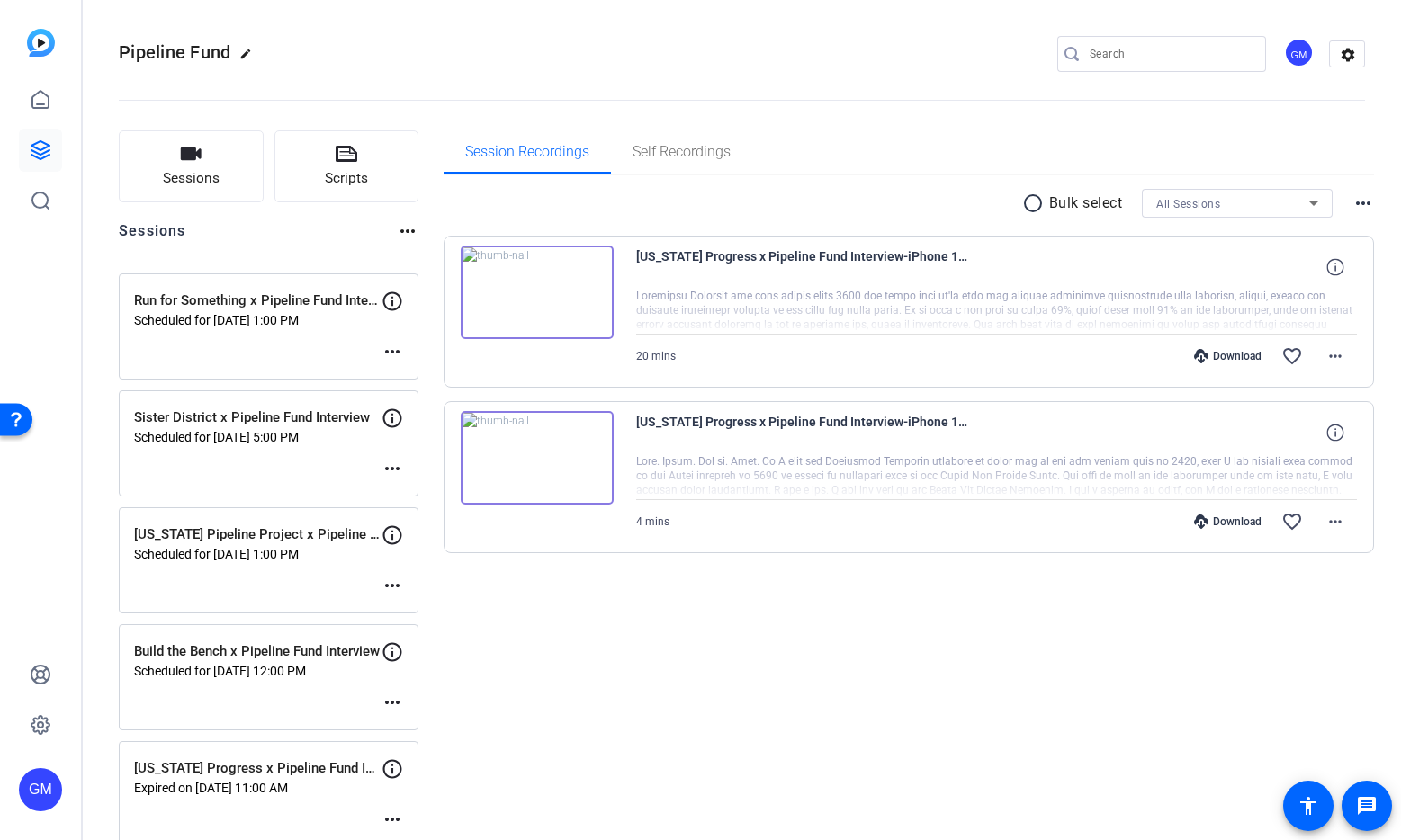
click at [390, 704] on mat-icon "more_horiz" at bounding box center [392, 702] width 22 height 22
click at [425, 730] on span "Edit Session" at bounding box center [436, 729] width 82 height 22
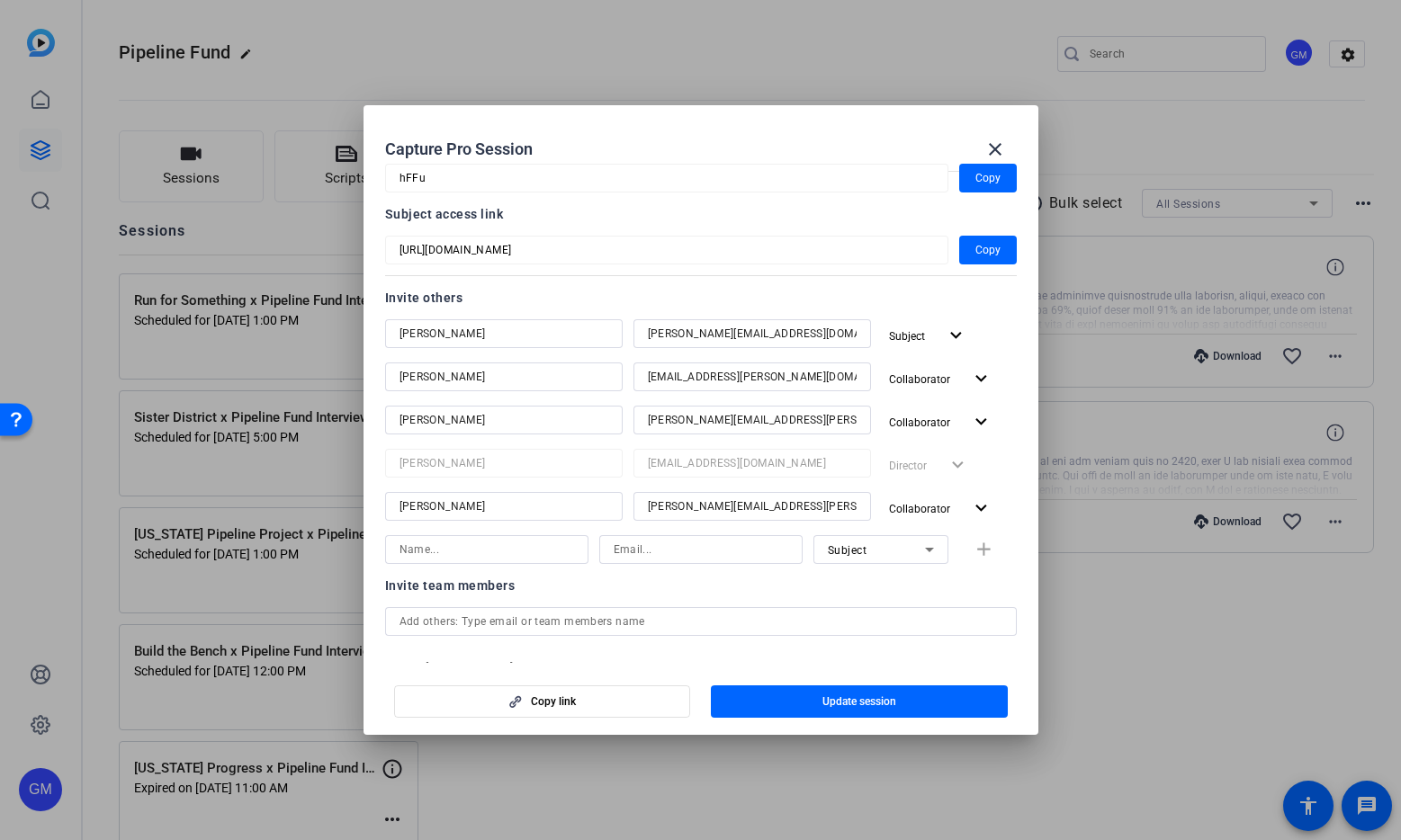
scroll to position [124, 0]
click at [439, 539] on input at bounding box center [487, 548] width 174 height 22
type input "[PERSON_NAME] [PERSON_NAME]"
click at [656, 547] on input at bounding box center [700, 548] width 174 height 22
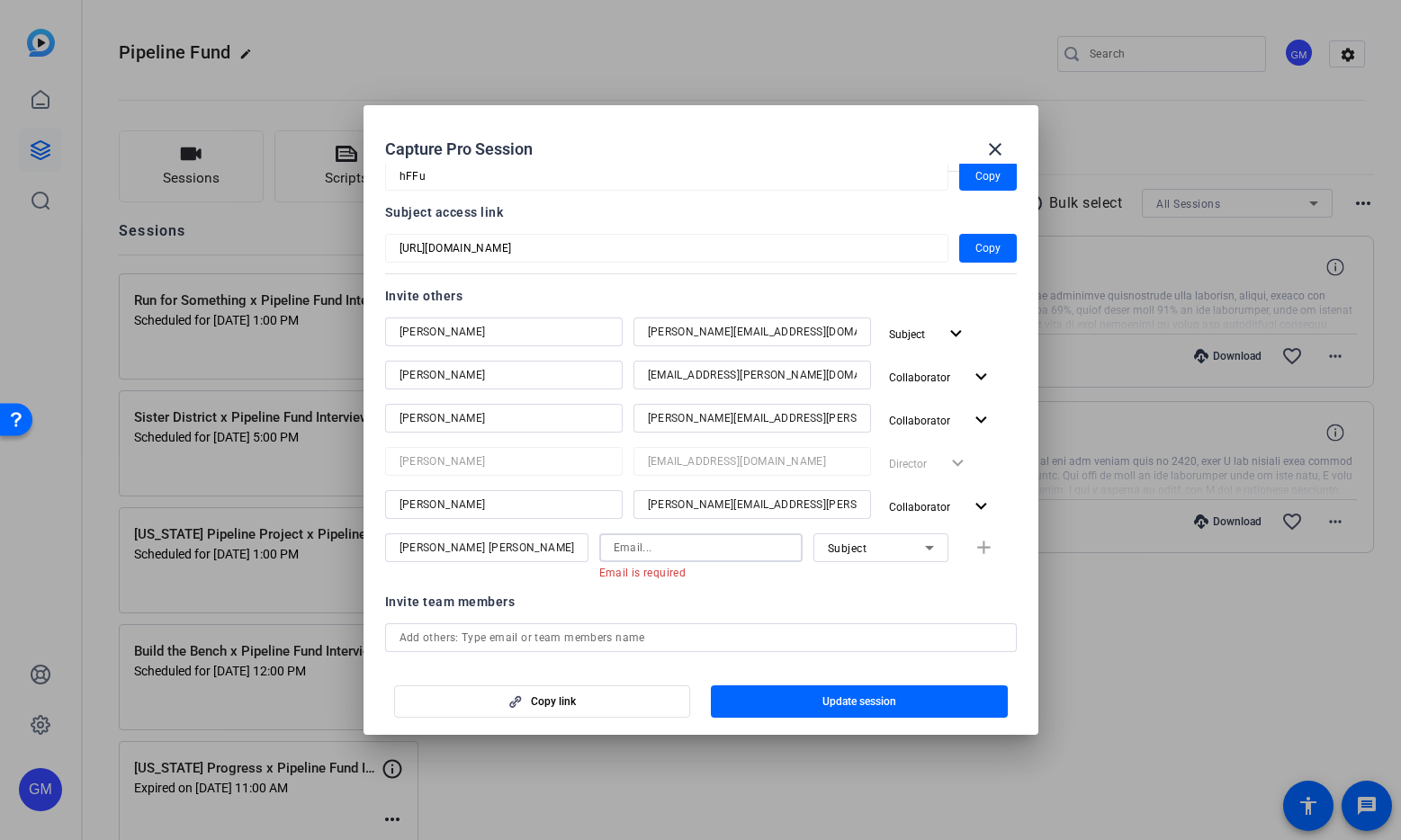
paste input "[EMAIL_ADDRESS][PERSON_NAME][DOMAIN_NAME]"
type input "[EMAIL_ADDRESS][PERSON_NAME][DOMAIN_NAME]"
click at [894, 552] on div "Subject" at bounding box center [876, 548] width 97 height 23
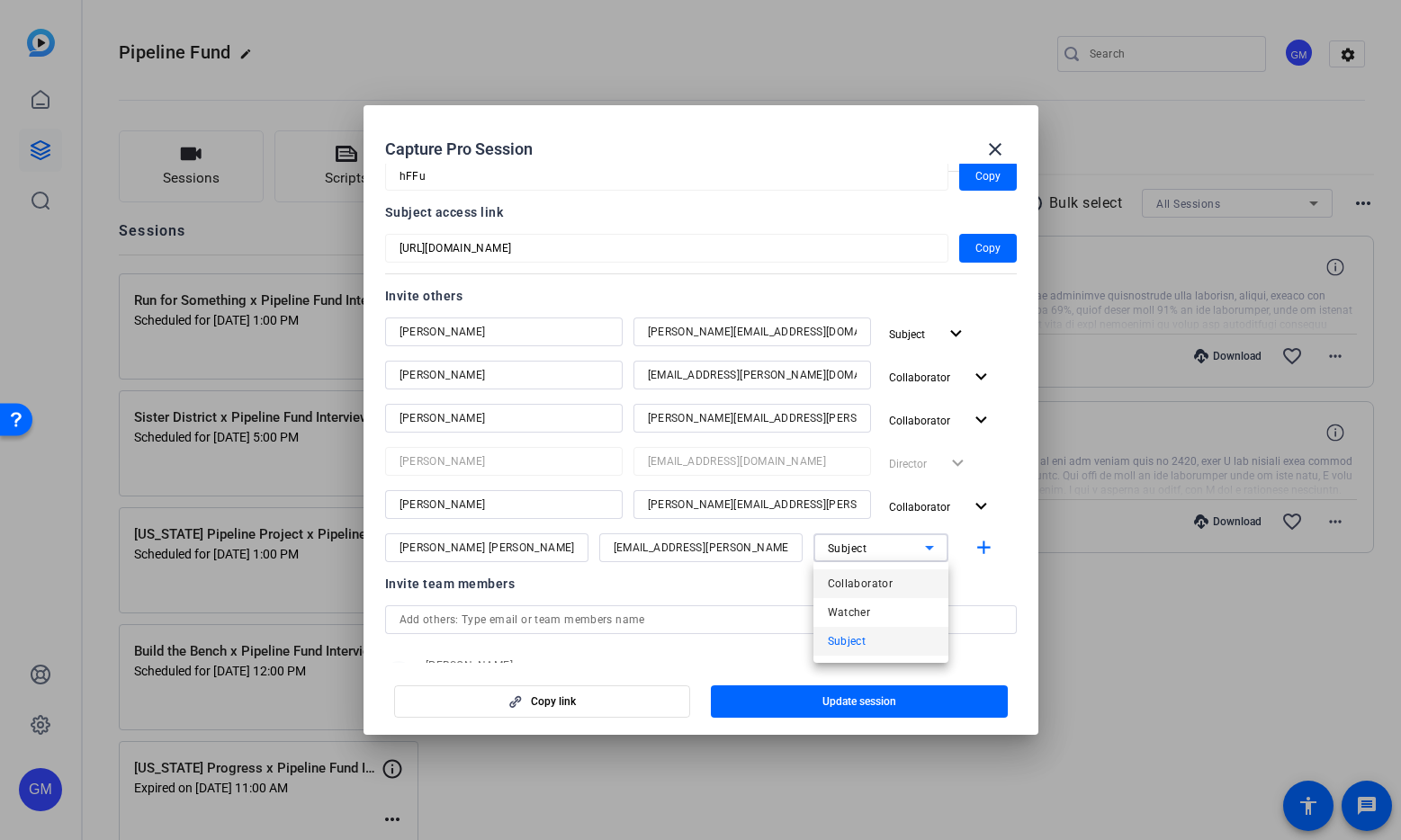
click at [887, 570] on mat-option "Collaborator" at bounding box center [881, 583] width 135 height 29
click at [974, 548] on mat-icon "add" at bounding box center [983, 548] width 23 height 23
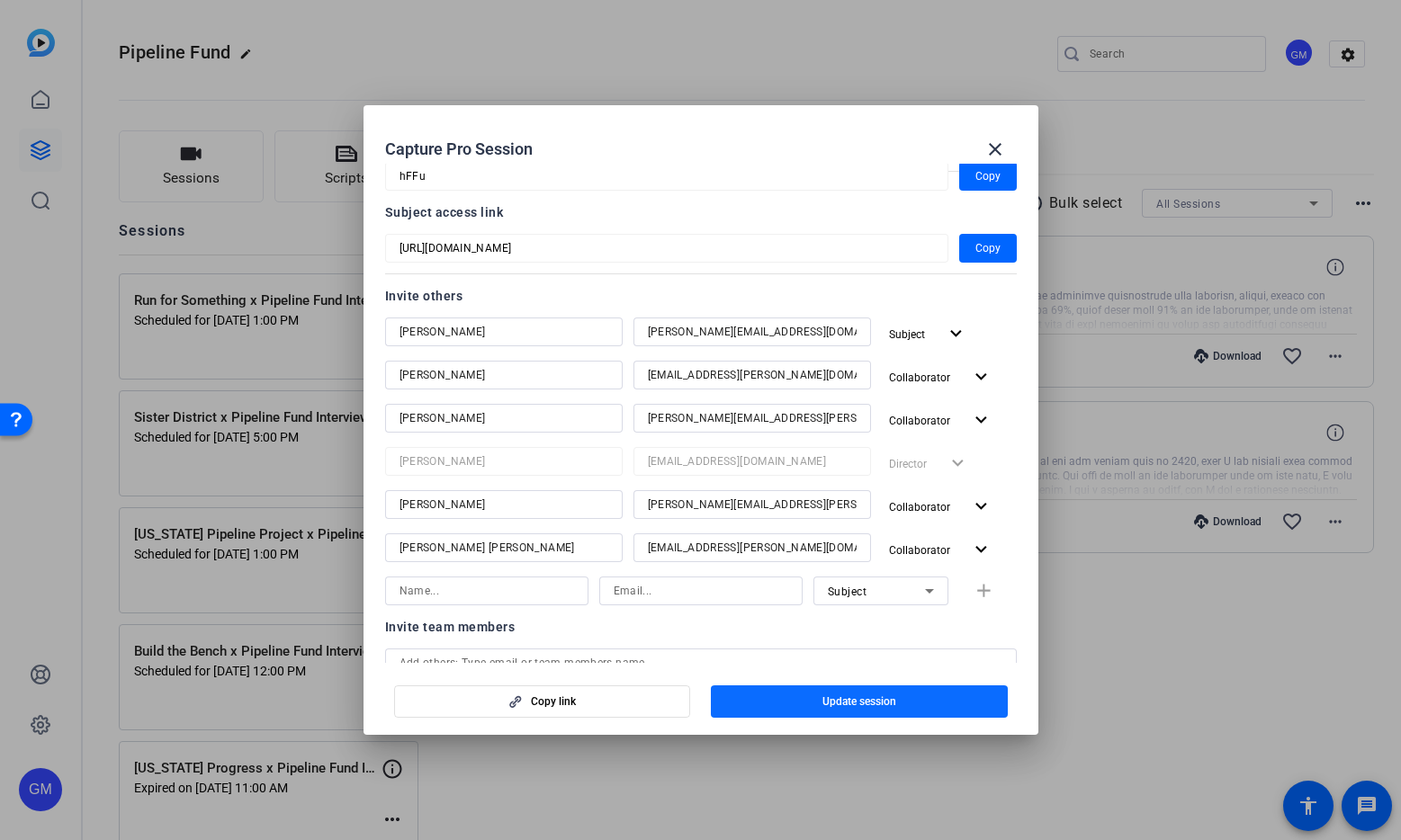
click at [853, 706] on span "Update session" at bounding box center [859, 701] width 74 height 15
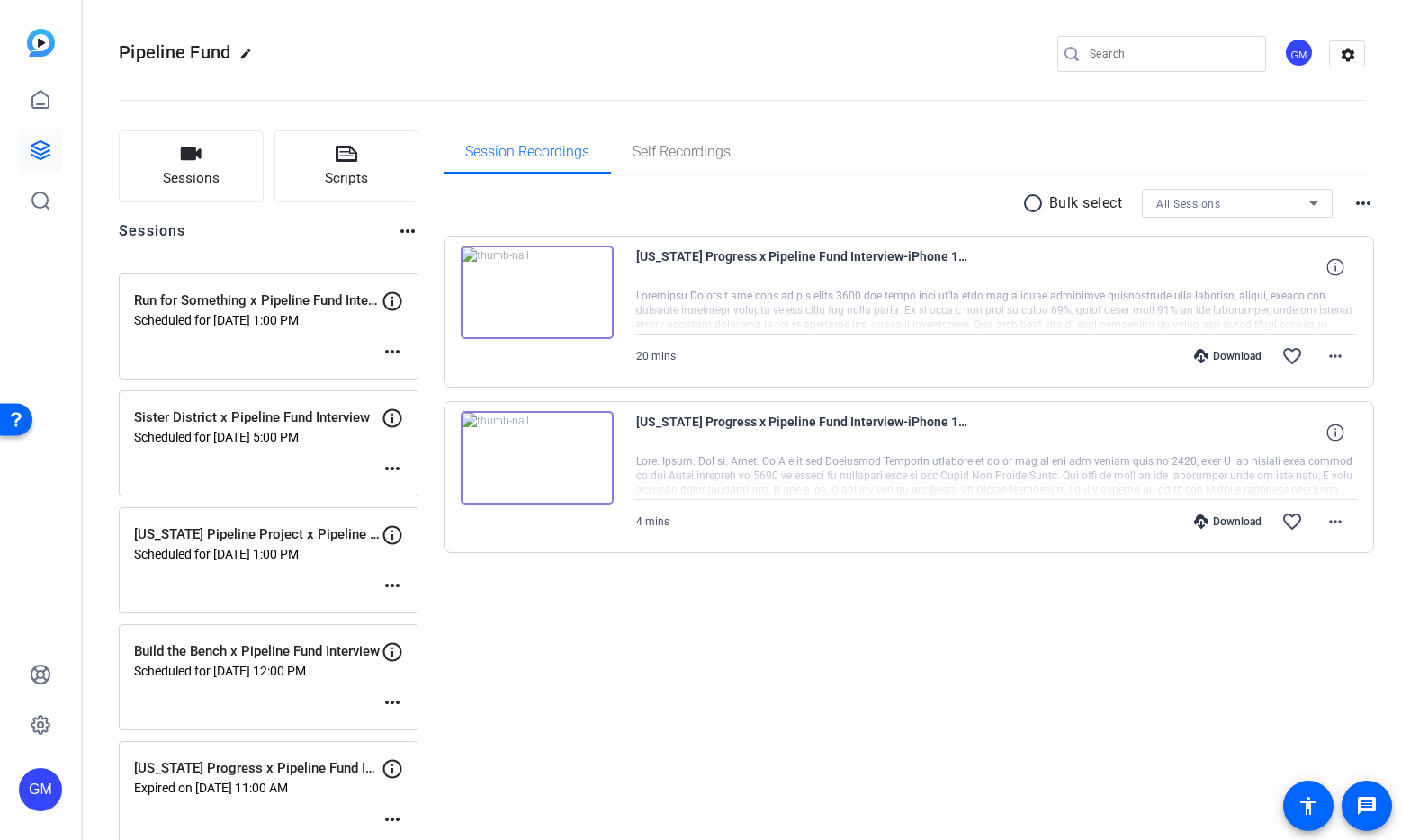
click at [391, 587] on mat-icon "more_horiz" at bounding box center [392, 586] width 22 height 22
click at [451, 614] on span "Edit Session" at bounding box center [436, 612] width 82 height 22
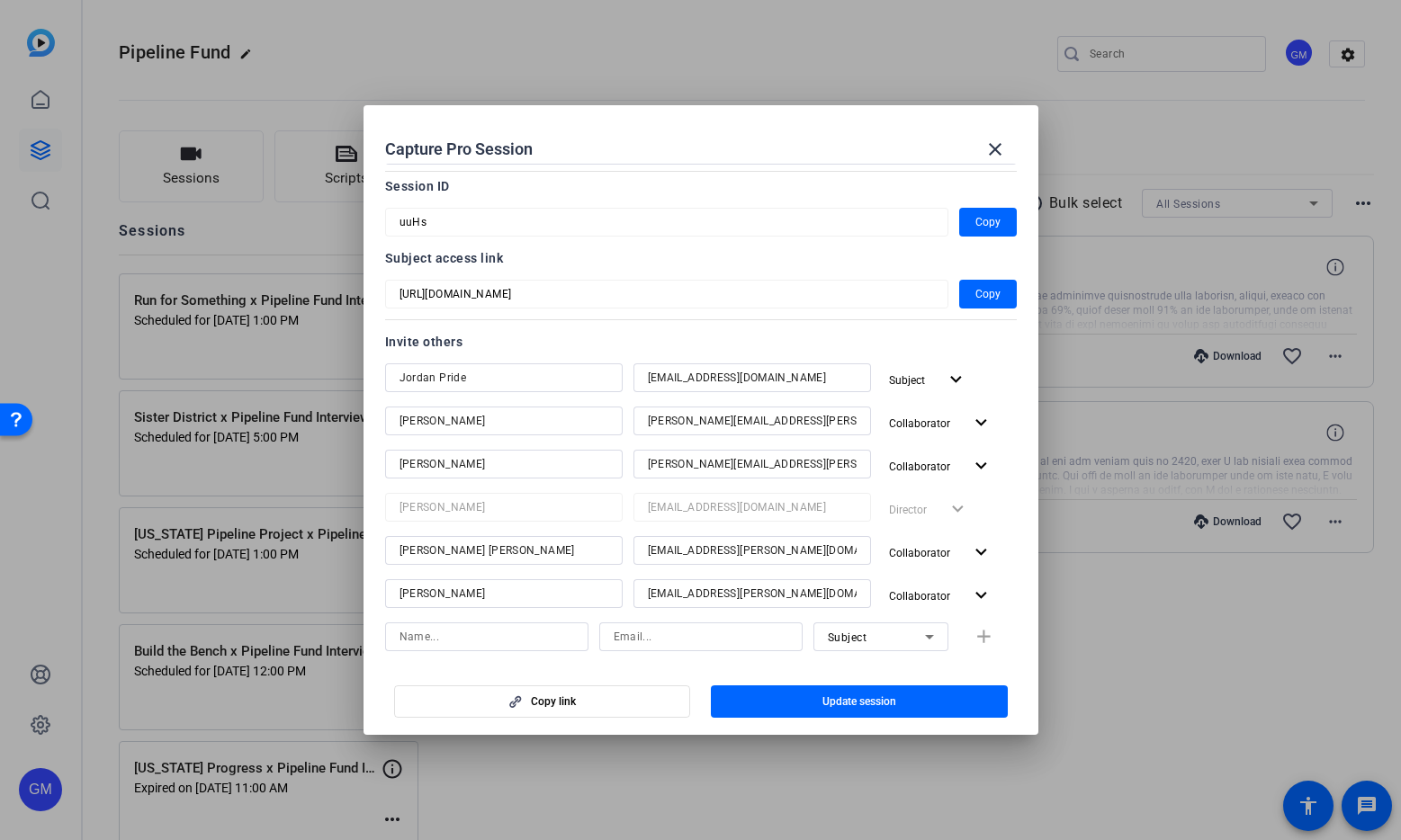
scroll to position [81, 0]
click at [434, 632] on input at bounding box center [487, 634] width 174 height 22
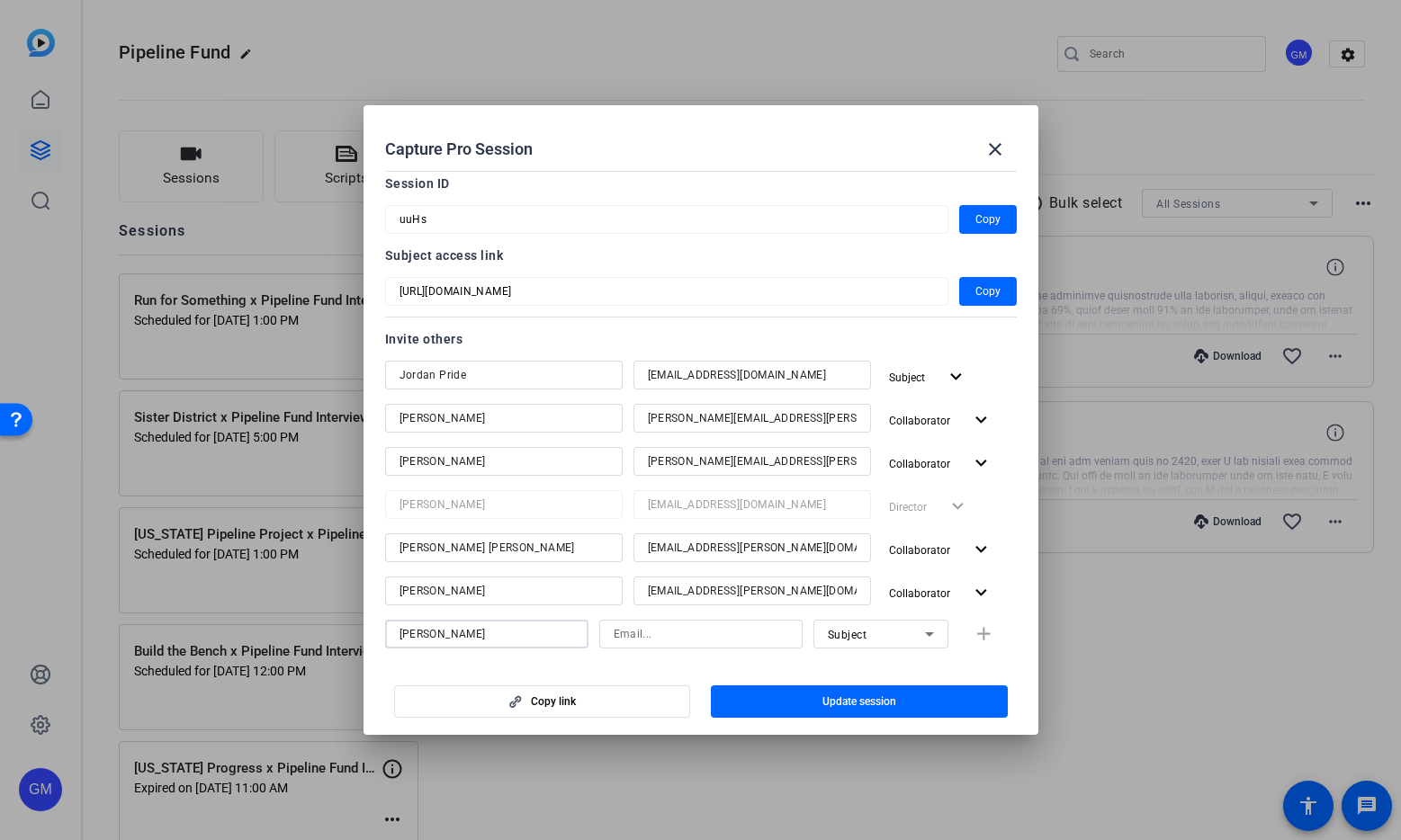
type input "[PERSON_NAME]"
click at [656, 637] on input "[PERSON_NAME]" at bounding box center [700, 634] width 174 height 22
click at [655, 637] on input "[PERSON_NAME]" at bounding box center [700, 634] width 174 height 22
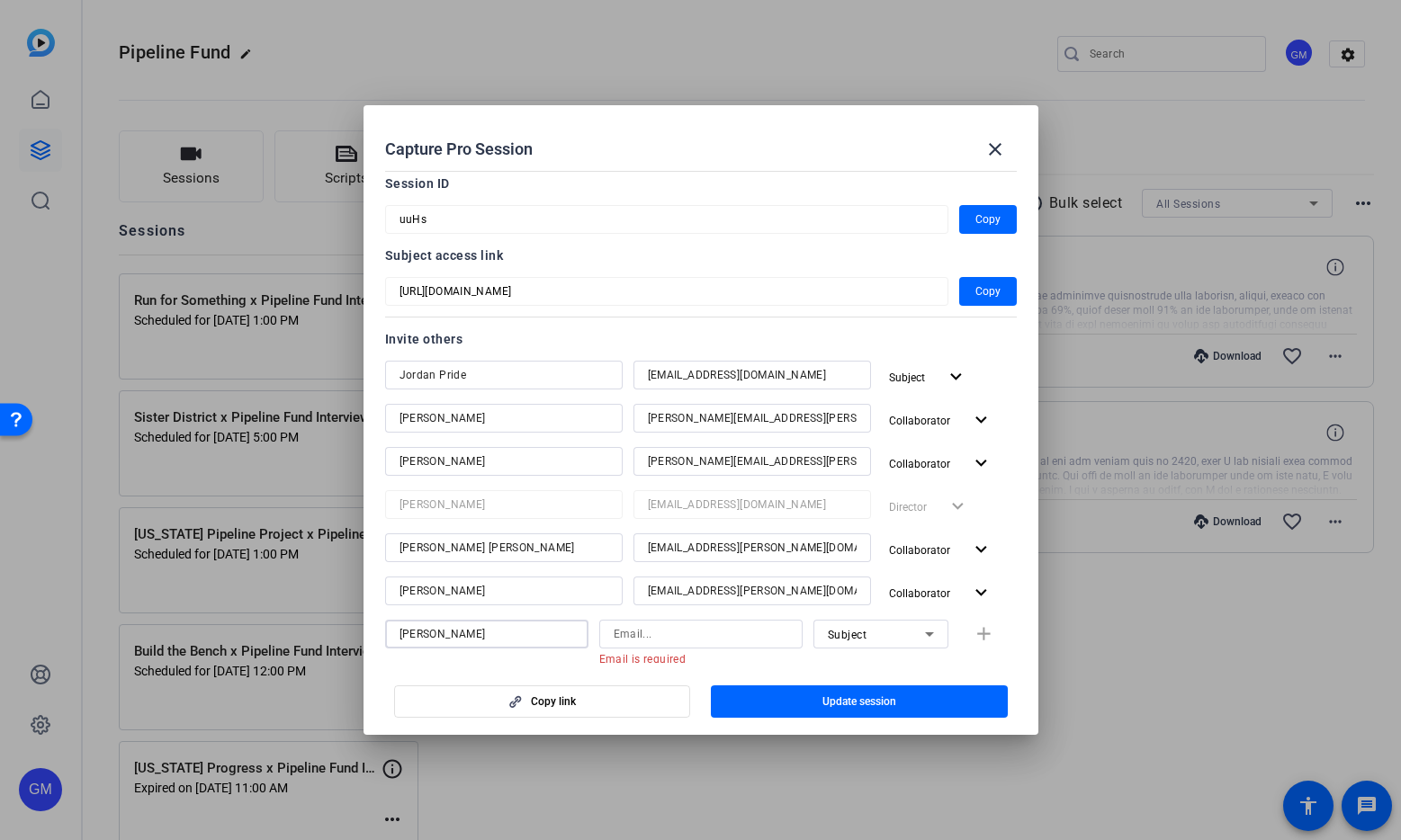
click at [543, 636] on input "[PERSON_NAME]" at bounding box center [487, 634] width 174 height 22
drag, startPoint x: 992, startPoint y: 142, endPoint x: 947, endPoint y: 241, distance: 108.7
click at [992, 142] on mat-icon "close" at bounding box center [995, 149] width 22 height 22
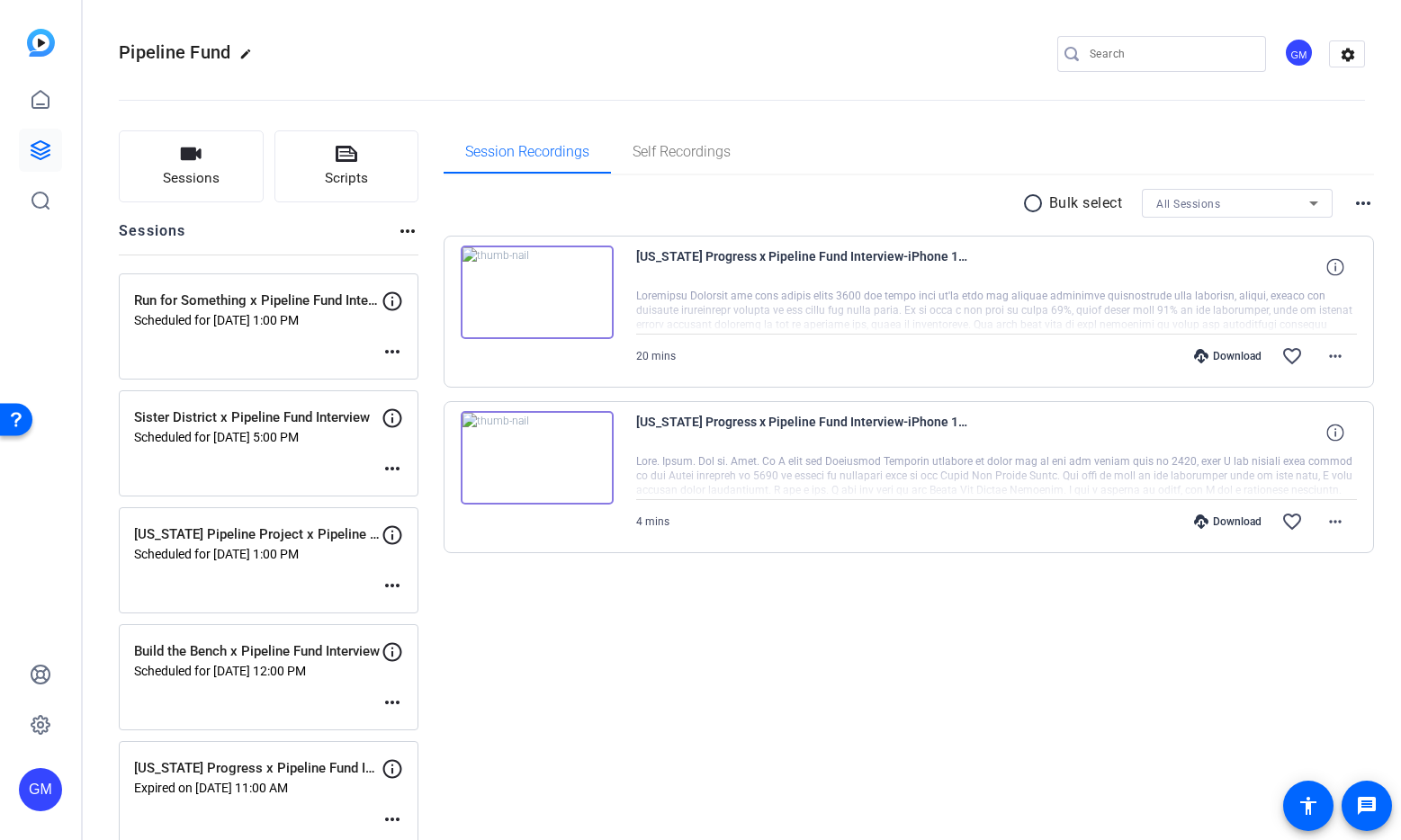
click at [388, 348] on mat-icon "more_horiz" at bounding box center [392, 352] width 22 height 22
click at [420, 373] on span "Edit Session" at bounding box center [436, 379] width 82 height 22
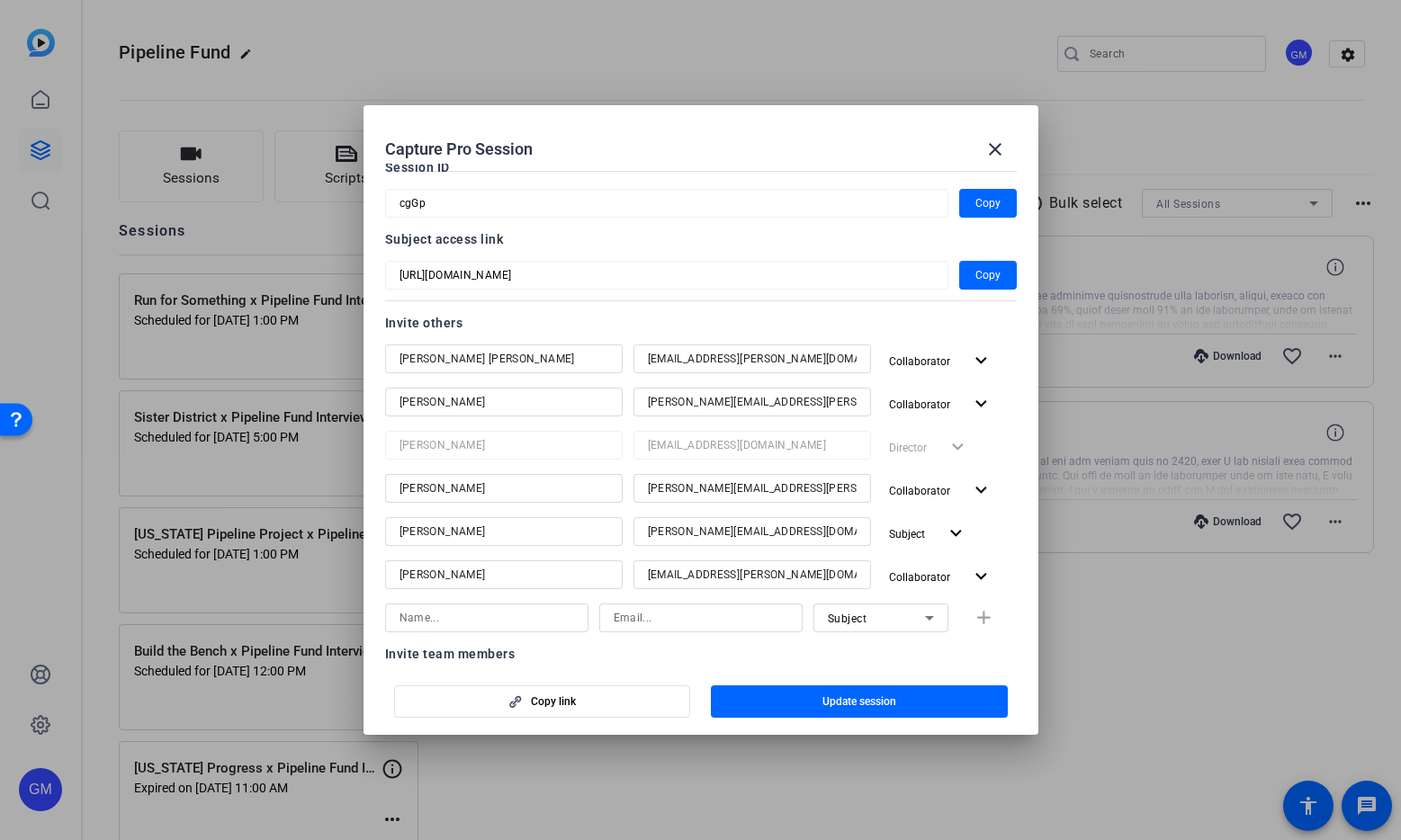
scroll to position [98, 0]
click at [984, 153] on mat-icon "close" at bounding box center [995, 149] width 22 height 22
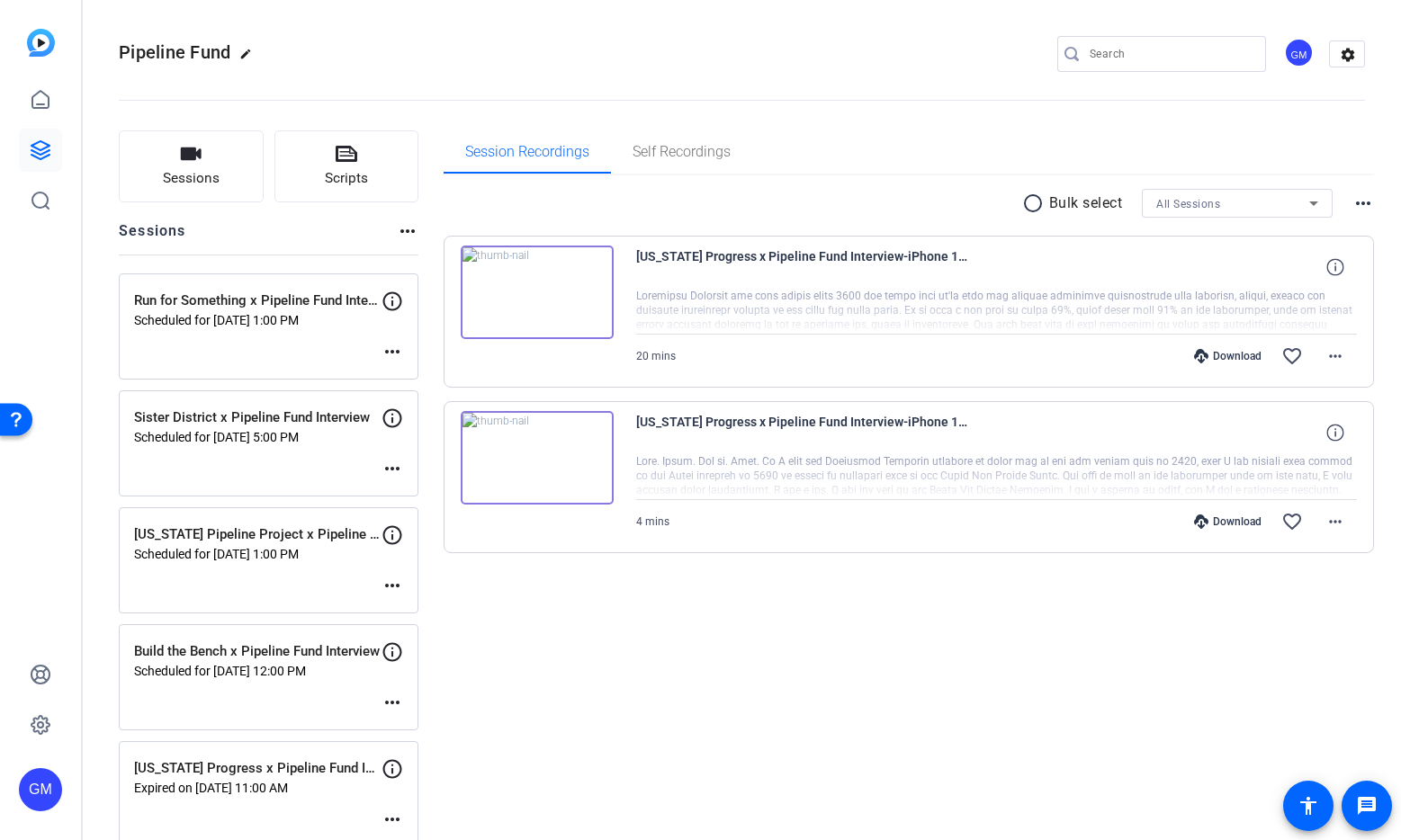
click at [384, 469] on mat-icon "more_horiz" at bounding box center [392, 469] width 22 height 22
click at [415, 490] on span "Edit Session" at bounding box center [436, 496] width 82 height 22
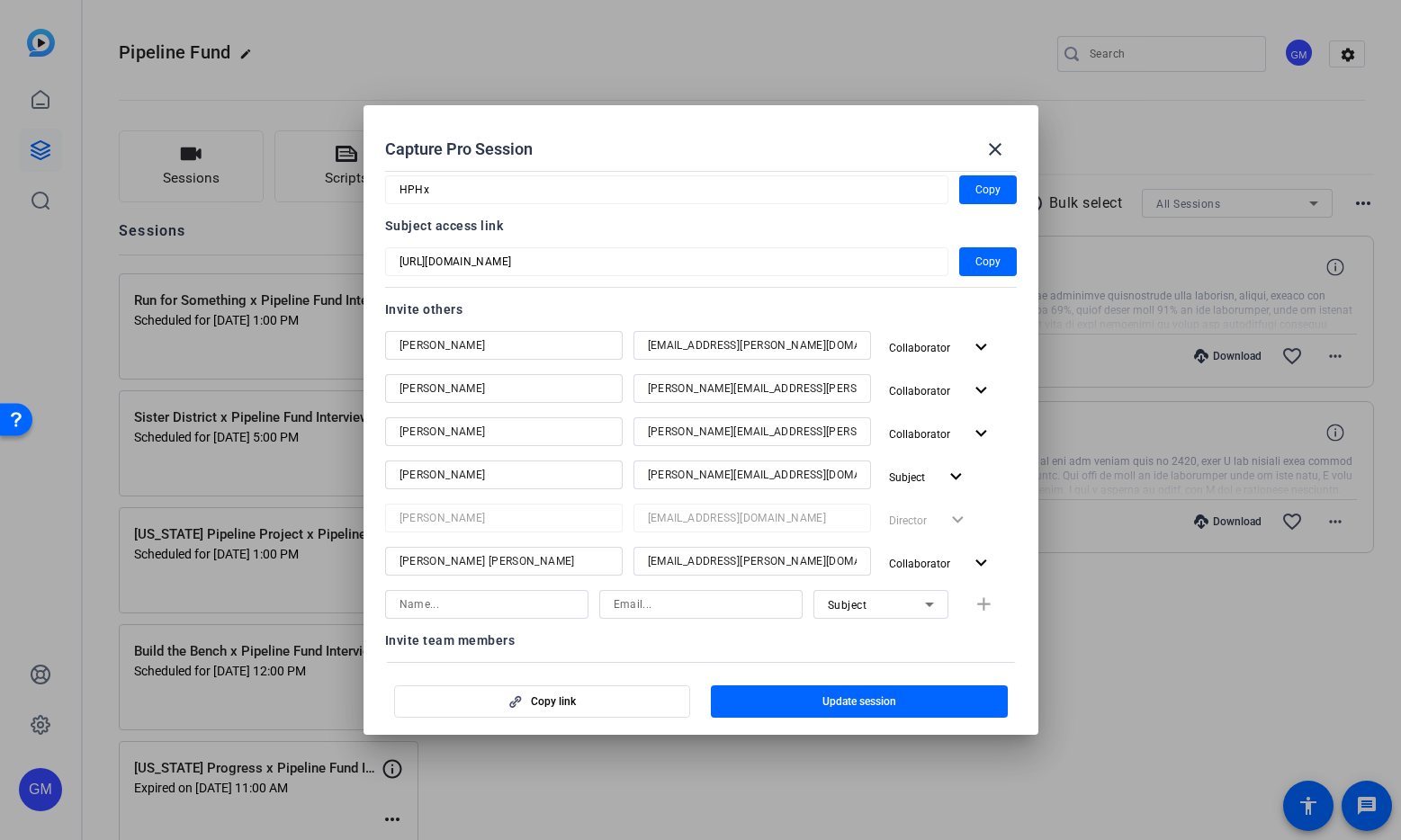
scroll to position [113, 0]
click at [998, 147] on mat-icon "close" at bounding box center [995, 149] width 22 height 22
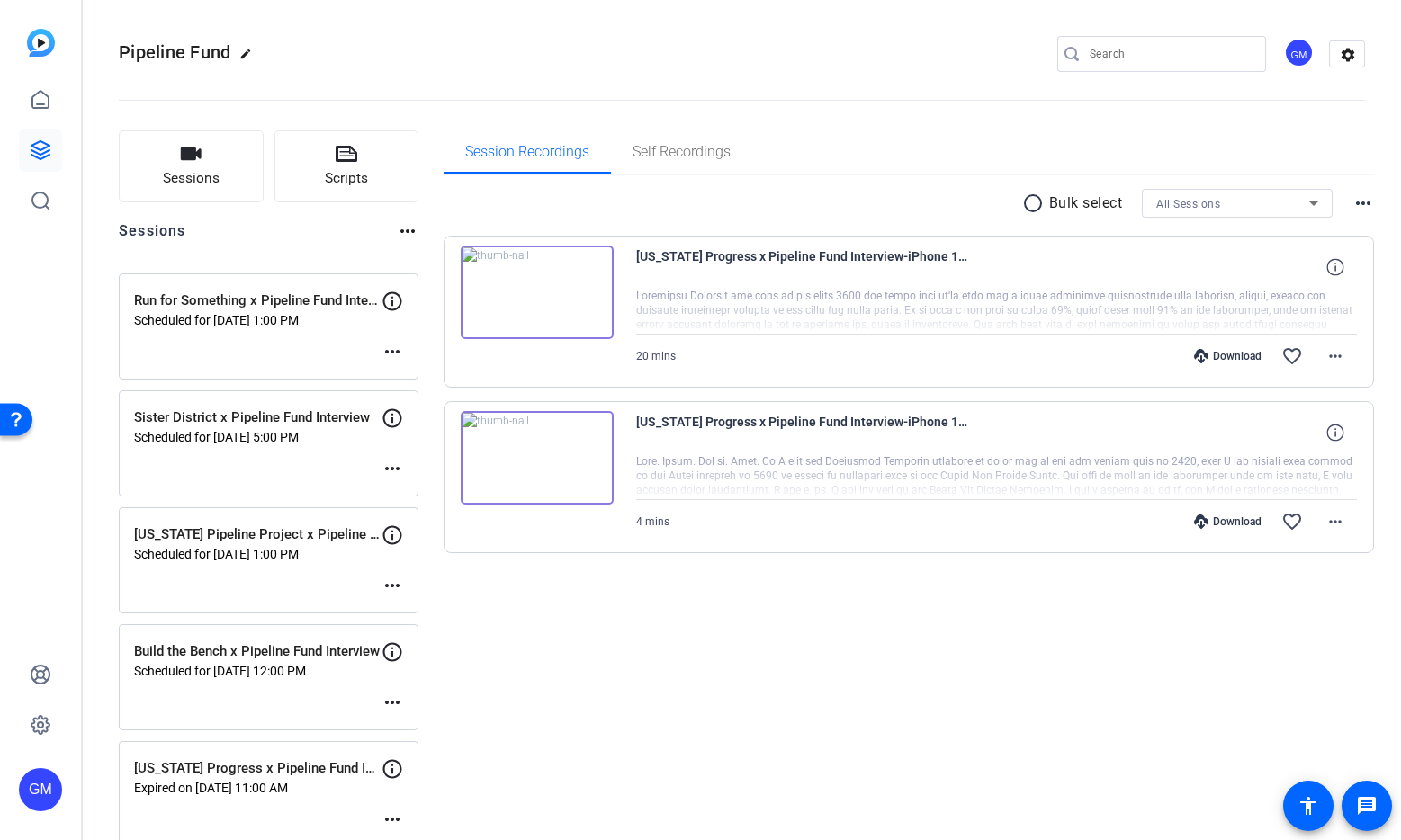
scroll to position [30, 0]
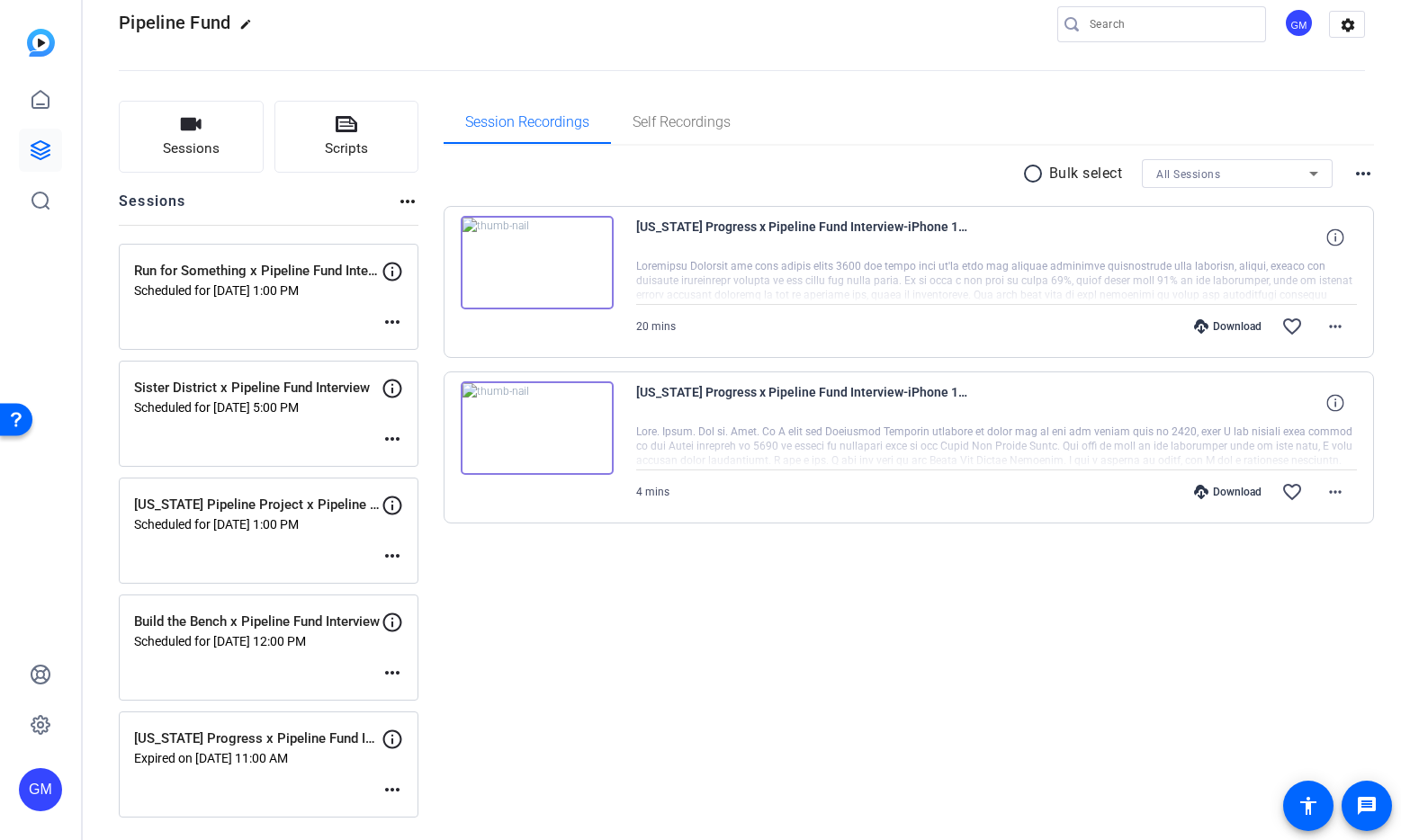
click at [384, 323] on mat-icon "more_horiz" at bounding box center [392, 323] width 22 height 22
click at [418, 340] on span "Edit Session" at bounding box center [436, 349] width 82 height 22
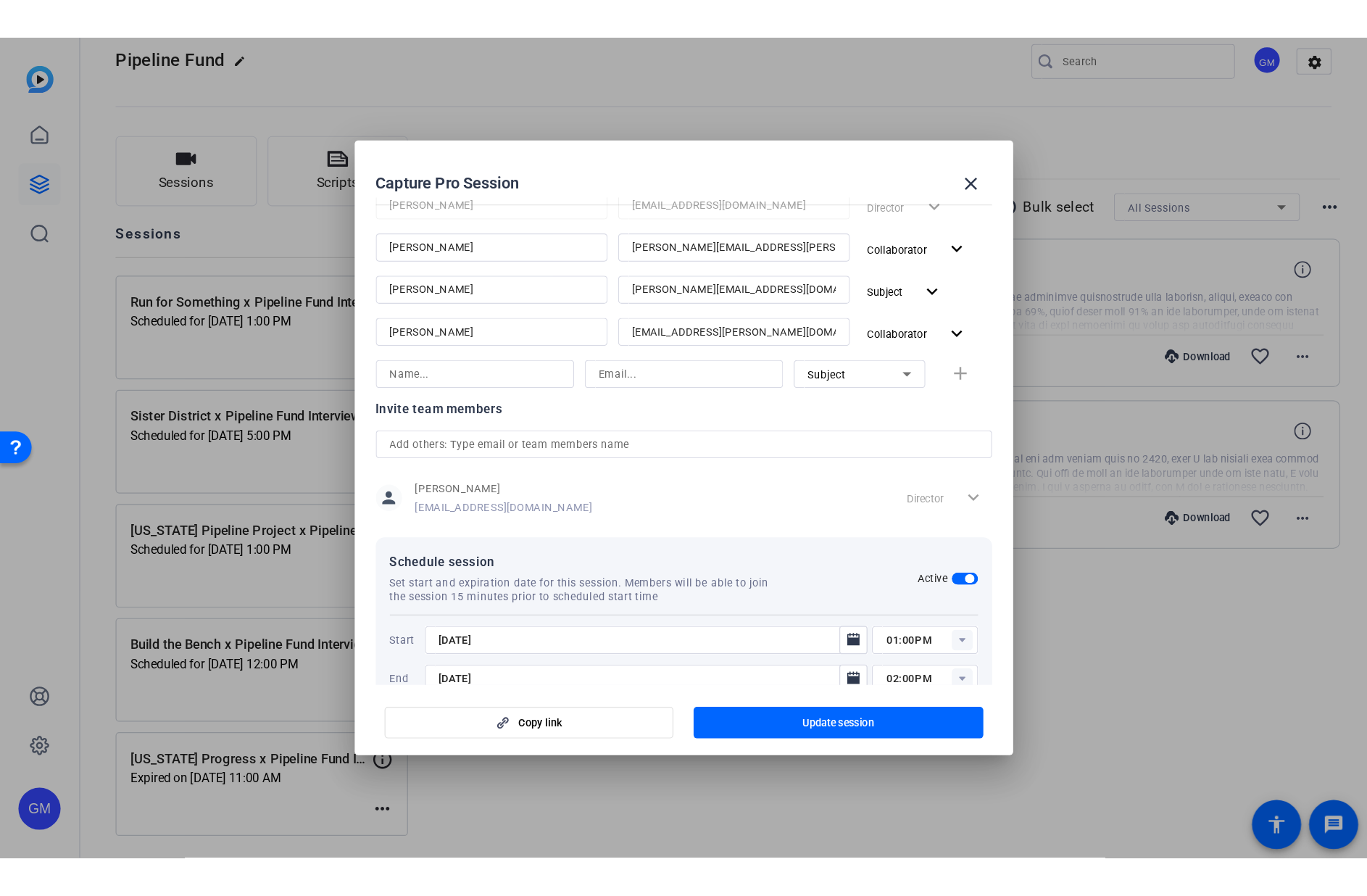
scroll to position [332, 0]
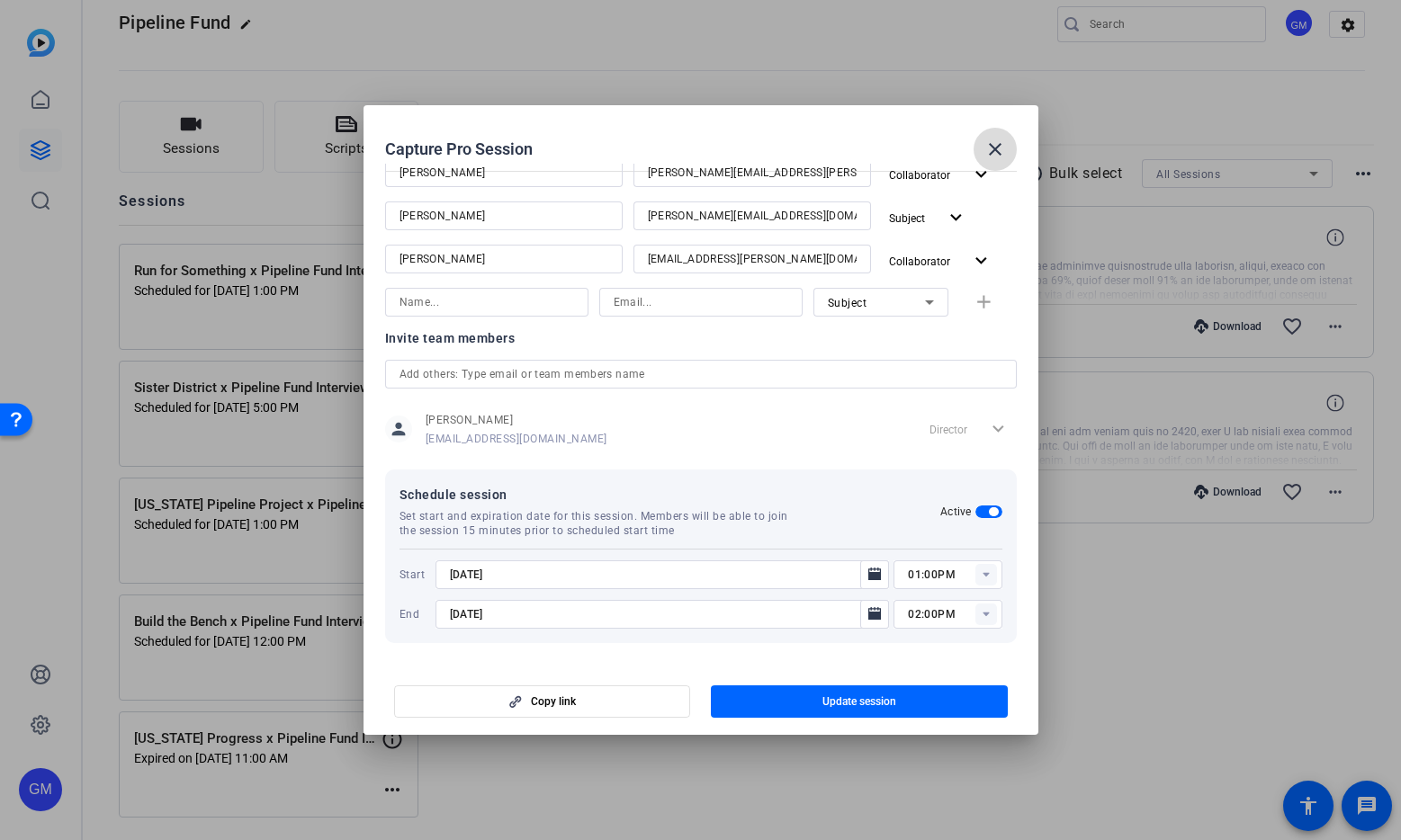
click at [1001, 140] on mat-icon "close" at bounding box center [995, 149] width 22 height 22
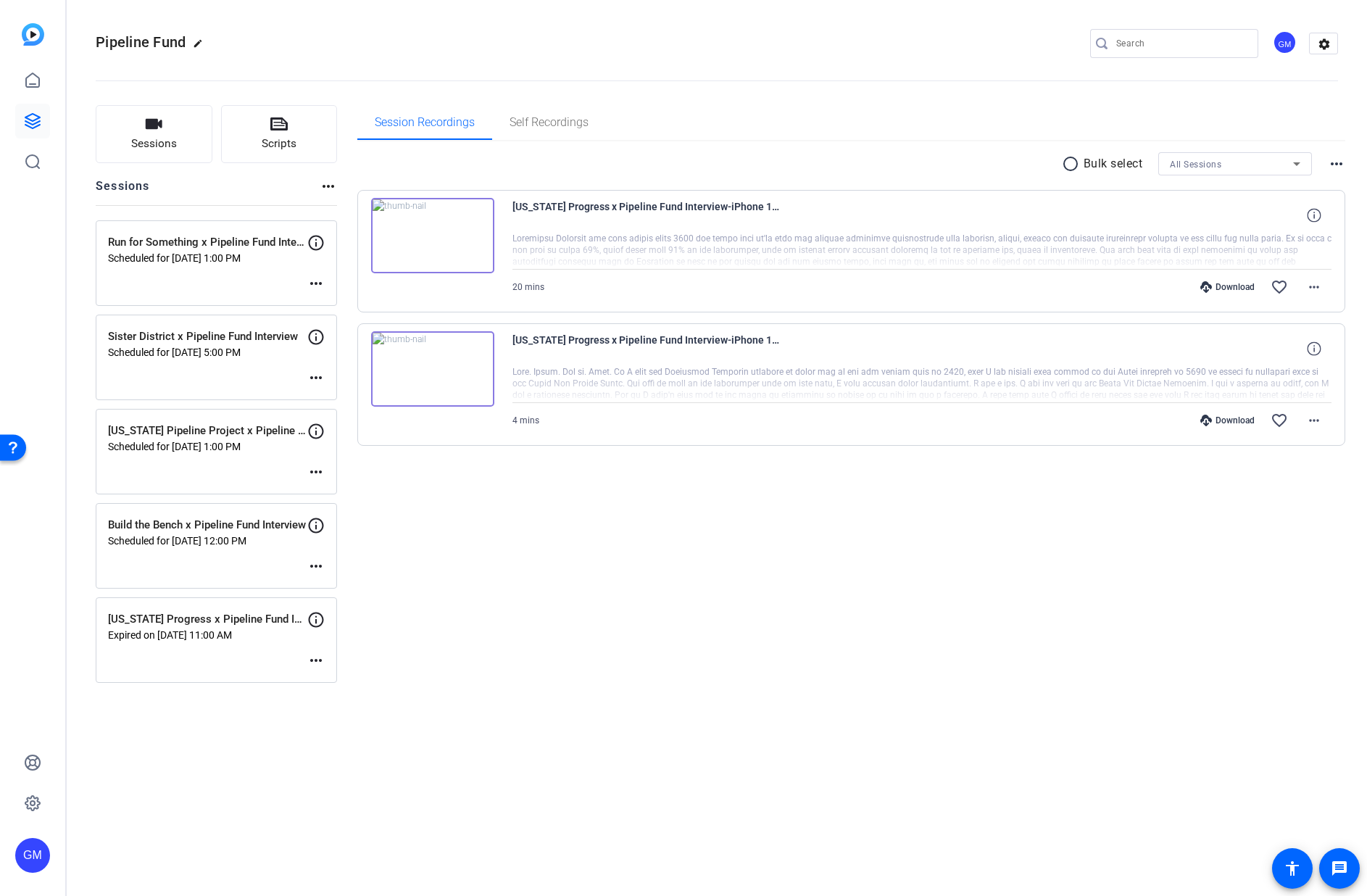
scroll to position [0, 0]
